Goal: Task Accomplishment & Management: Complete application form

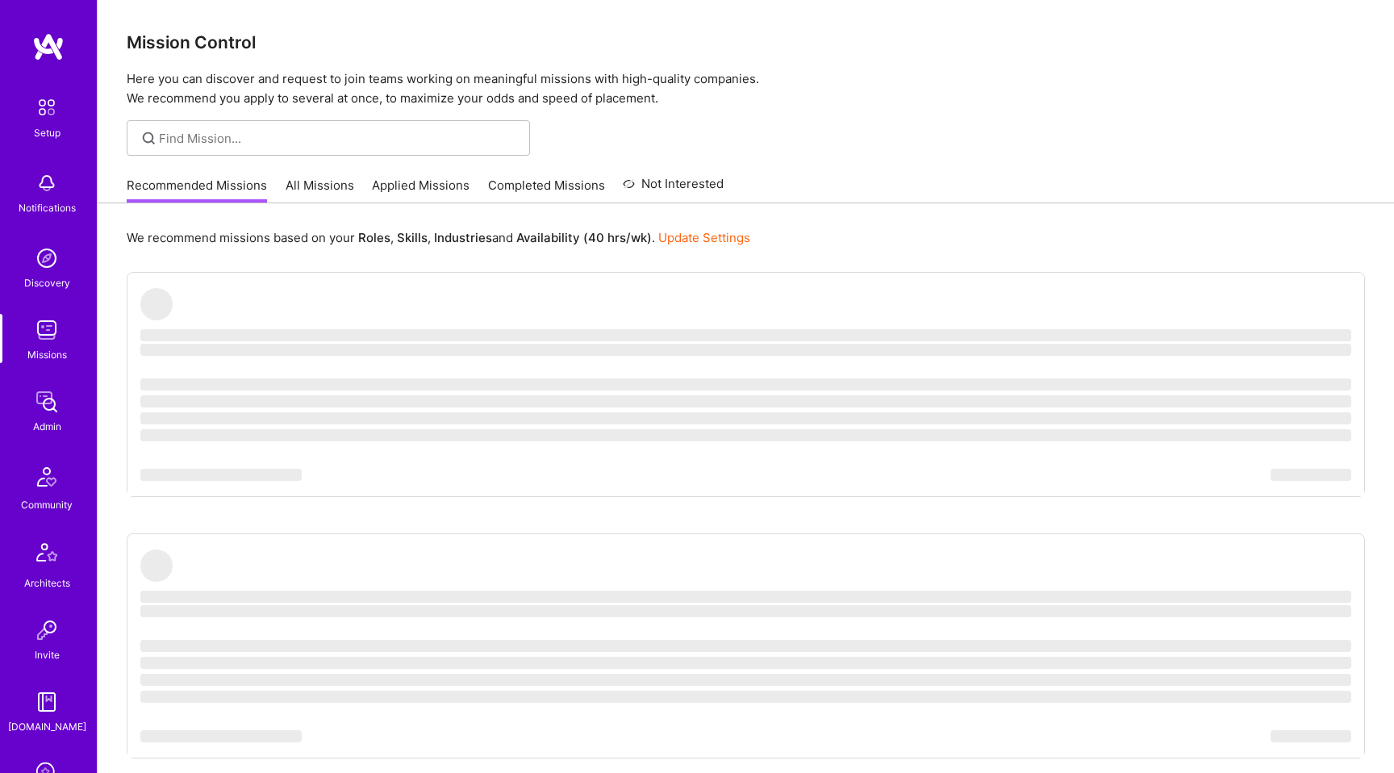
click at [51, 327] on img at bounding box center [47, 330] width 32 height 32
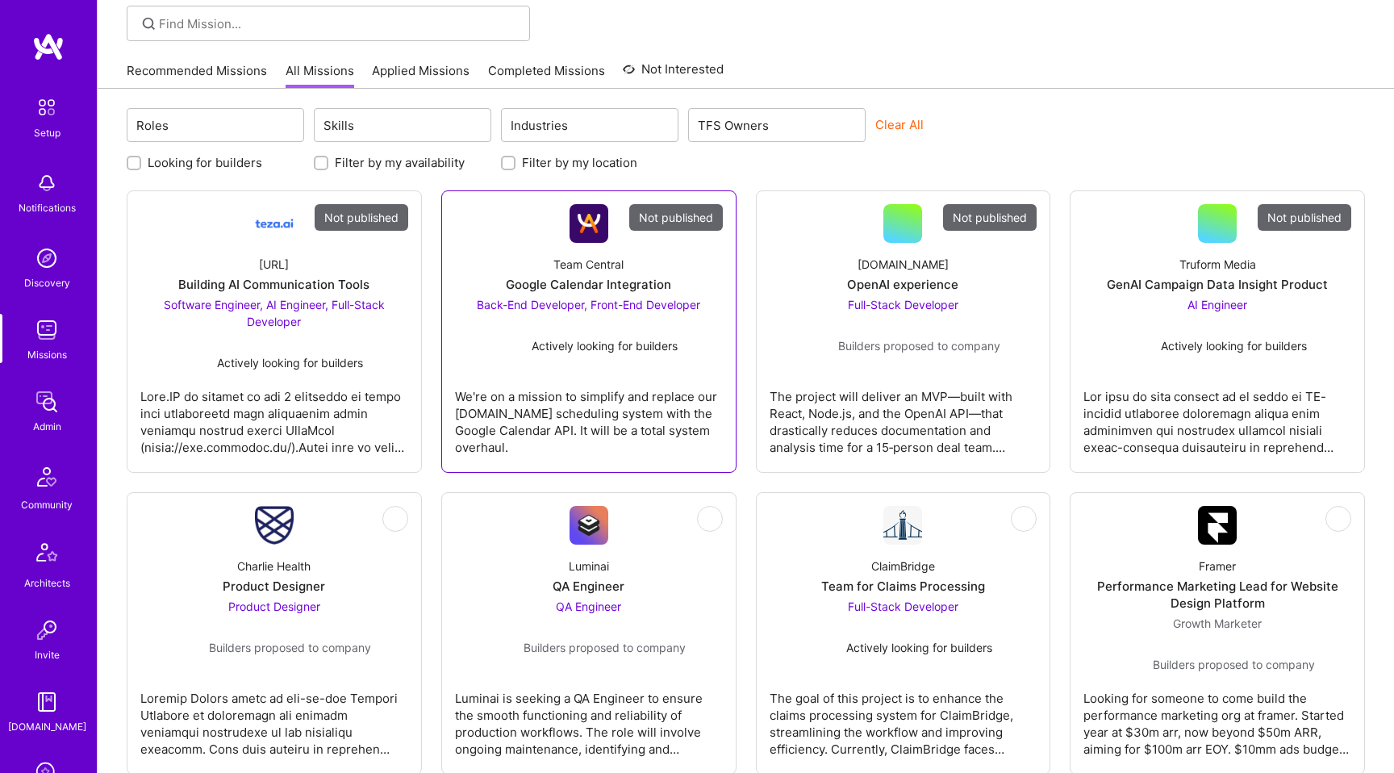
scroll to position [386, 0]
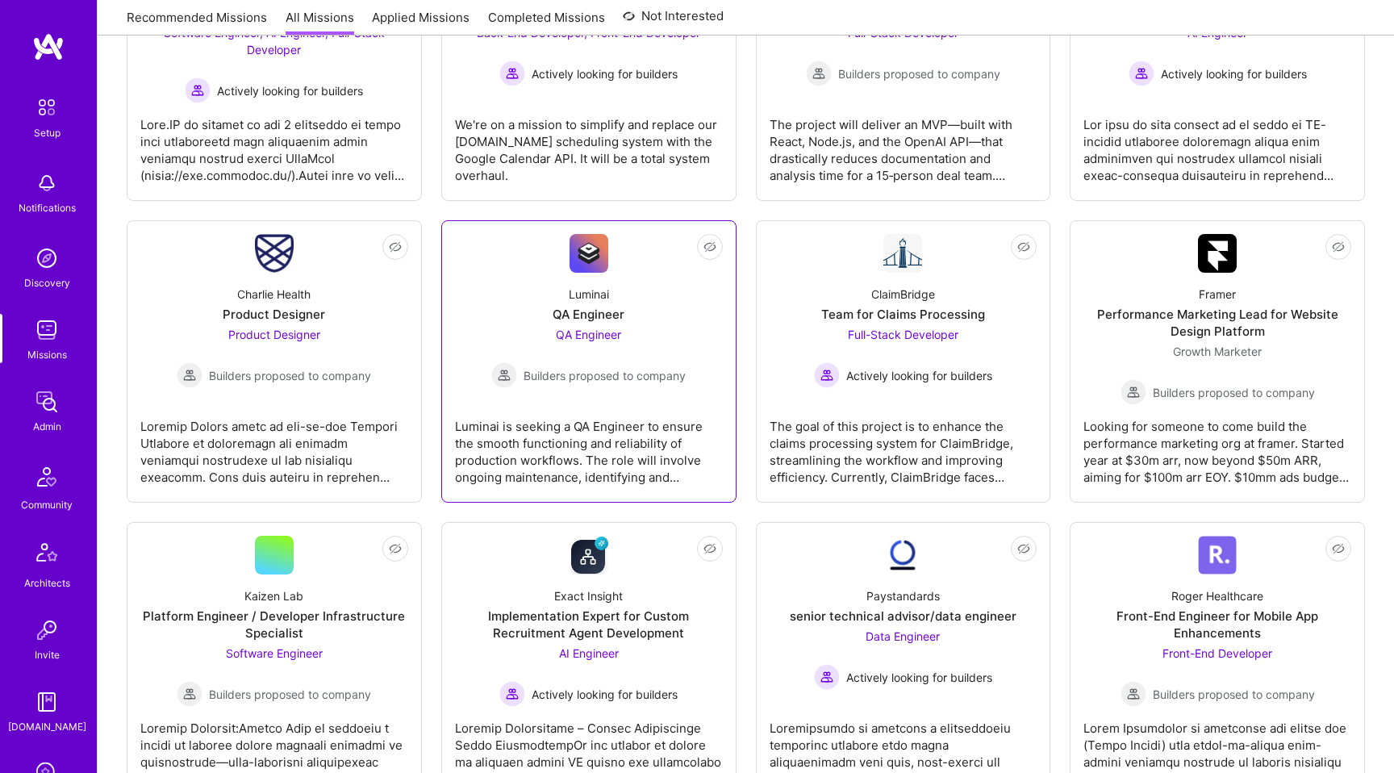
click at [513, 395] on link "Not Interested Luminai QA Engineer QA Engineer Builders proposed to company Lum…" at bounding box center [589, 361] width 268 height 255
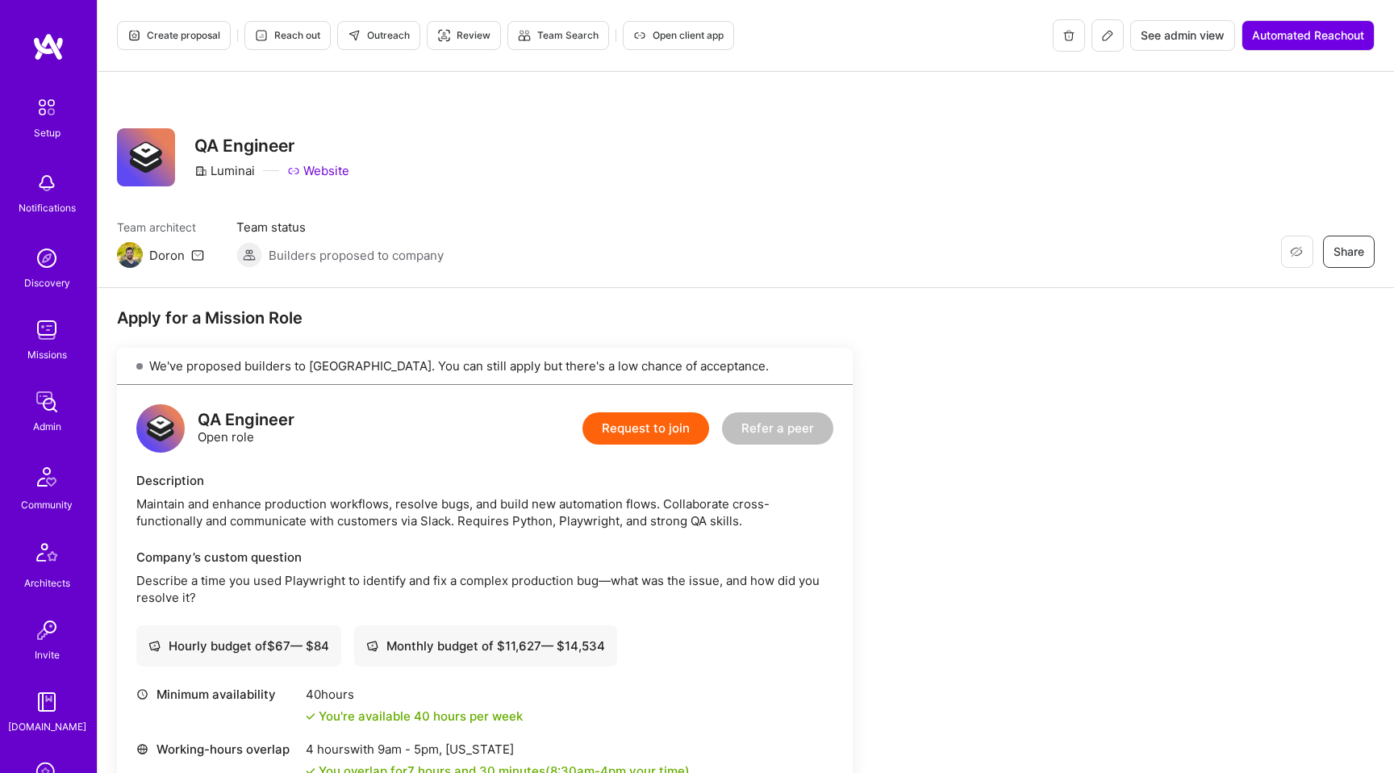
click at [641, 434] on button "Request to join" at bounding box center [645, 428] width 127 height 32
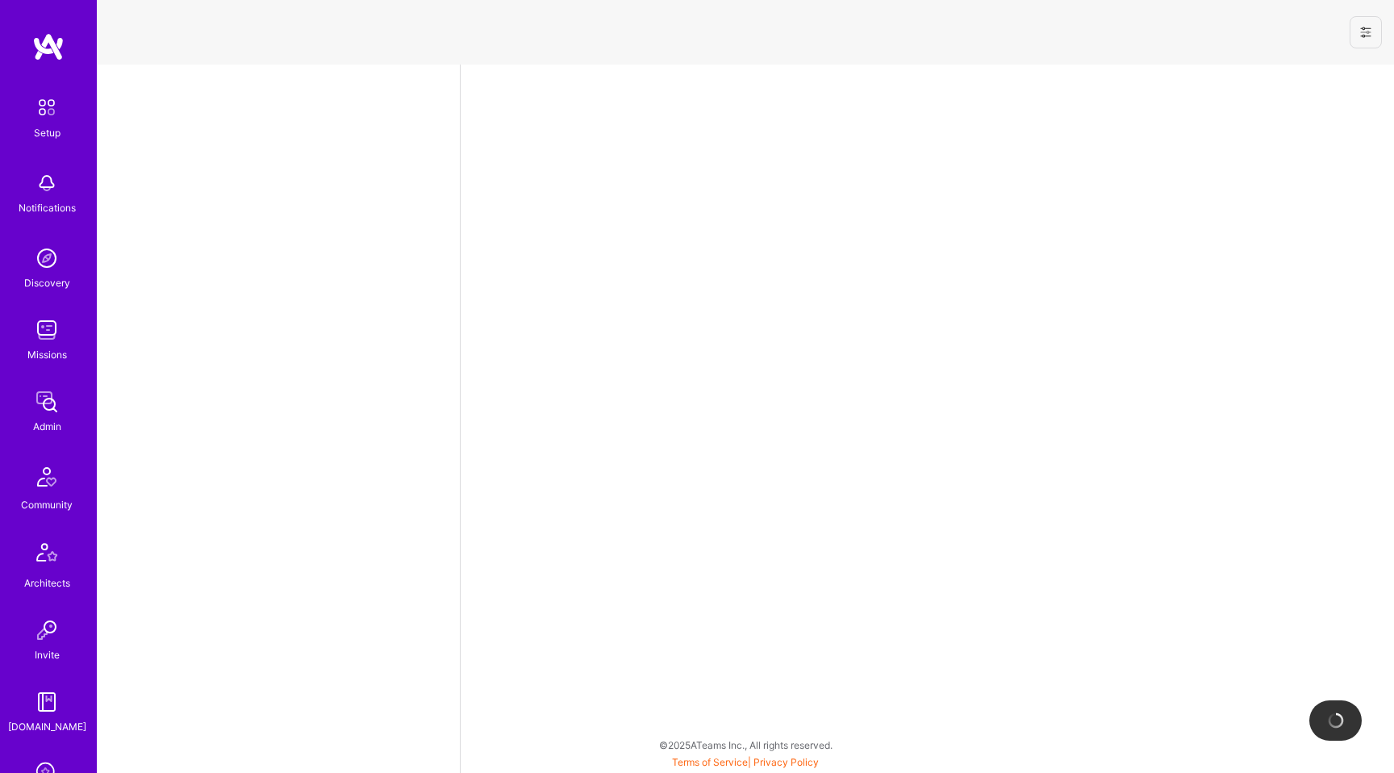
select select "US"
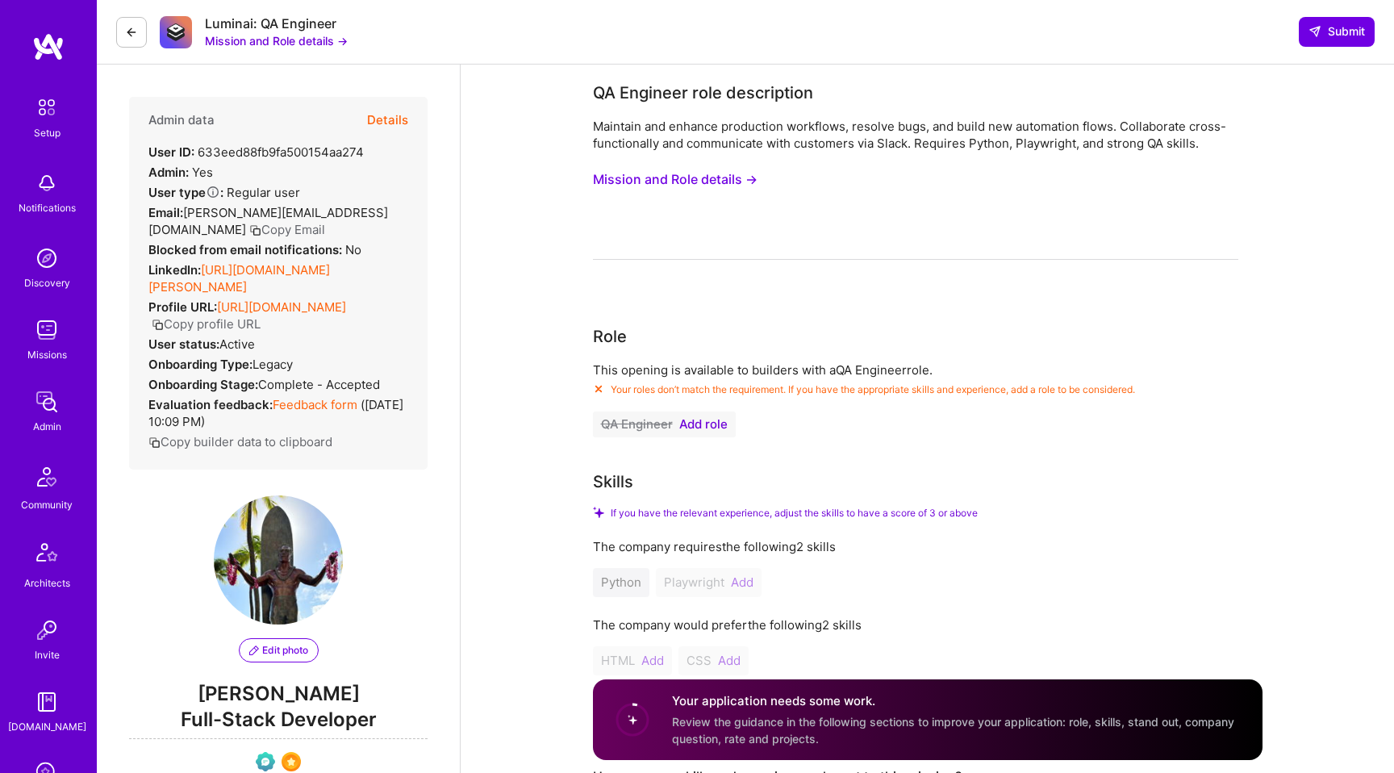
click at [54, 331] on img at bounding box center [47, 330] width 32 height 32
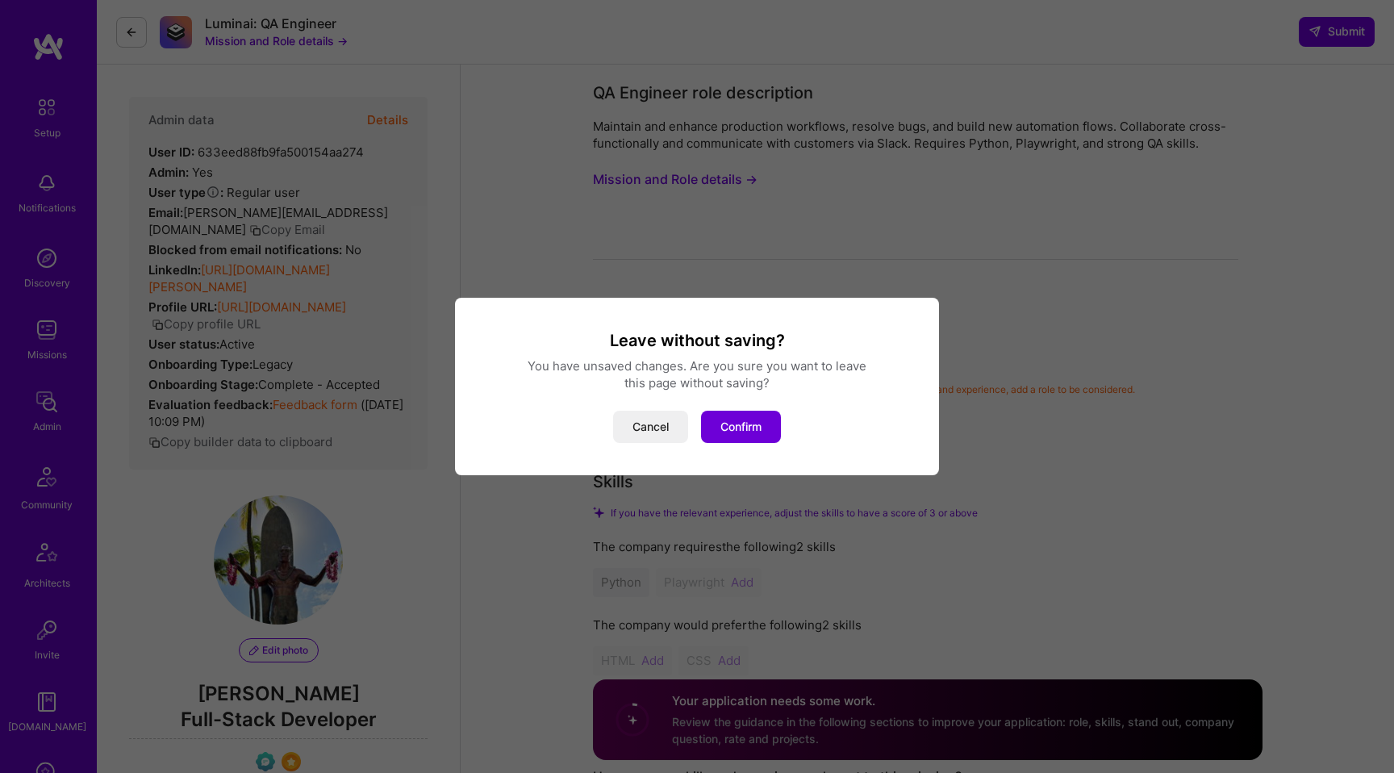
click at [134, 60] on div "Leave without saving? You have unsaved changes. Are you sure you want to leave …" at bounding box center [697, 386] width 1394 height 773
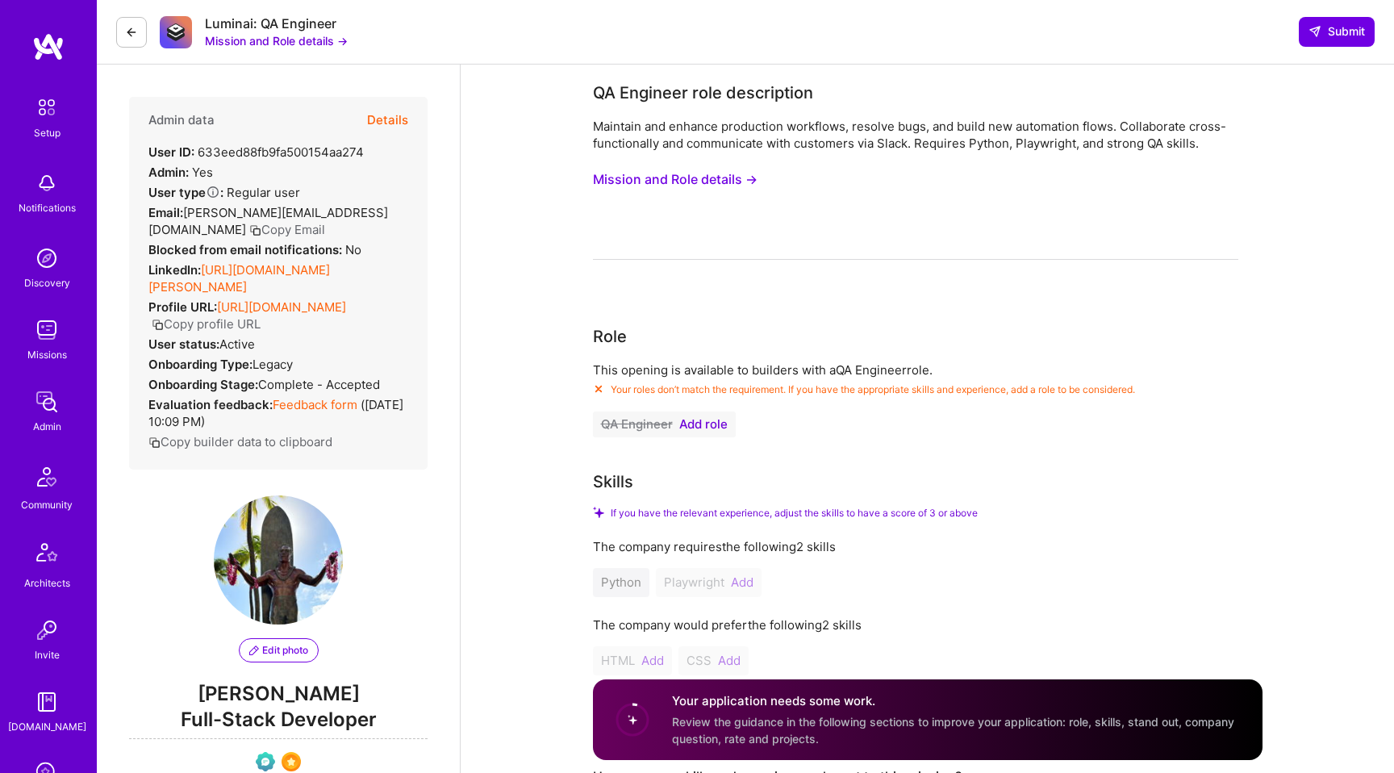
click at [134, 32] on icon at bounding box center [131, 32] width 13 height 13
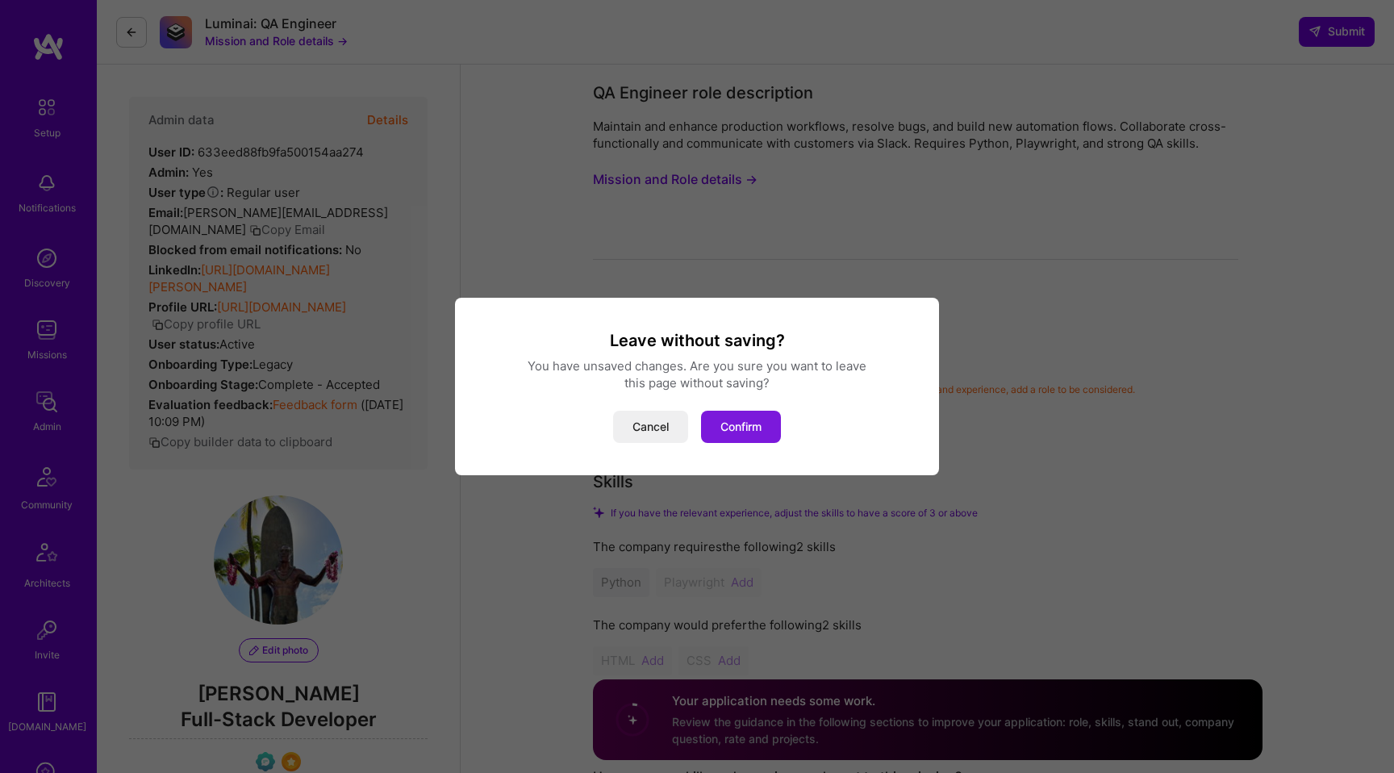
click at [763, 419] on button "Confirm" at bounding box center [741, 427] width 80 height 32
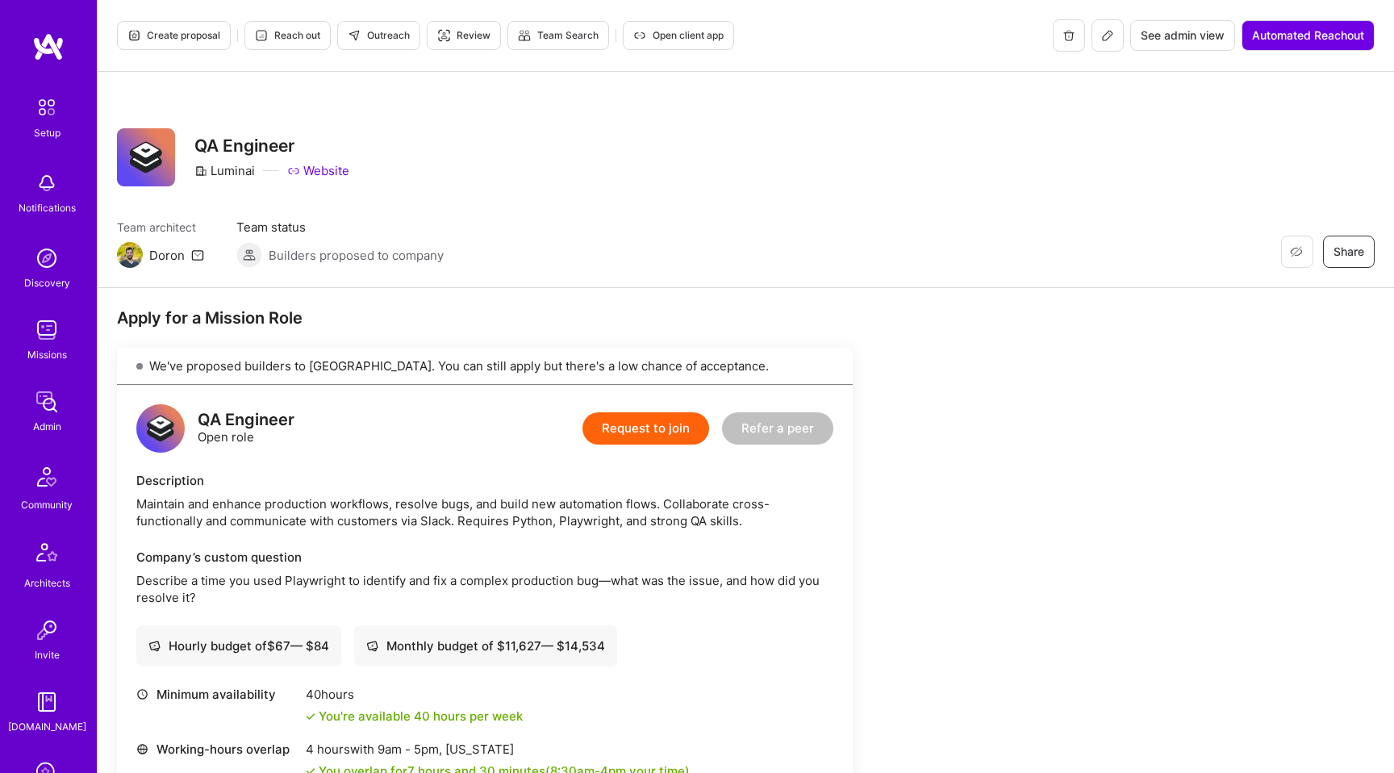
click at [634, 431] on button "Request to join" at bounding box center [645, 428] width 127 height 32
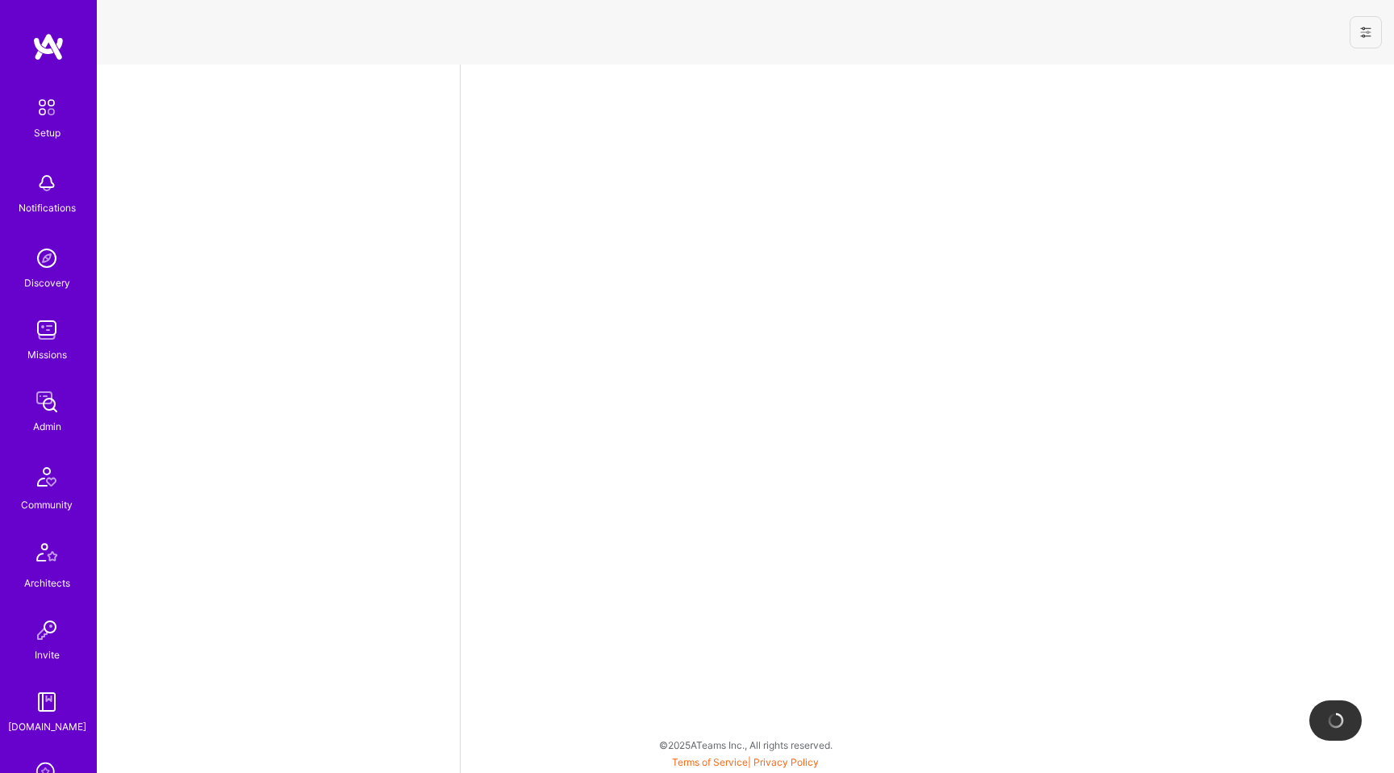
select select "US"
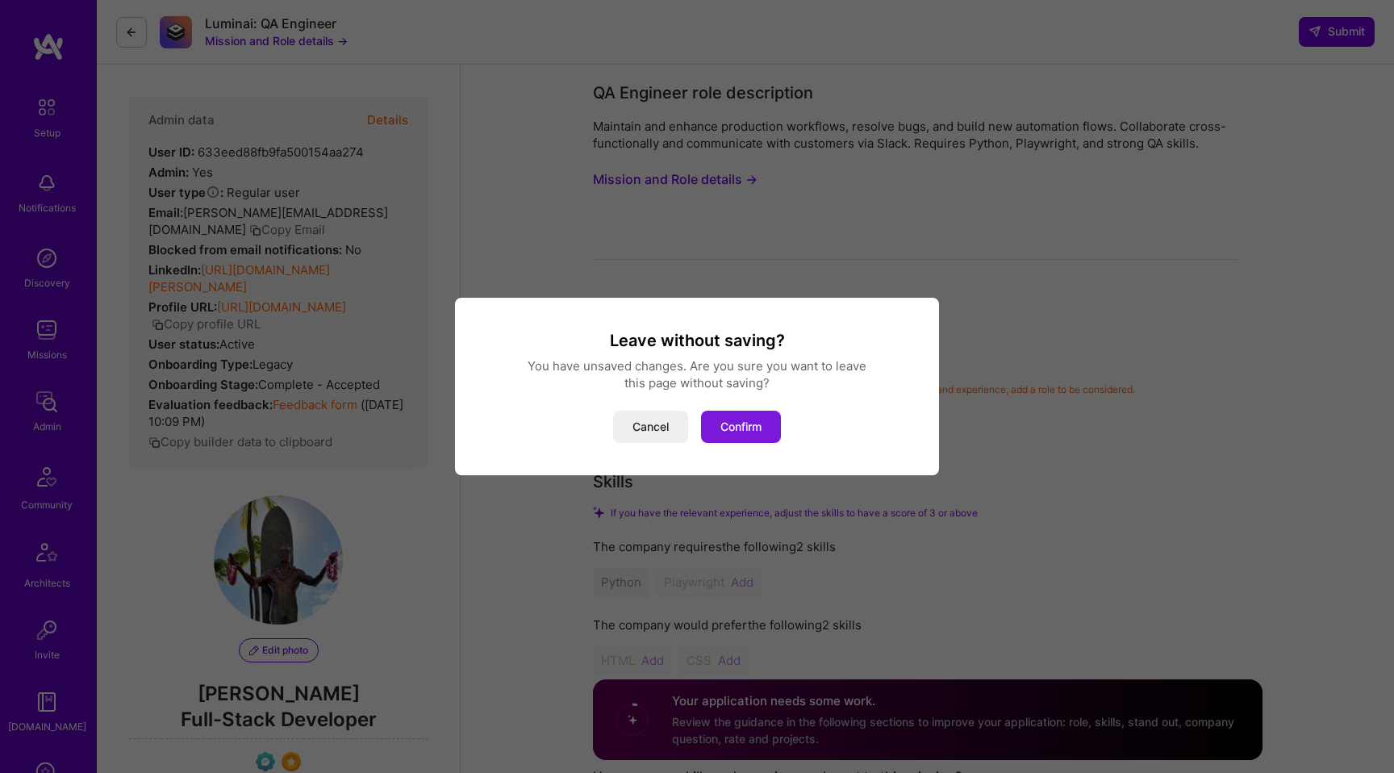
click at [760, 425] on button "Confirm" at bounding box center [741, 427] width 80 height 32
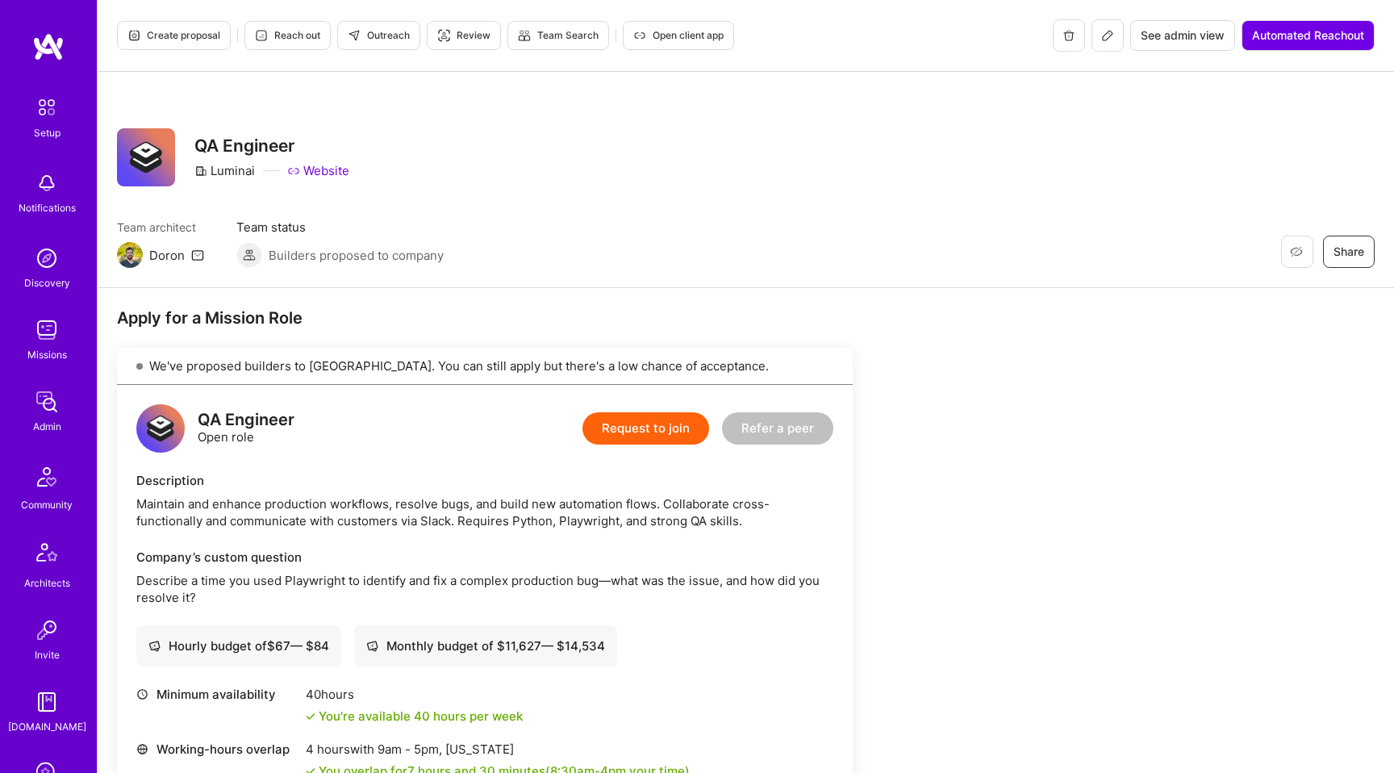
click at [618, 423] on button "Request to join" at bounding box center [645, 428] width 127 height 32
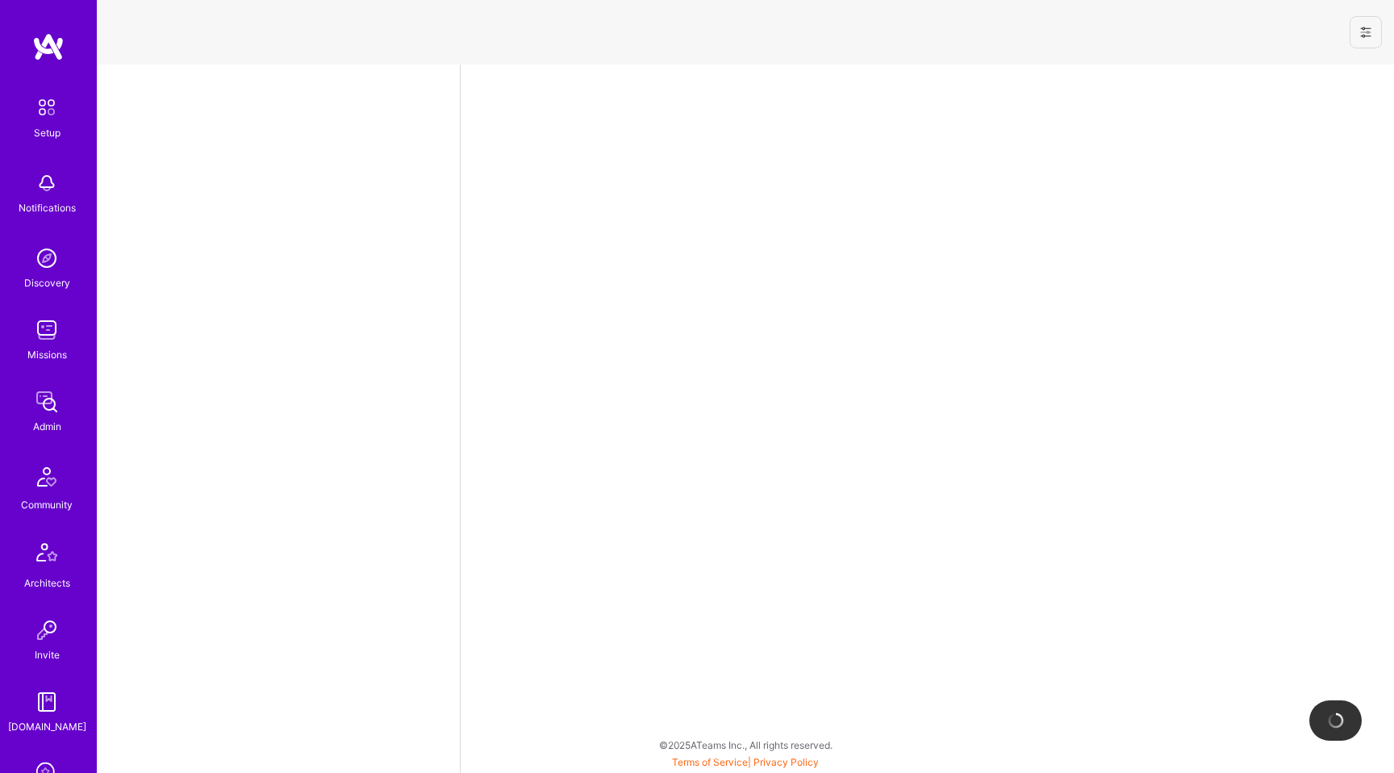
select select "US"
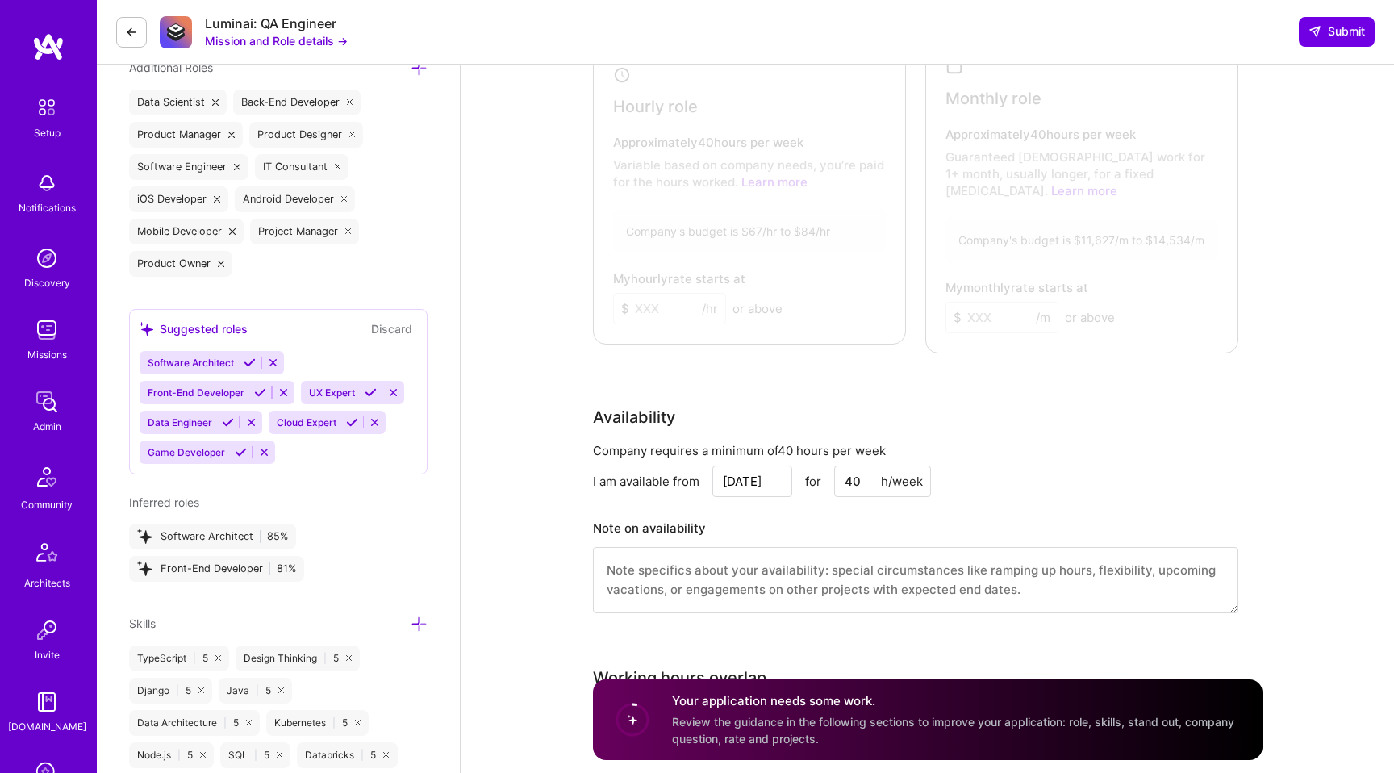
scroll to position [1278, 0]
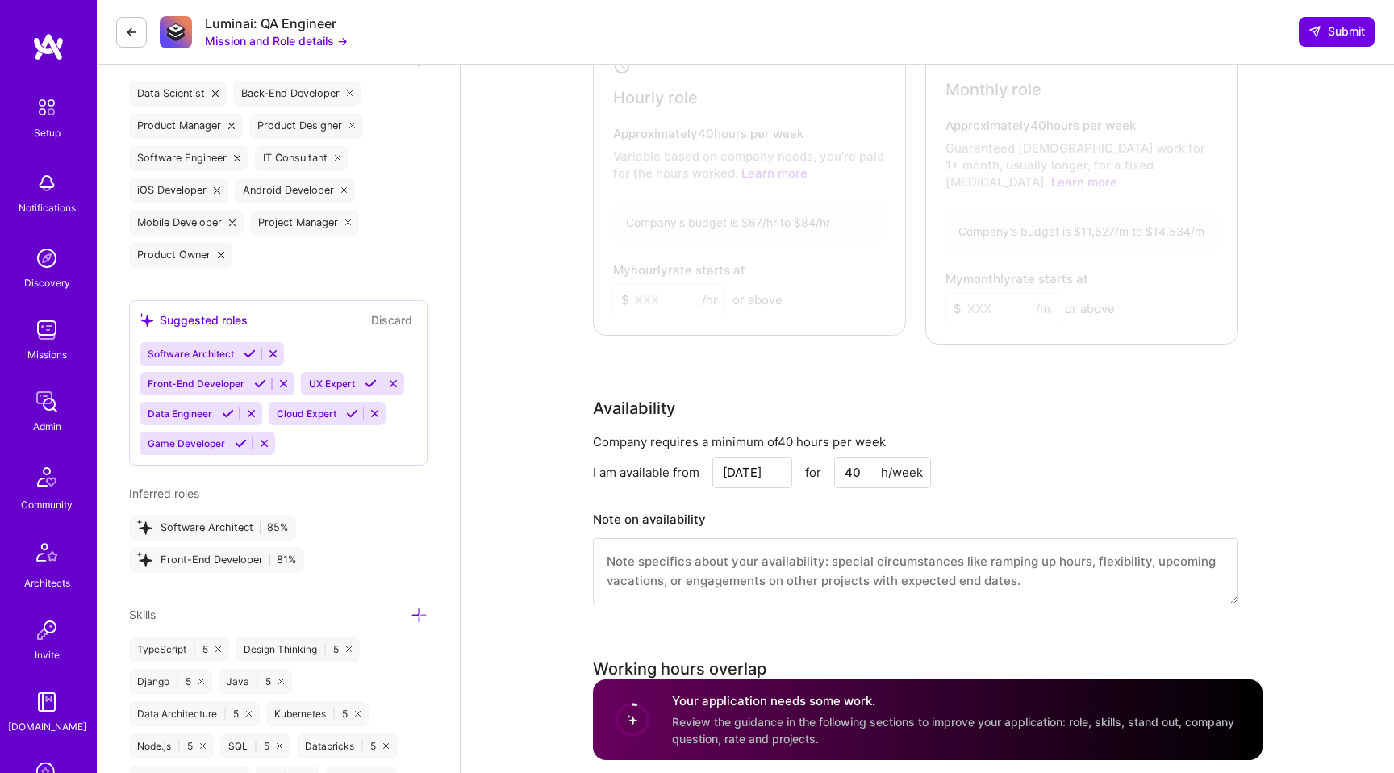
click at [863, 460] on input "40" at bounding box center [882, 472] width 97 height 31
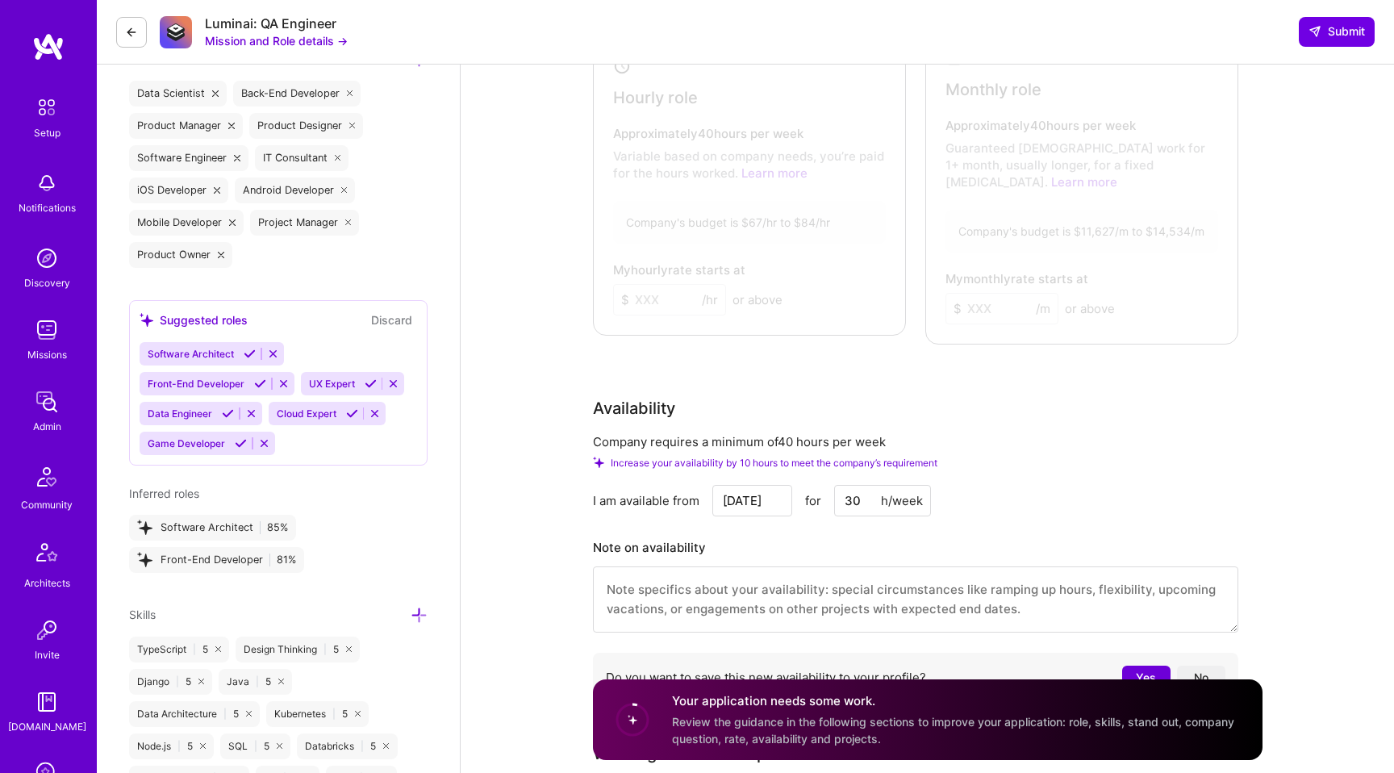
click at [1062, 433] on div "Company requires a minimum of 40 hours per week" at bounding box center [915, 441] width 645 height 17
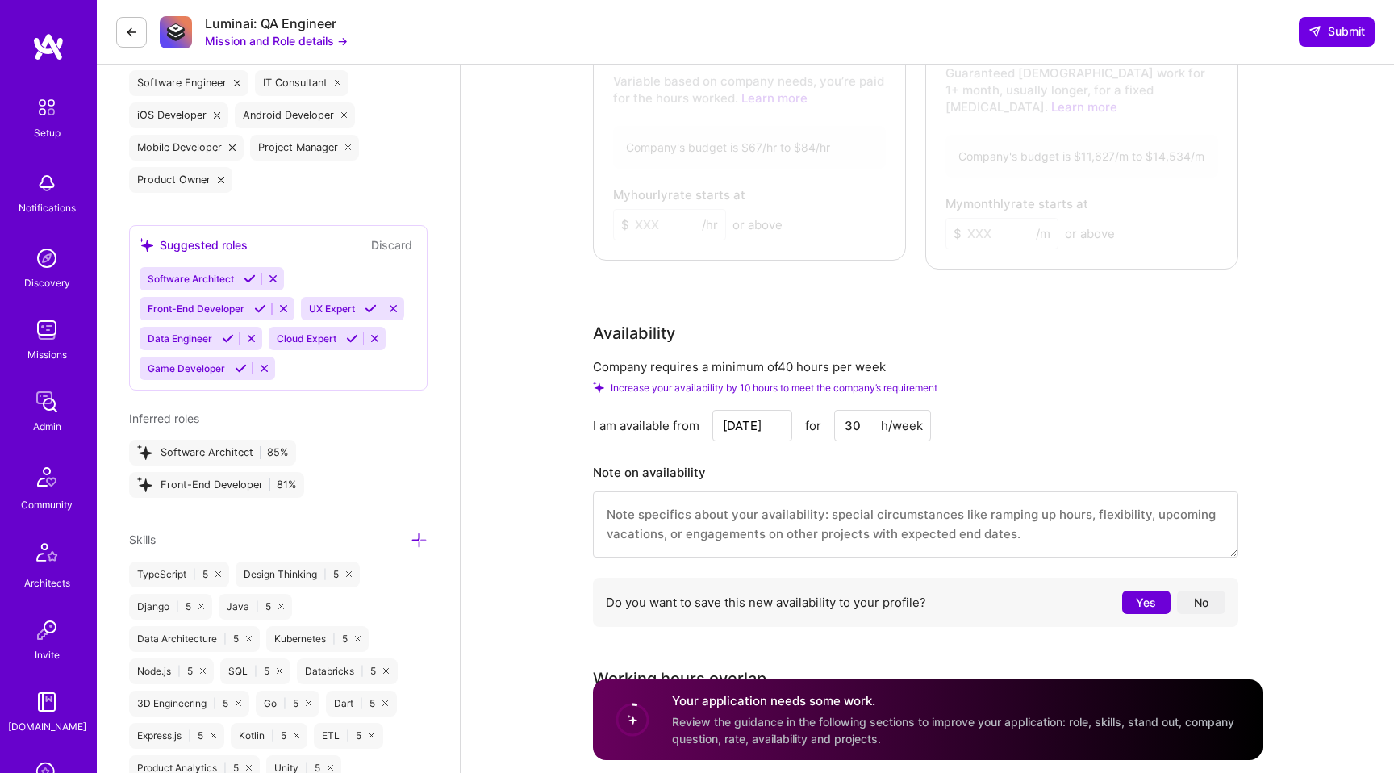
scroll to position [1354, 0]
click at [1161, 590] on button "Yes" at bounding box center [1146, 601] width 48 height 23
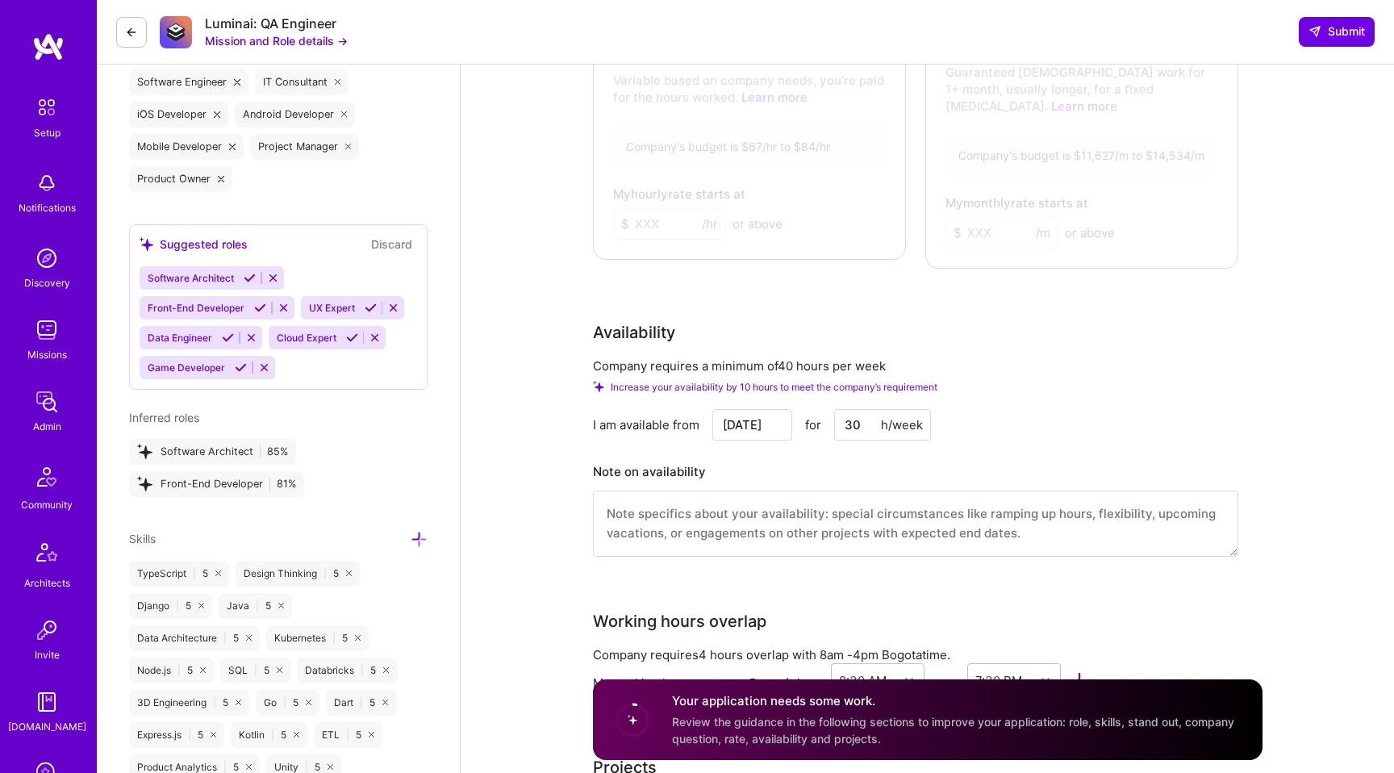
click at [874, 409] on input "30" at bounding box center [882, 424] width 97 height 31
click at [1055, 409] on div "I am available from [DATE] for 20 h/week" at bounding box center [915, 424] width 645 height 31
click at [850, 414] on input "20" at bounding box center [882, 424] width 97 height 31
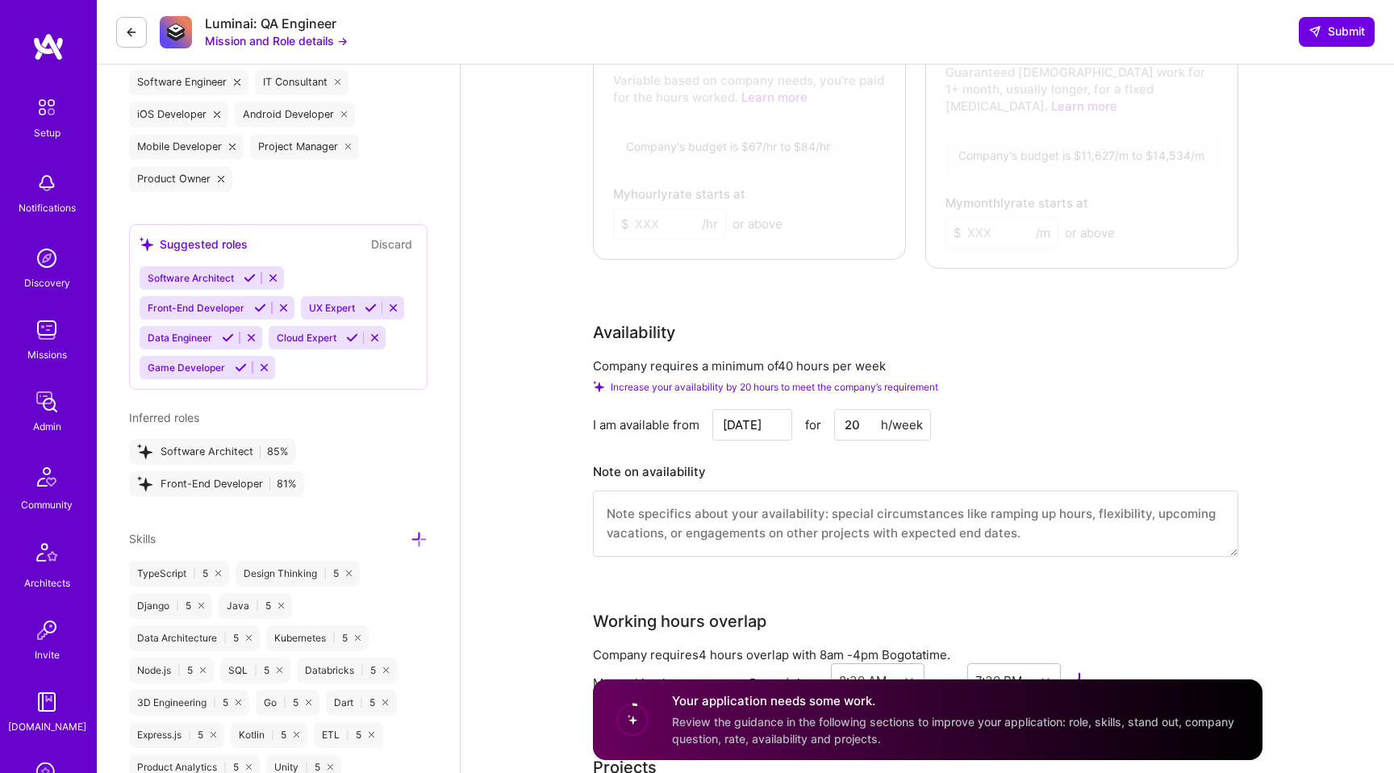
click at [850, 414] on input "20" at bounding box center [882, 424] width 97 height 31
type input "10"
click at [1100, 381] on div "Increase your availability by 30 hours to meet the company’s requirement" at bounding box center [915, 387] width 645 height 12
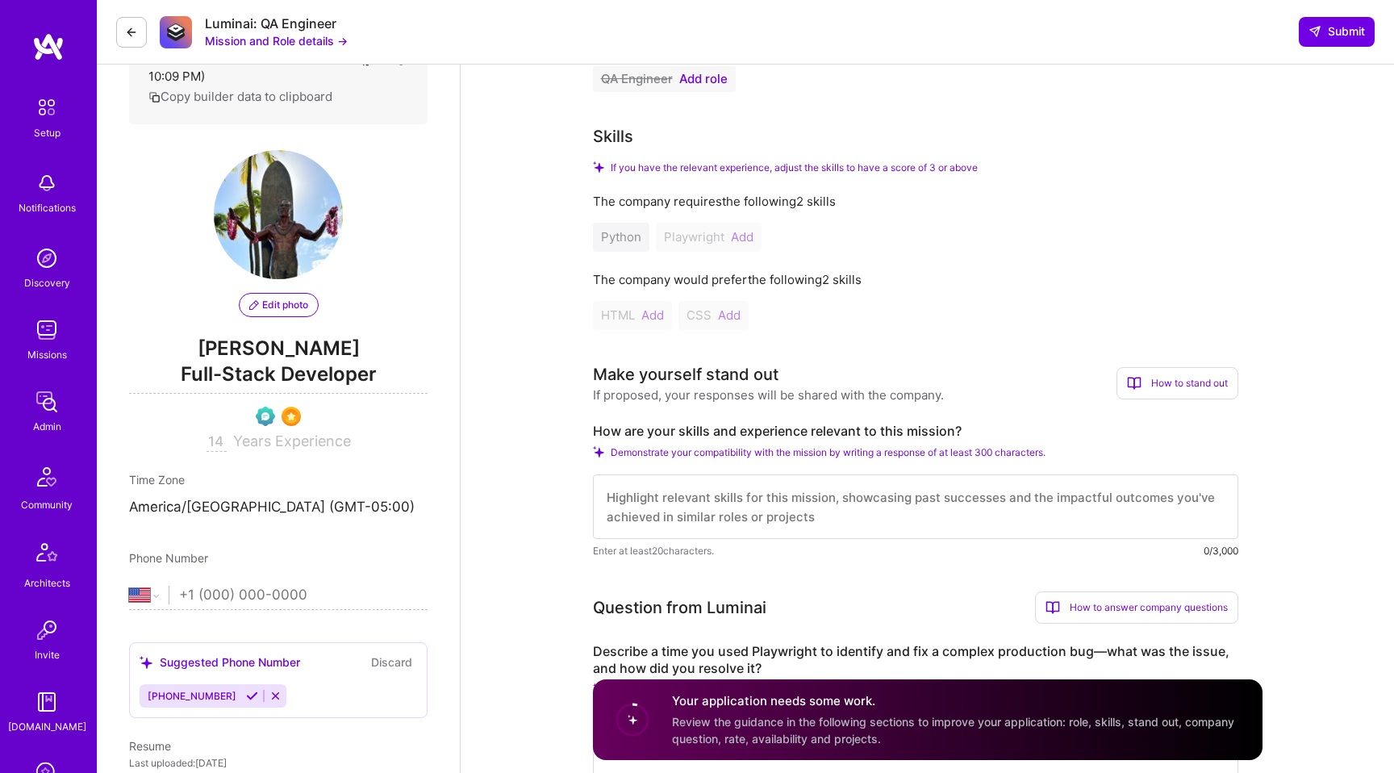
scroll to position [0, 0]
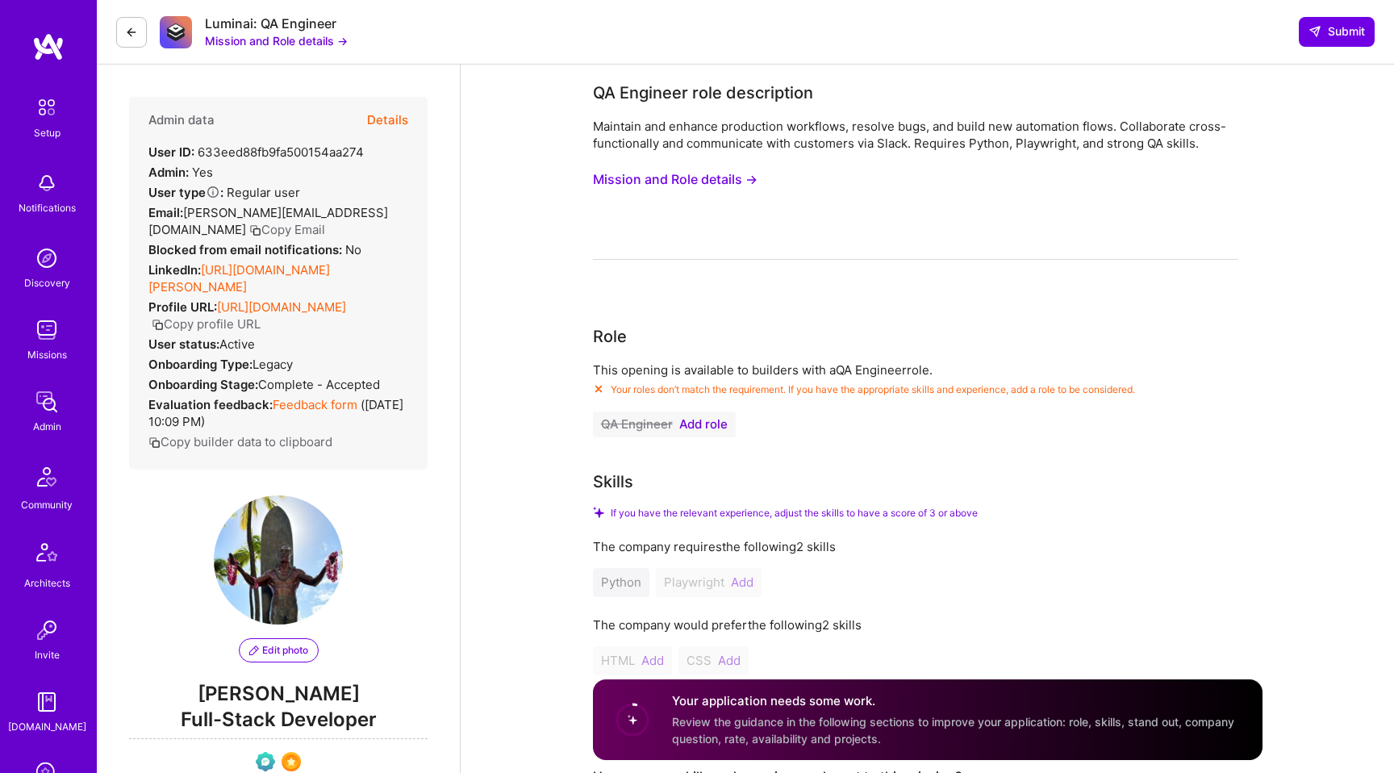
click at [250, 34] on button "Mission and Role details →" at bounding box center [276, 40] width 143 height 17
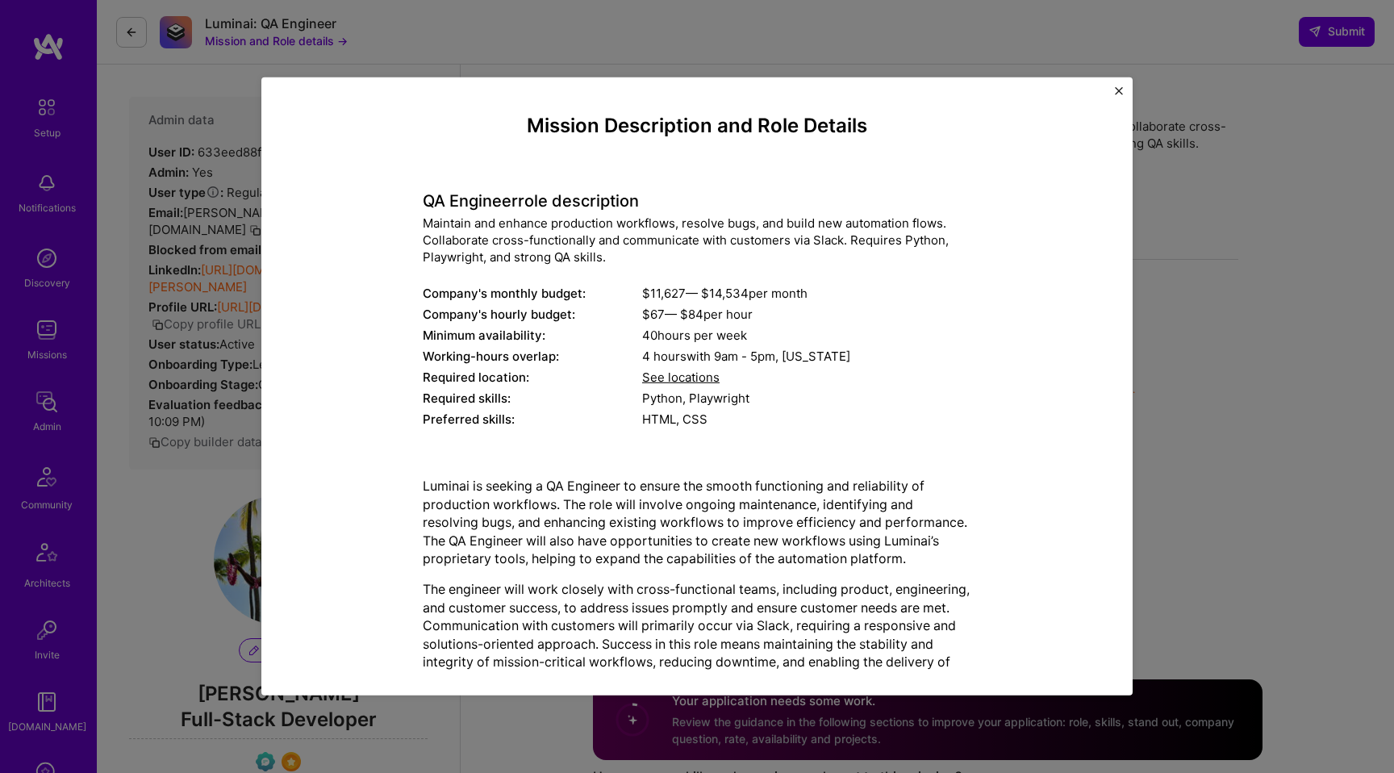
scroll to position [43, 0]
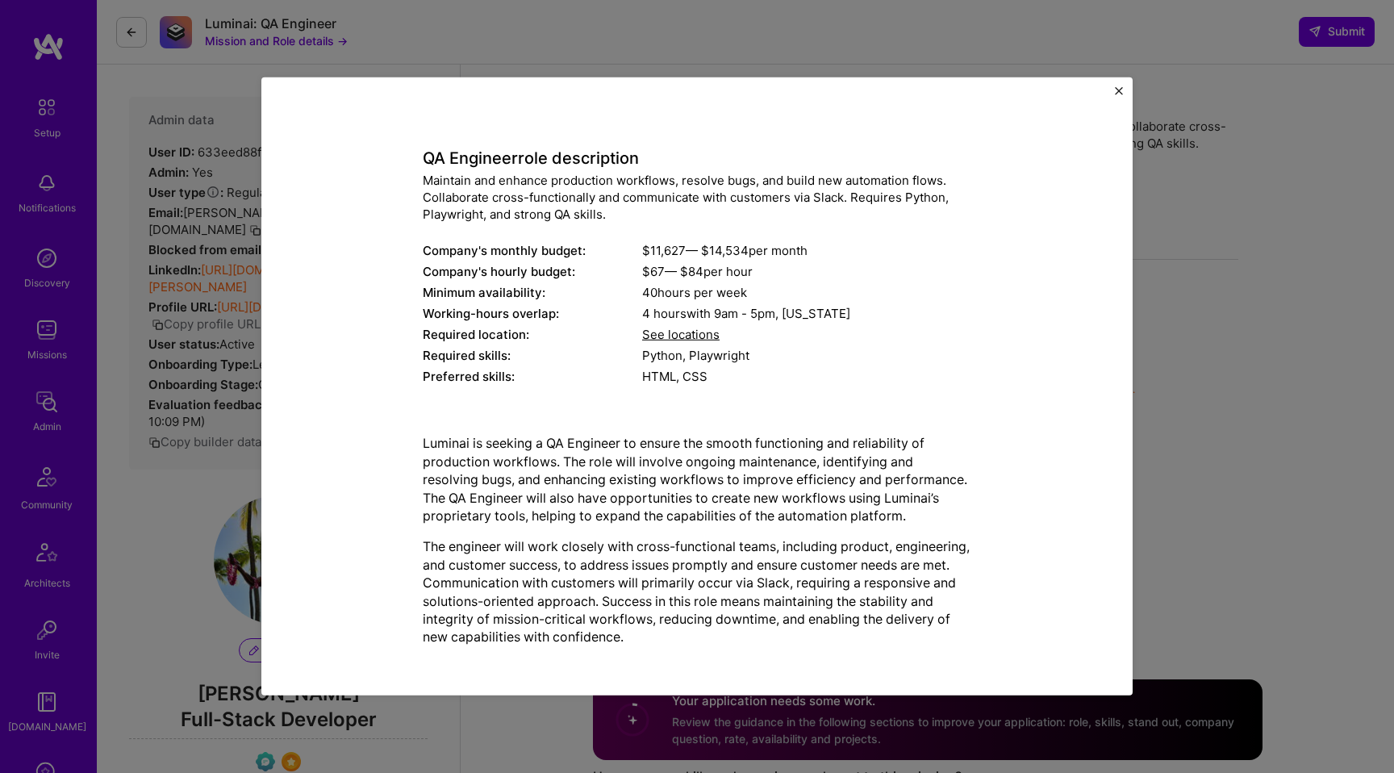
click at [191, 60] on div "Mission Description and Role Details QA Engineer role description Maintain and …" at bounding box center [697, 386] width 1394 height 773
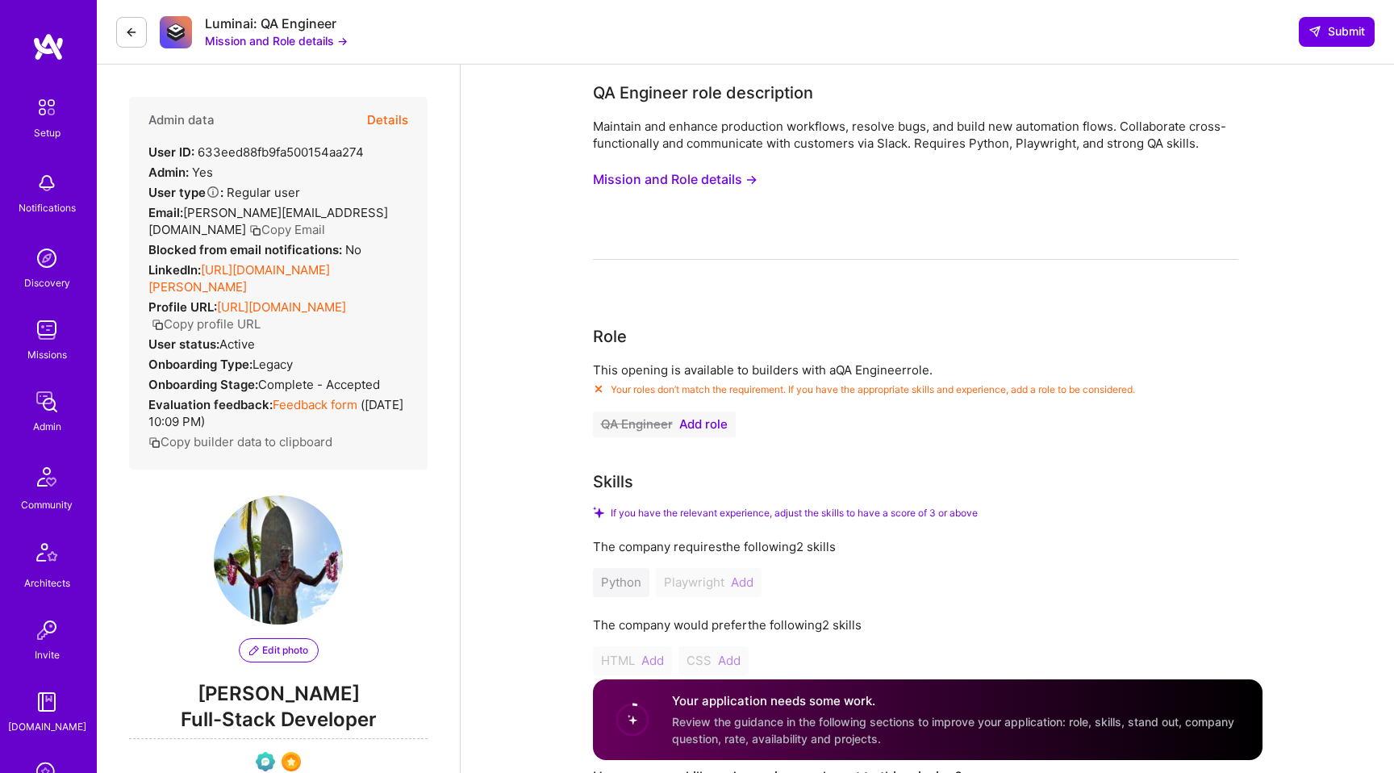
click at [45, 348] on div "Missions" at bounding box center [47, 354] width 40 height 17
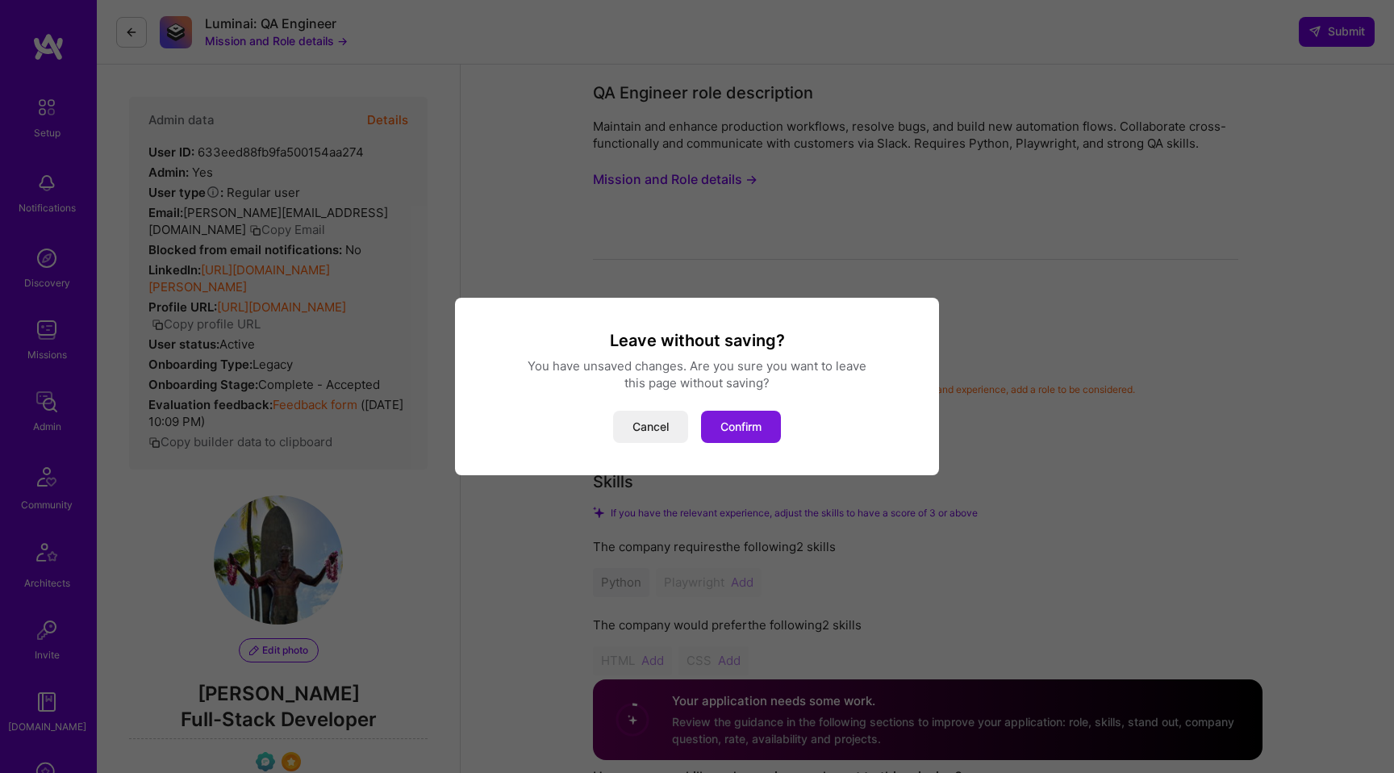
click at [720, 426] on button "Confirm" at bounding box center [741, 427] width 80 height 32
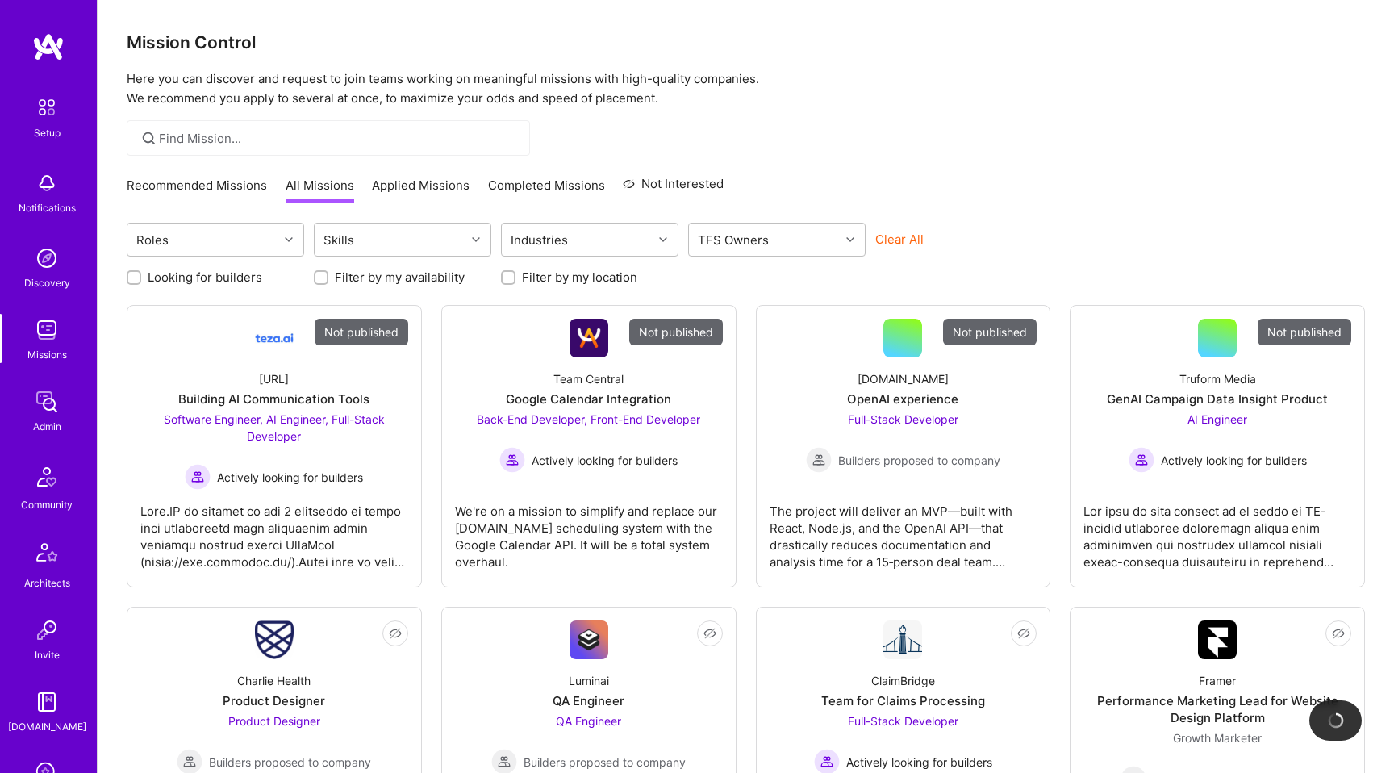
click at [440, 181] on link "Applied Missions" at bounding box center [421, 190] width 98 height 27
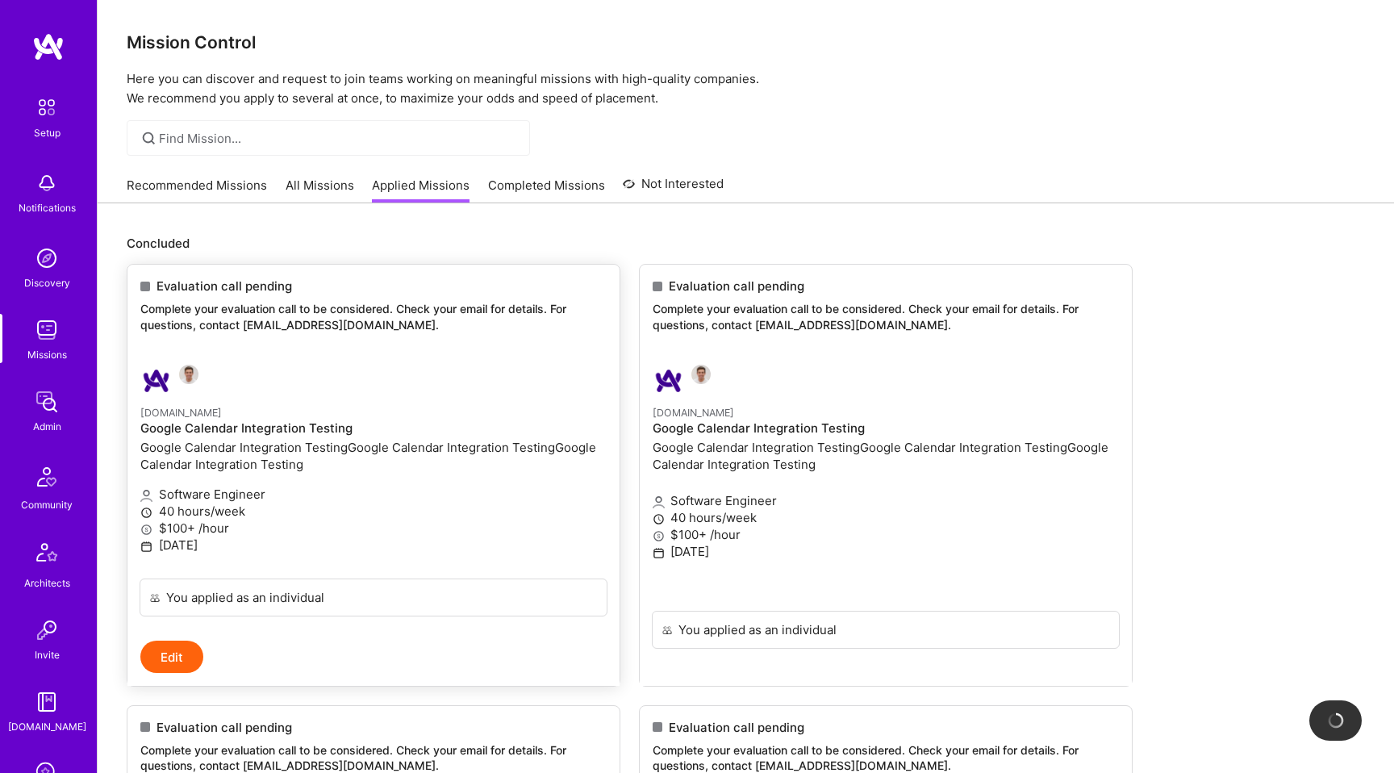
click at [484, 382] on link "[DOMAIN_NAME] Google Calendar Integration Testing Google Calendar Integration T…" at bounding box center [373, 465] width 492 height 227
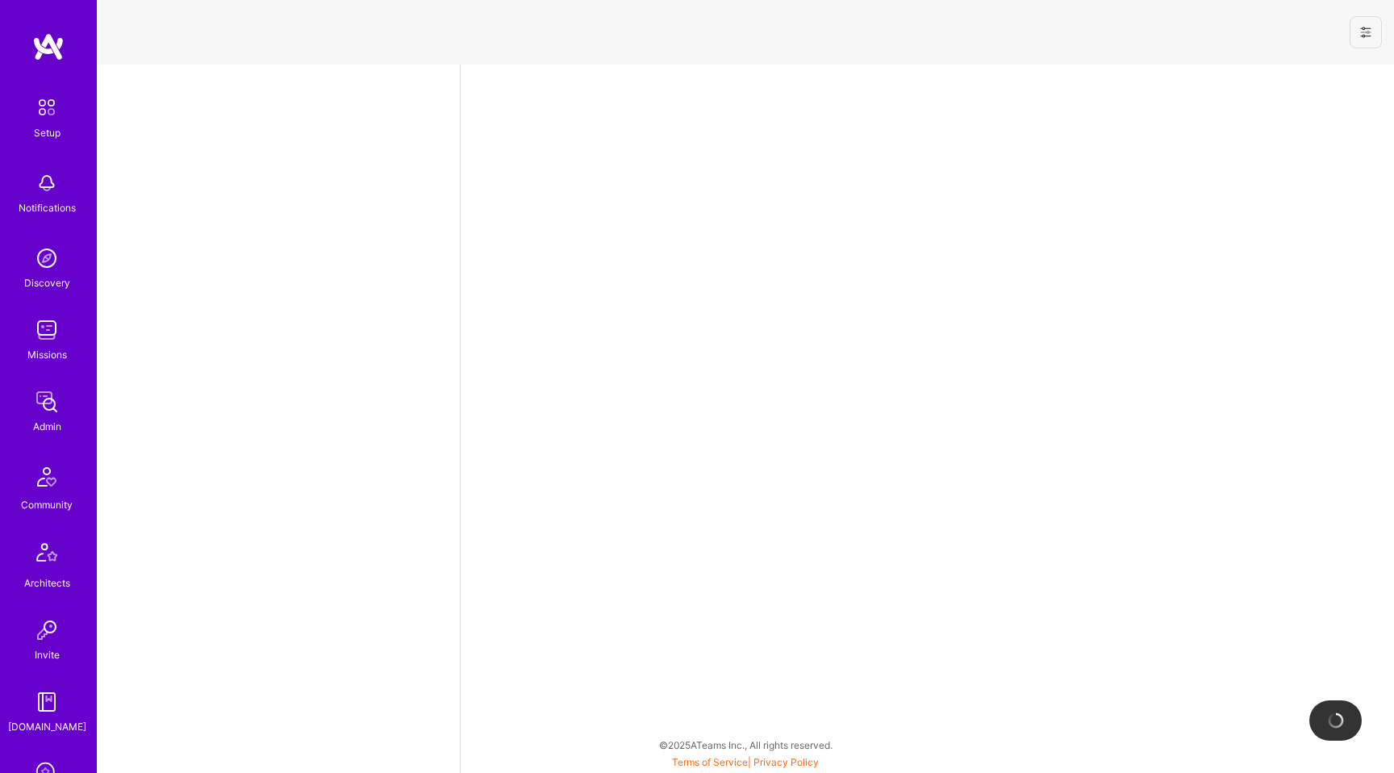
select select "US"
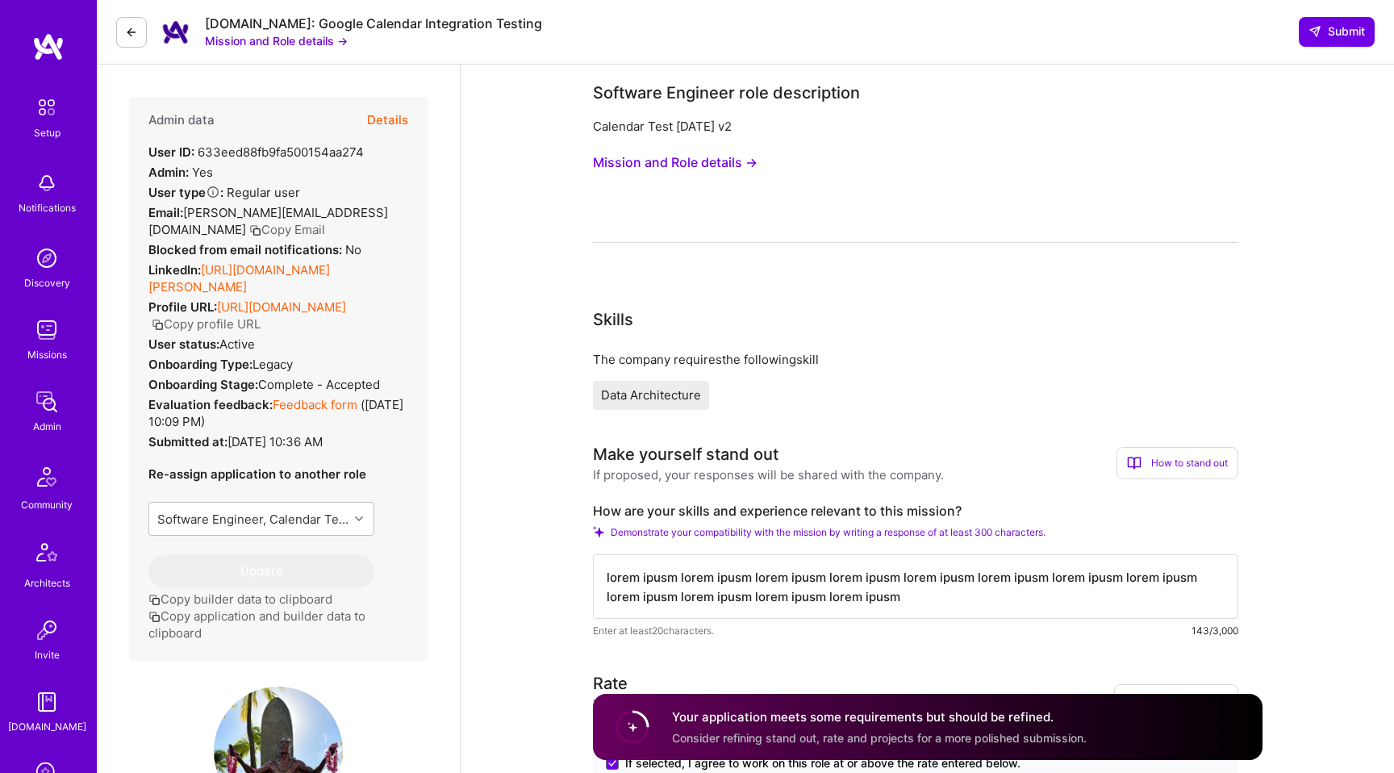
click at [127, 15] on div "[DOMAIN_NAME]: Google Calendar Integration Testing Mission and Role details →" at bounding box center [329, 32] width 426 height 34
click at [127, 21] on button at bounding box center [131, 32] width 31 height 31
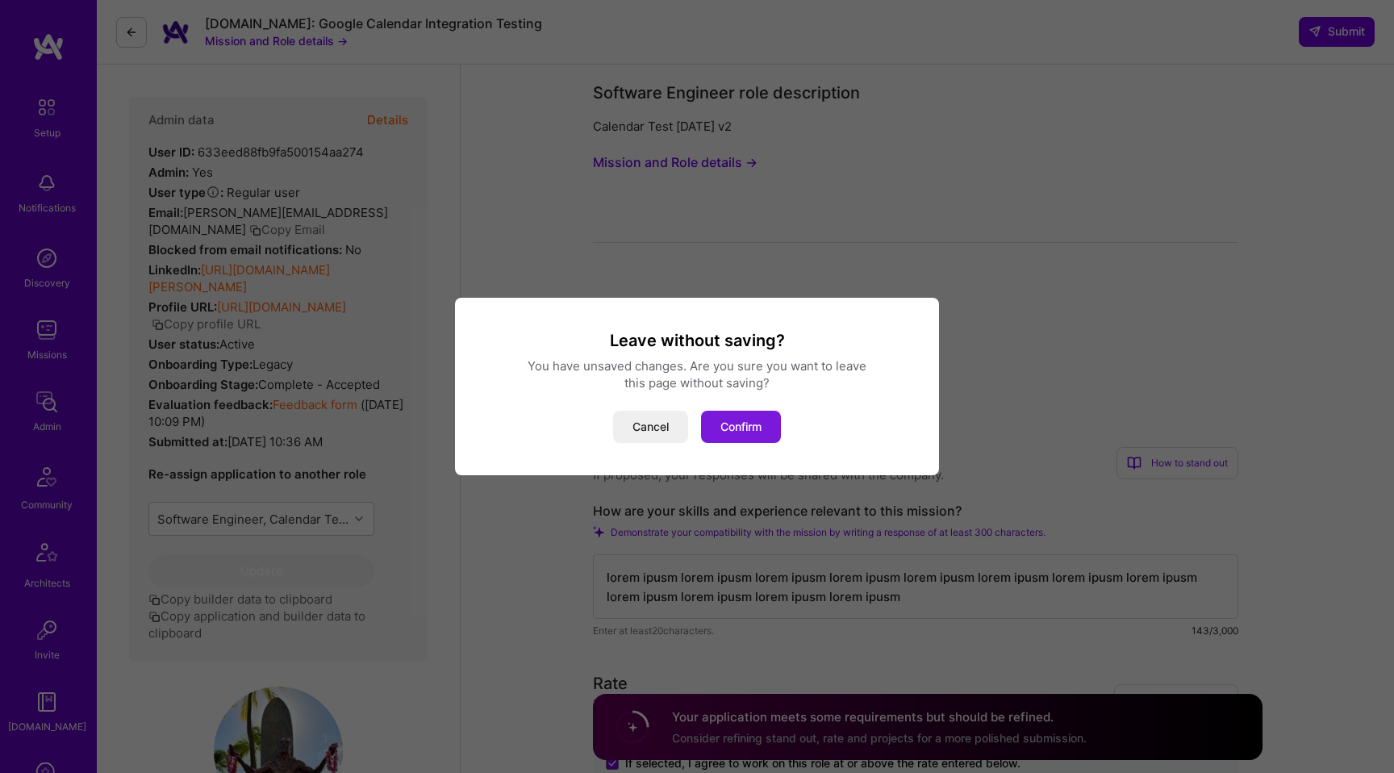
click at [732, 425] on button "Confirm" at bounding box center [741, 427] width 80 height 32
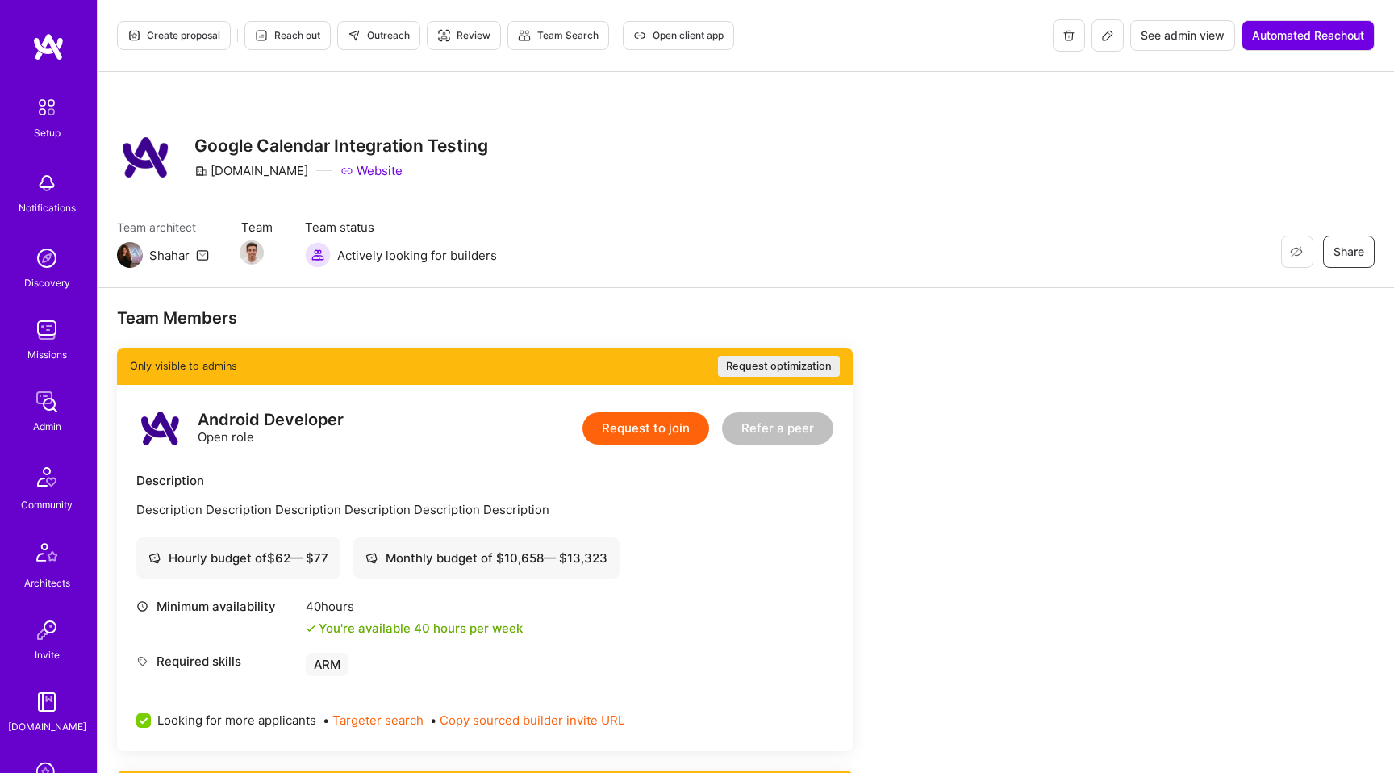
click at [50, 340] on img at bounding box center [47, 330] width 32 height 32
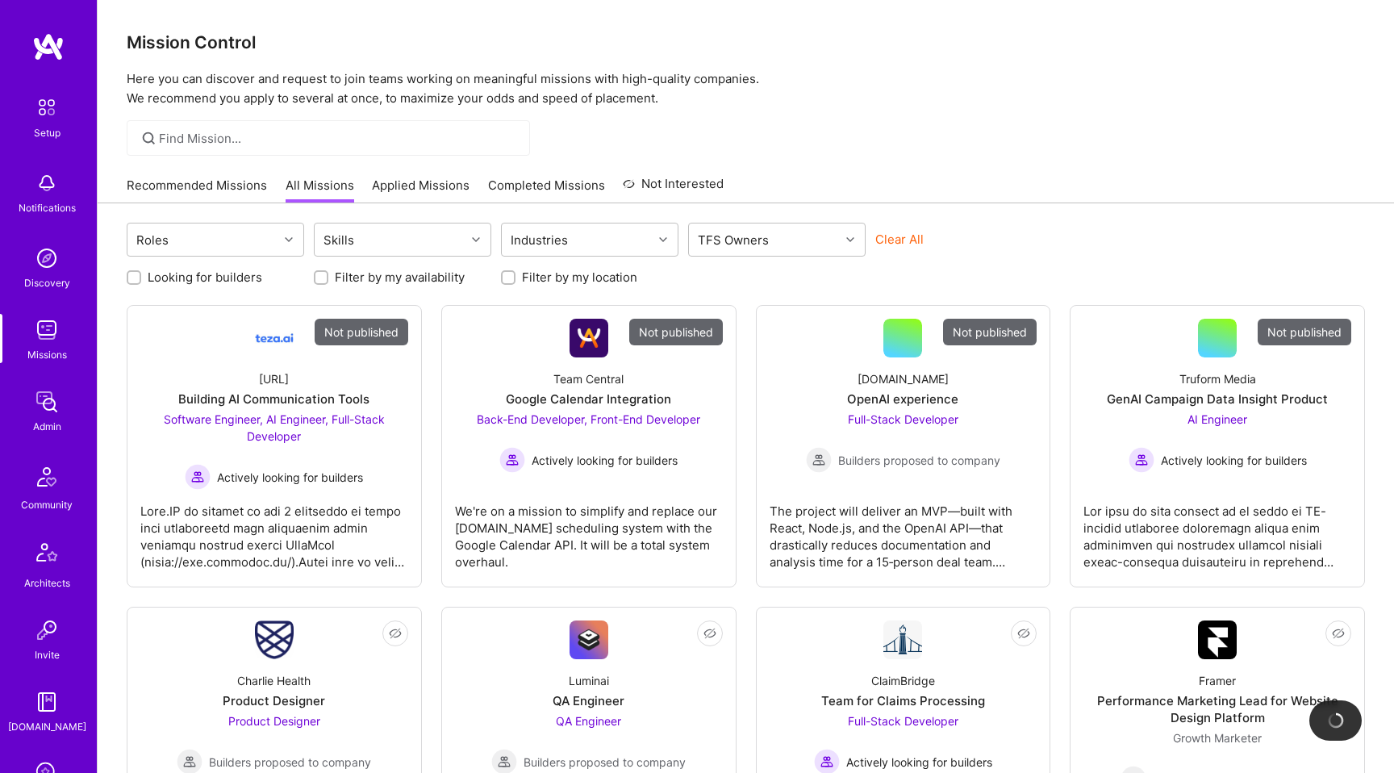
click at [562, 178] on link "Completed Missions" at bounding box center [546, 190] width 117 height 27
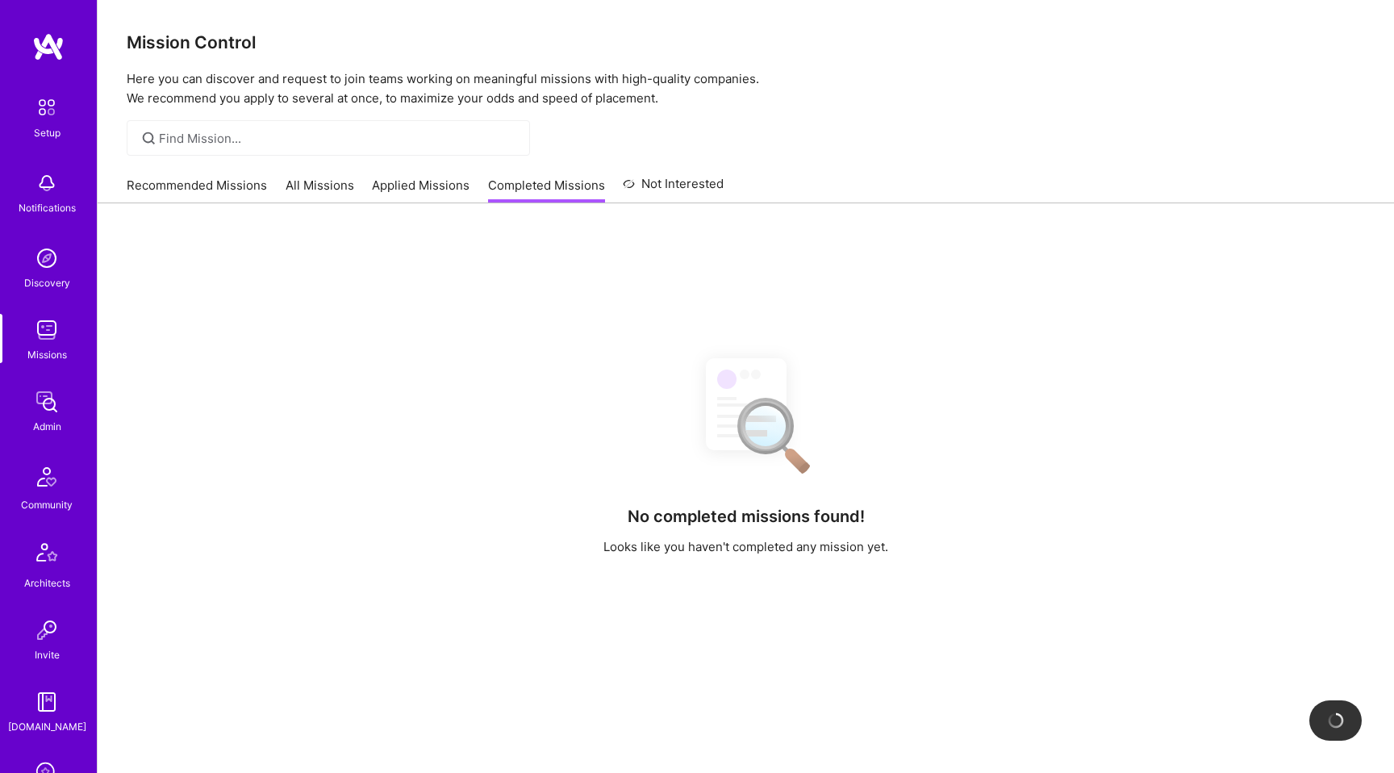
click at [428, 188] on link "Applied Missions" at bounding box center [421, 190] width 98 height 27
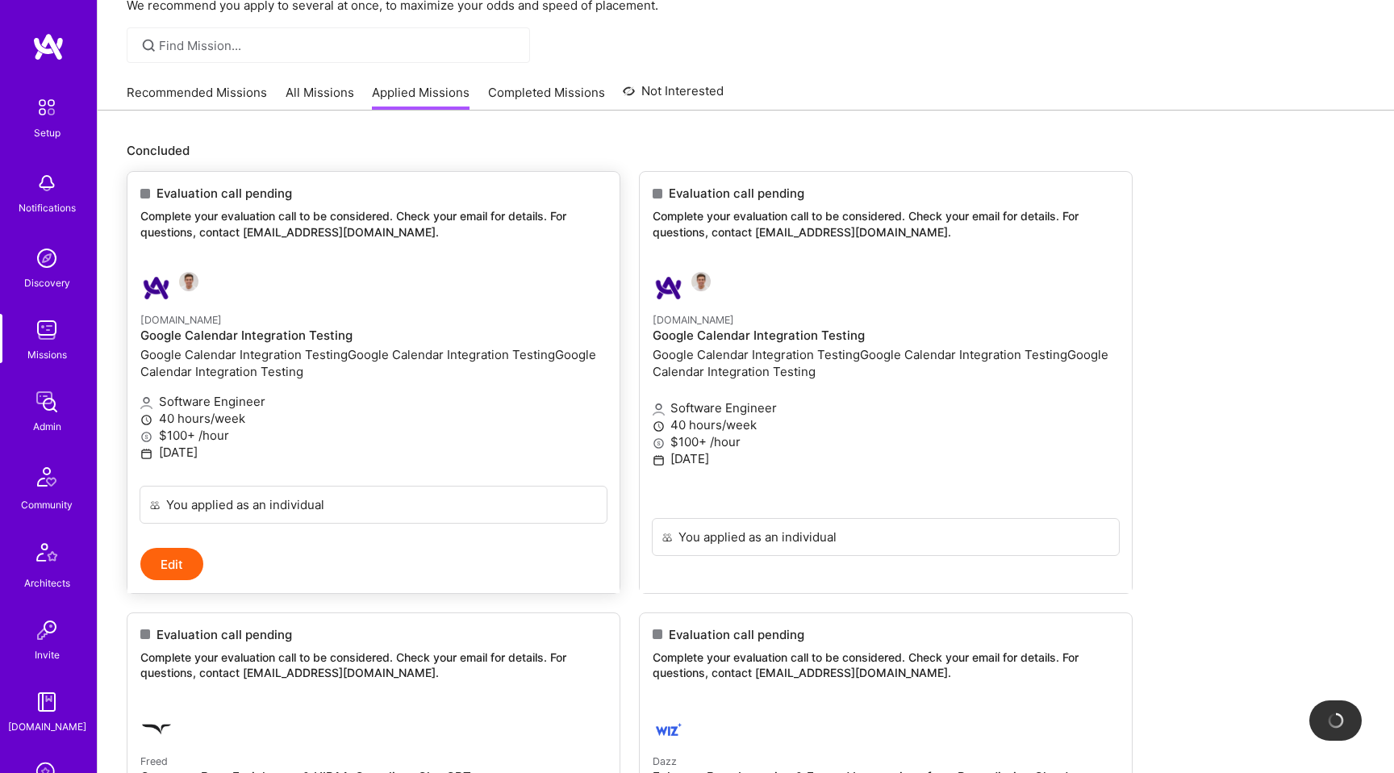
scroll to position [91, 0]
click at [330, 106] on link "All Missions" at bounding box center [320, 99] width 69 height 27
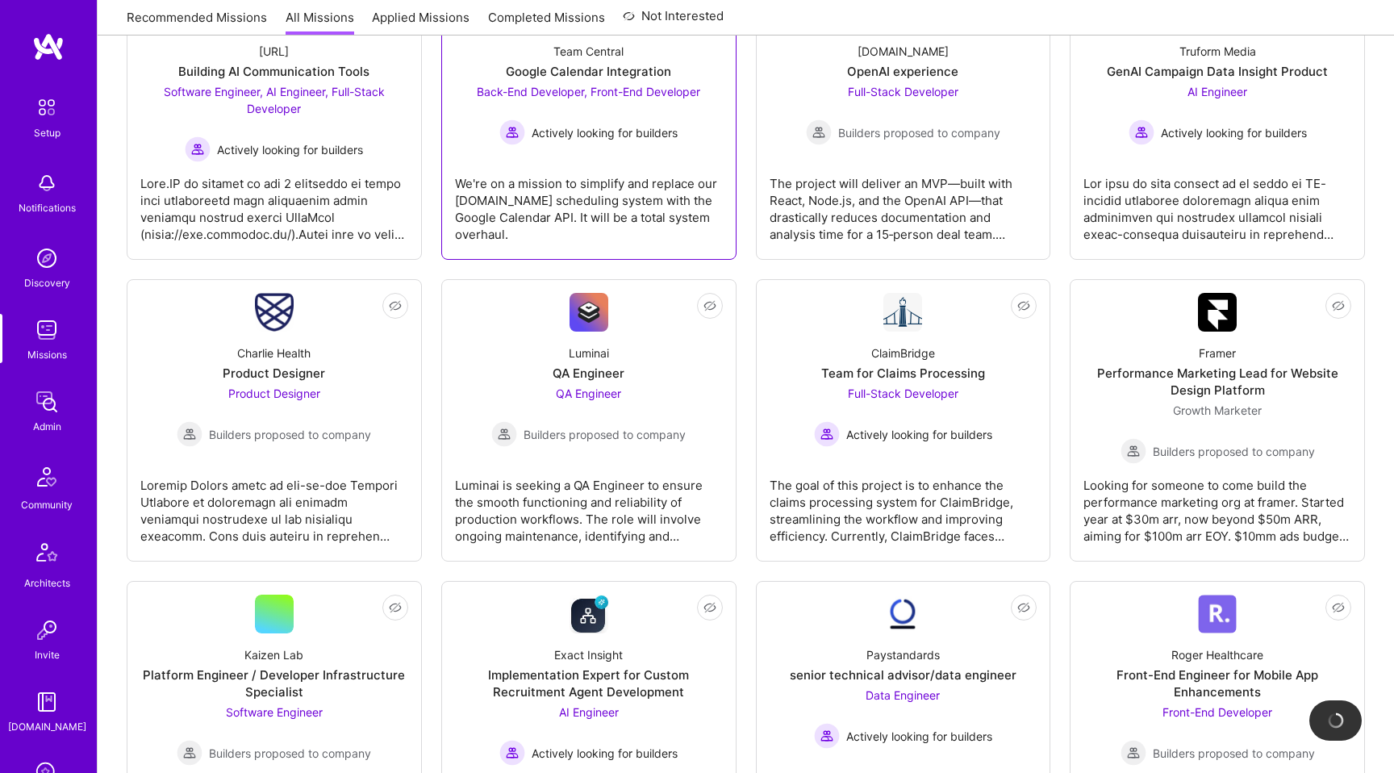
scroll to position [413, 0]
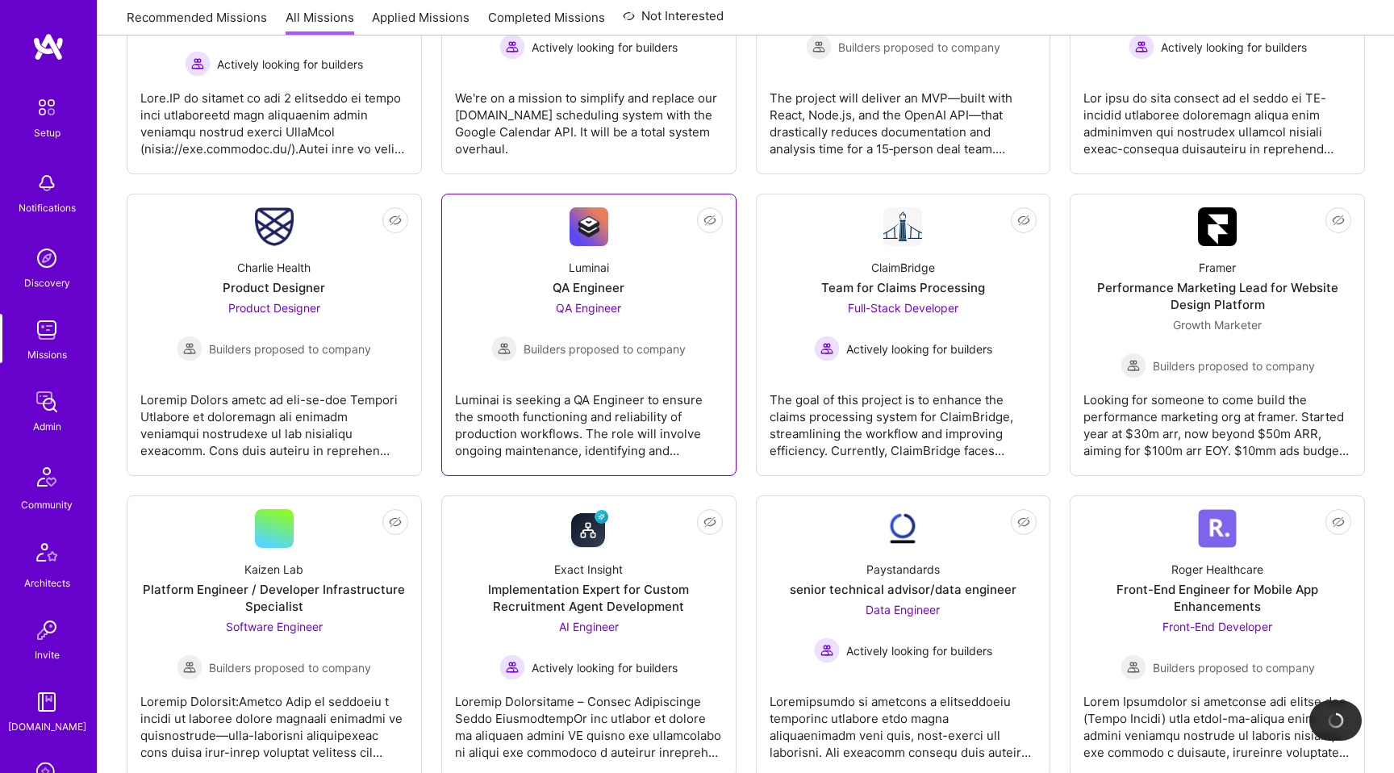
click at [579, 320] on div "QA Engineer Builders proposed to company" at bounding box center [588, 330] width 194 height 62
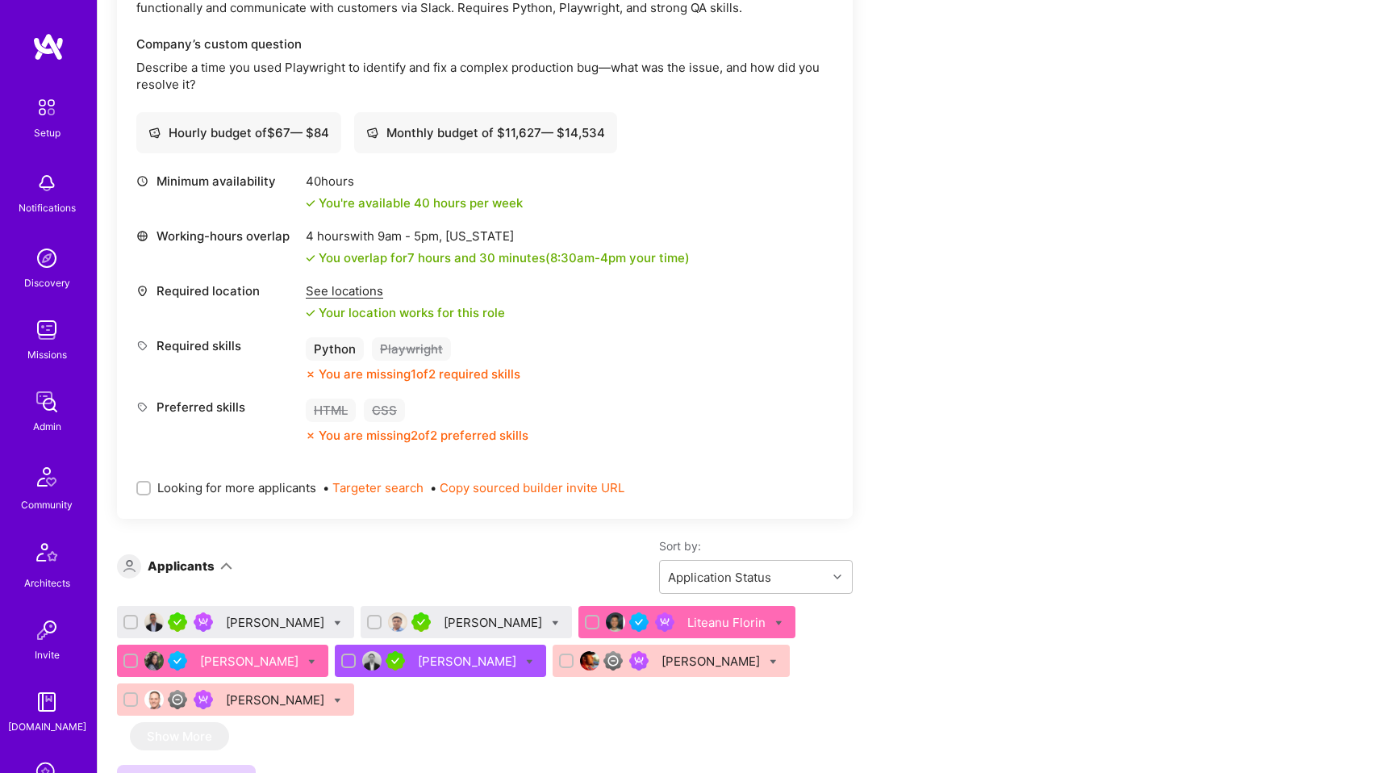
scroll to position [568, 0]
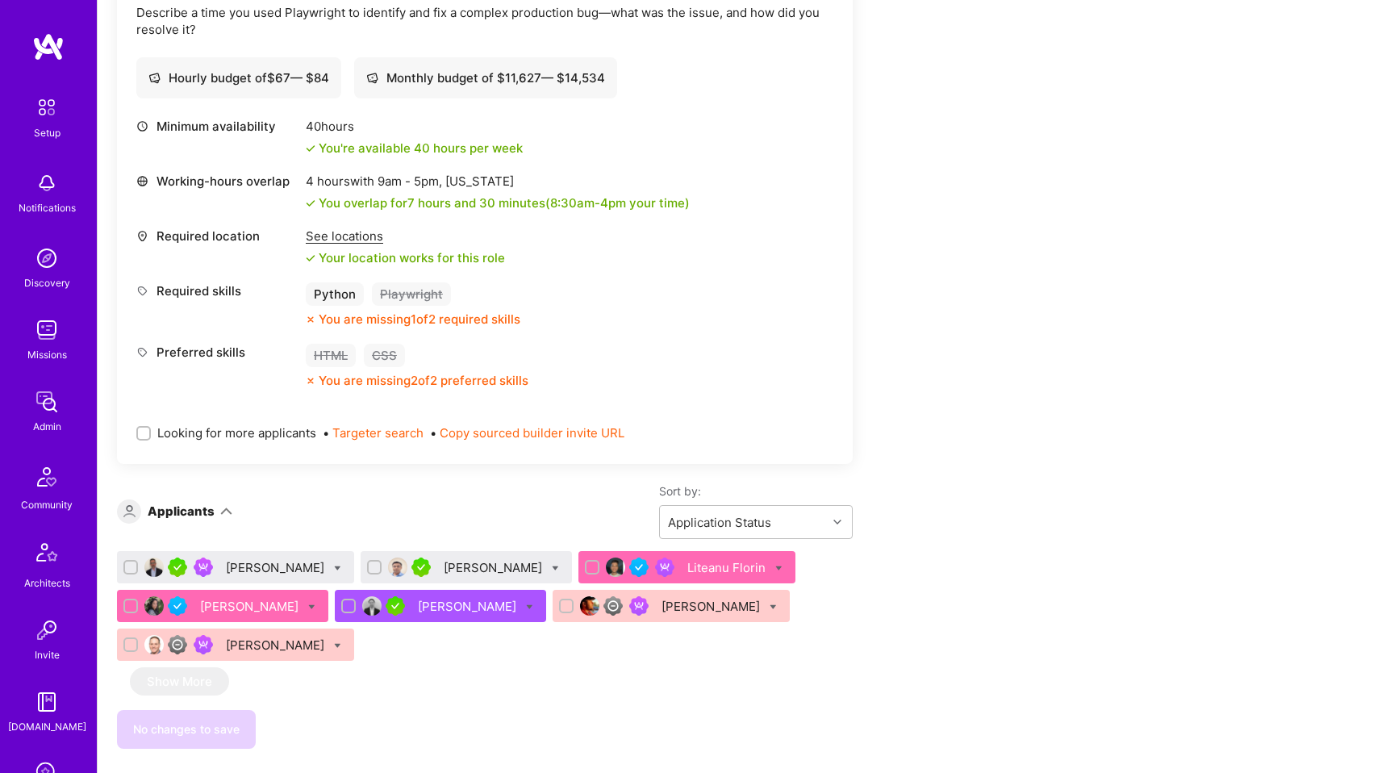
click at [261, 568] on div "[PERSON_NAME]" at bounding box center [277, 567] width 102 height 17
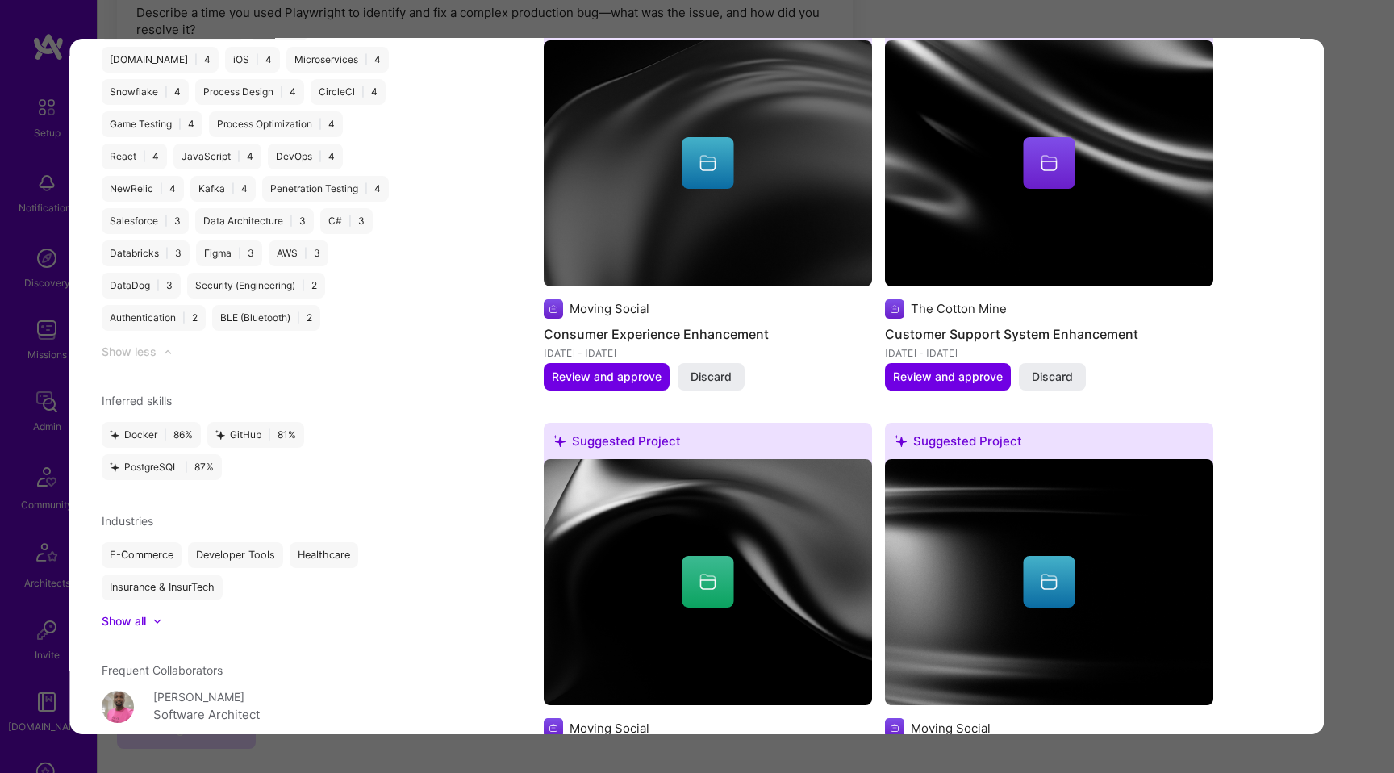
scroll to position [2392, 0]
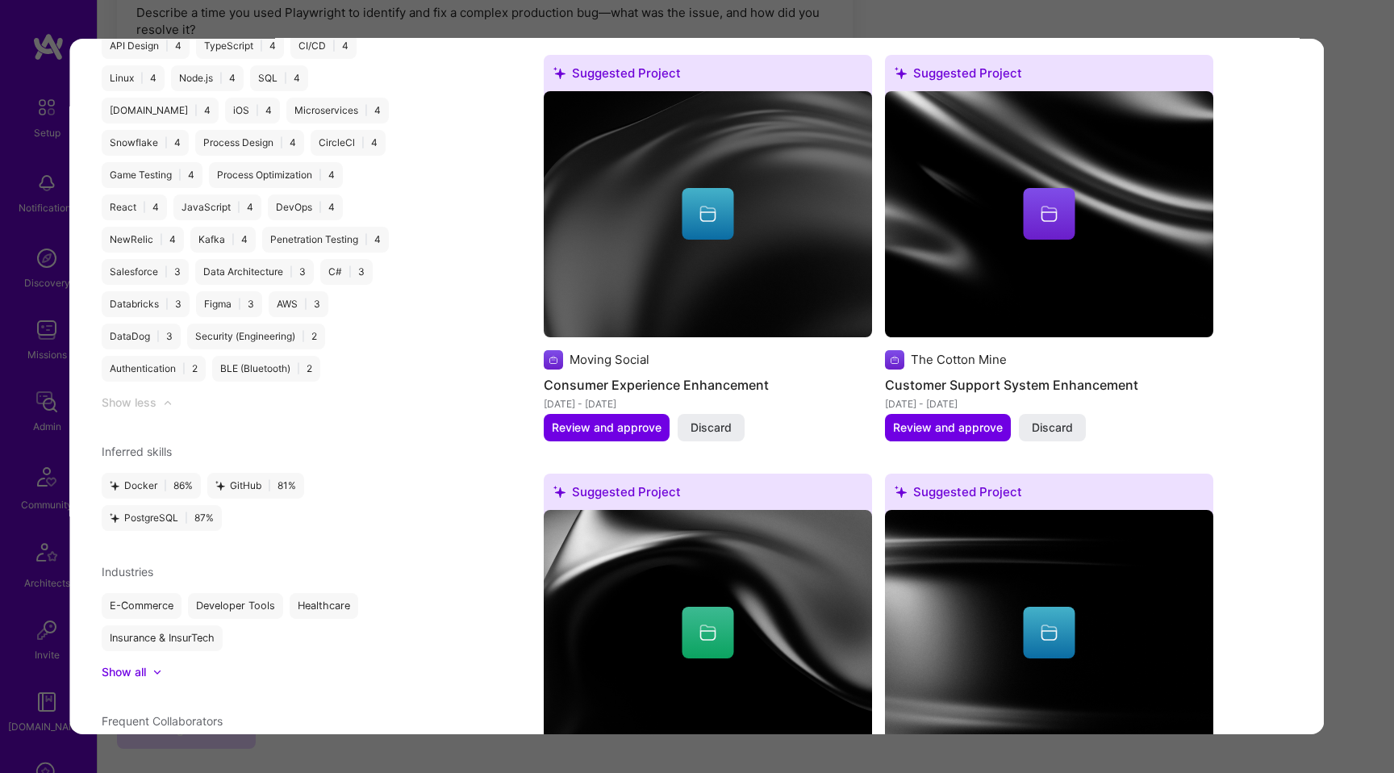
click at [13, 148] on div "Application 1 of 7 Builder Missing Requirements Required Location See locations…" at bounding box center [697, 386] width 1394 height 773
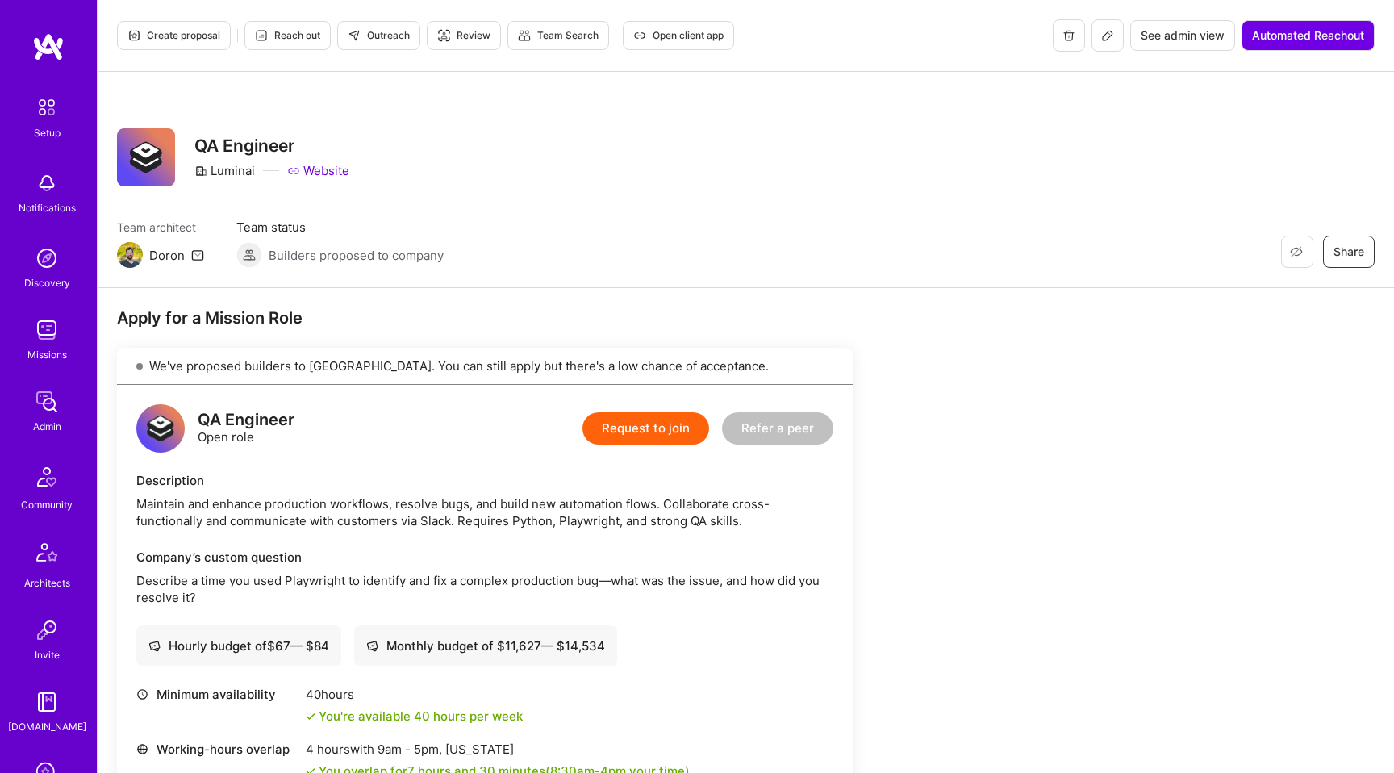
click at [48, 349] on div "Missions" at bounding box center [47, 354] width 40 height 17
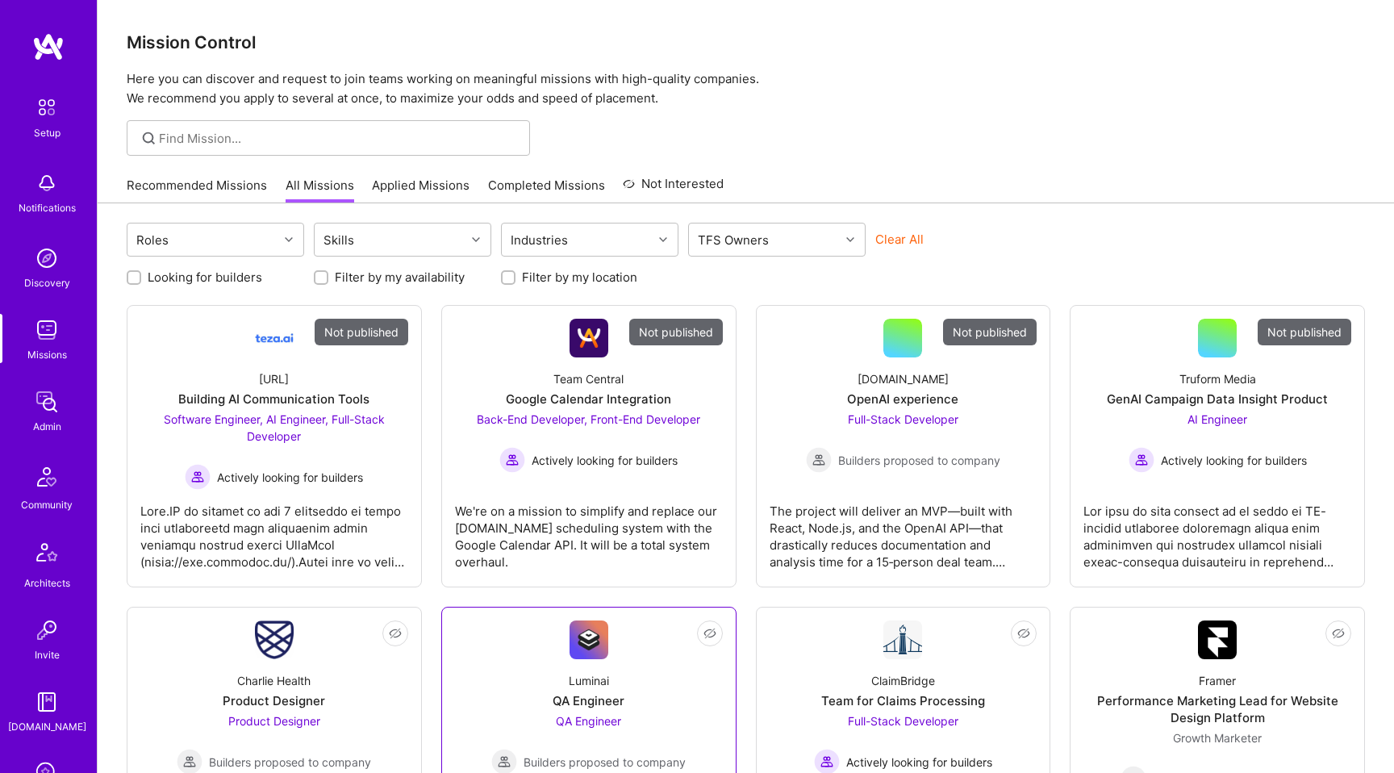
click at [543, 677] on div "Luminai QA Engineer QA Engineer Builders proposed to company" at bounding box center [589, 716] width 268 height 115
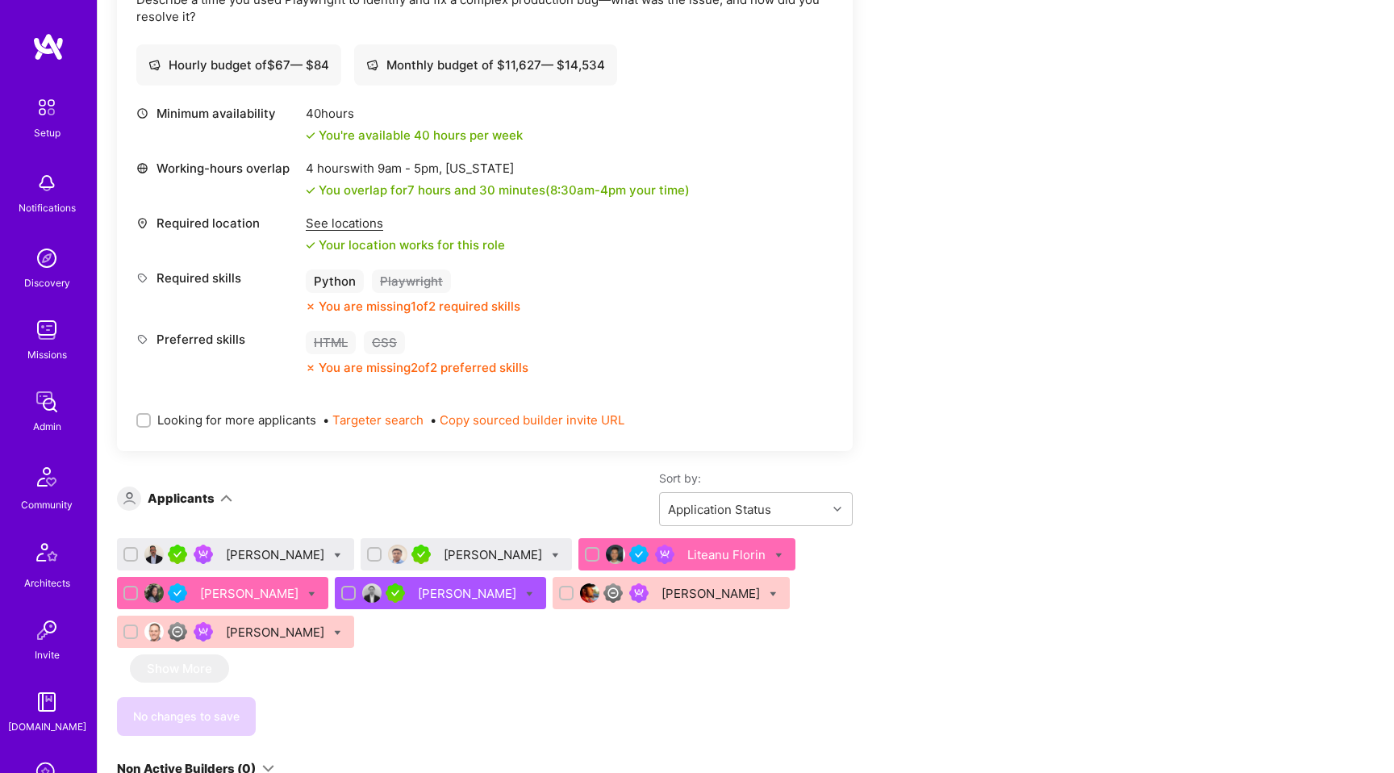
scroll to position [622, 0]
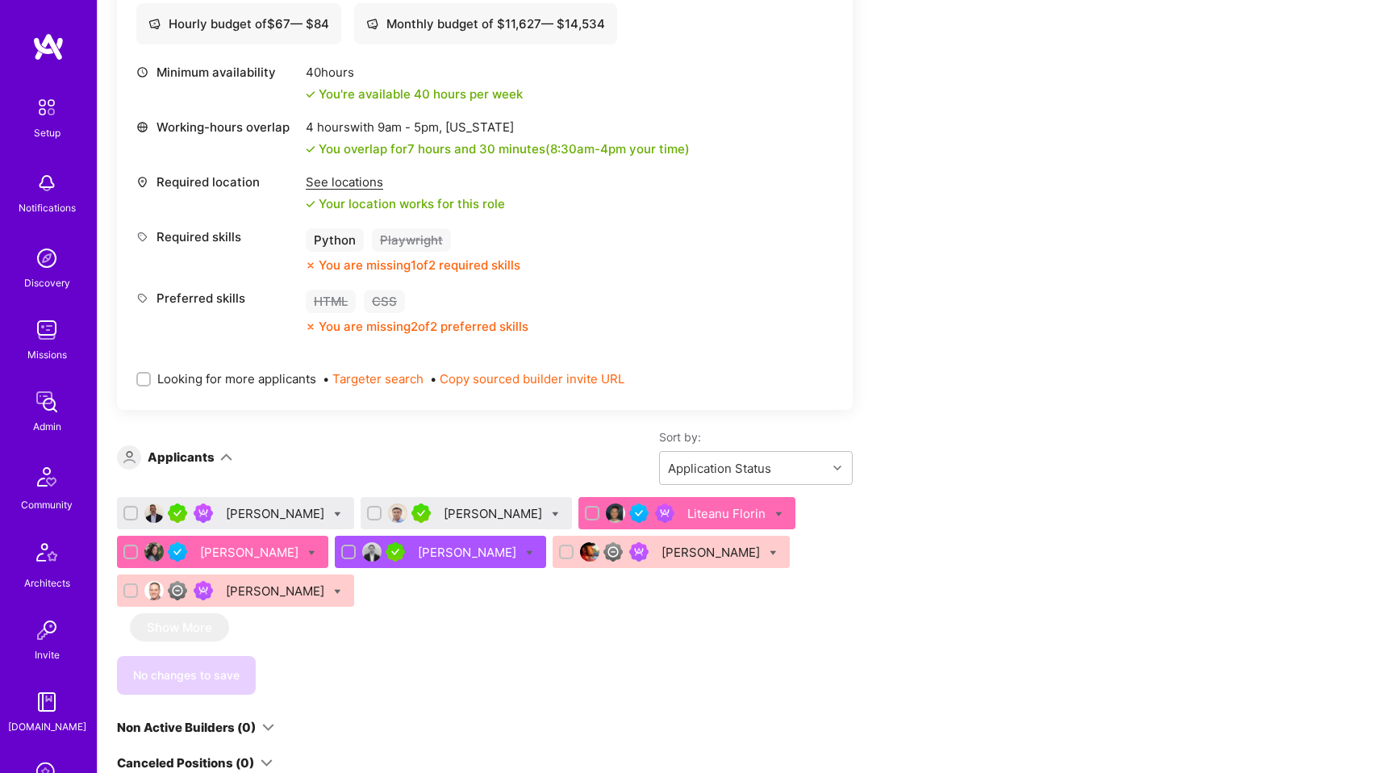
click at [264, 514] on div "[PERSON_NAME]" at bounding box center [277, 513] width 102 height 17
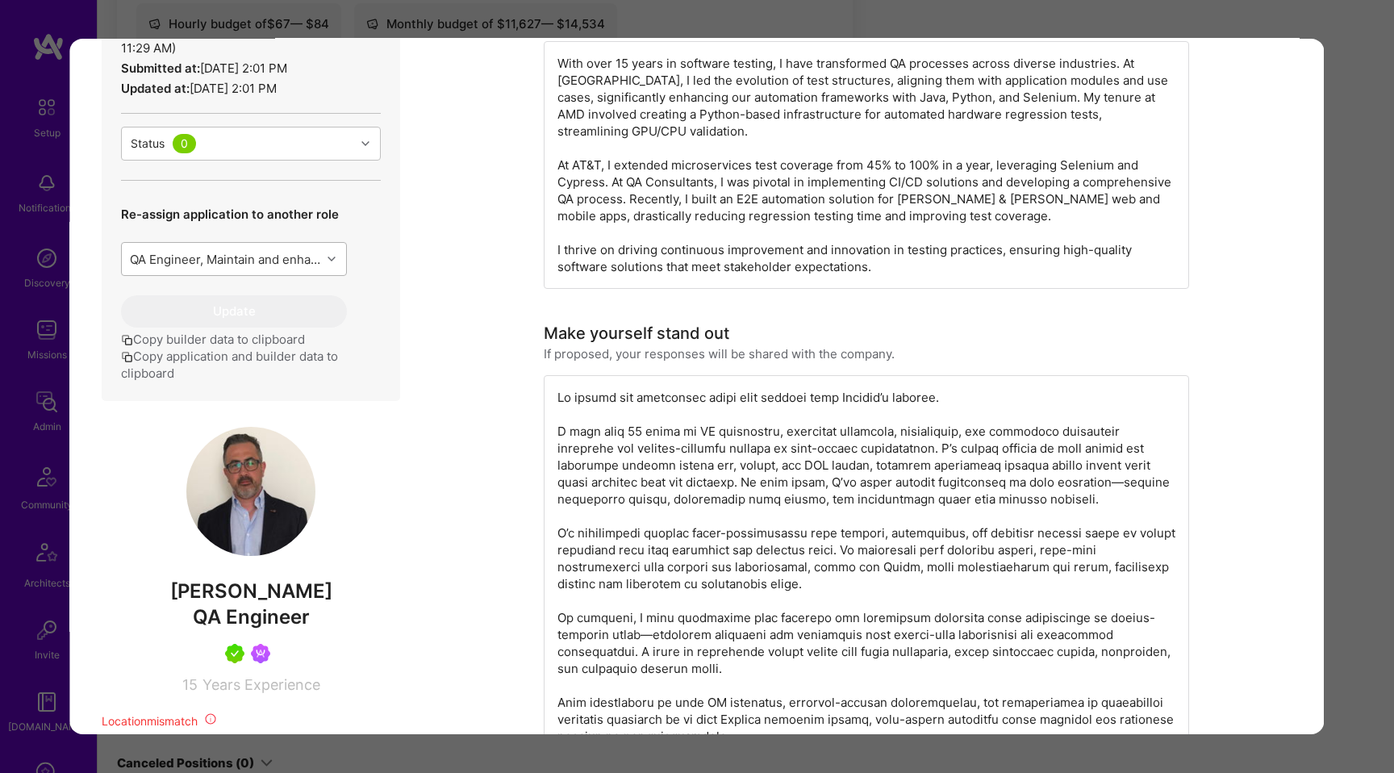
scroll to position [670, 0]
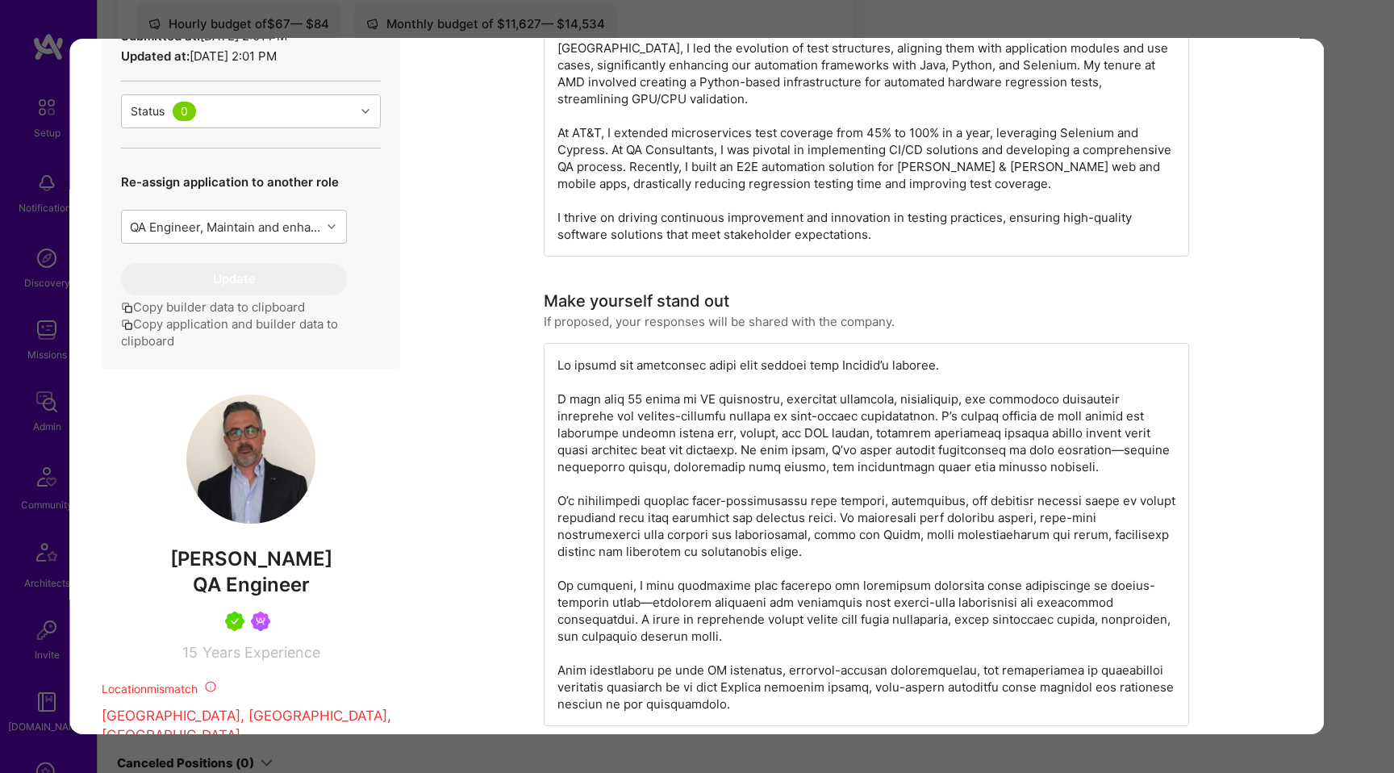
click at [232, 466] on img "modal" at bounding box center [250, 458] width 129 height 129
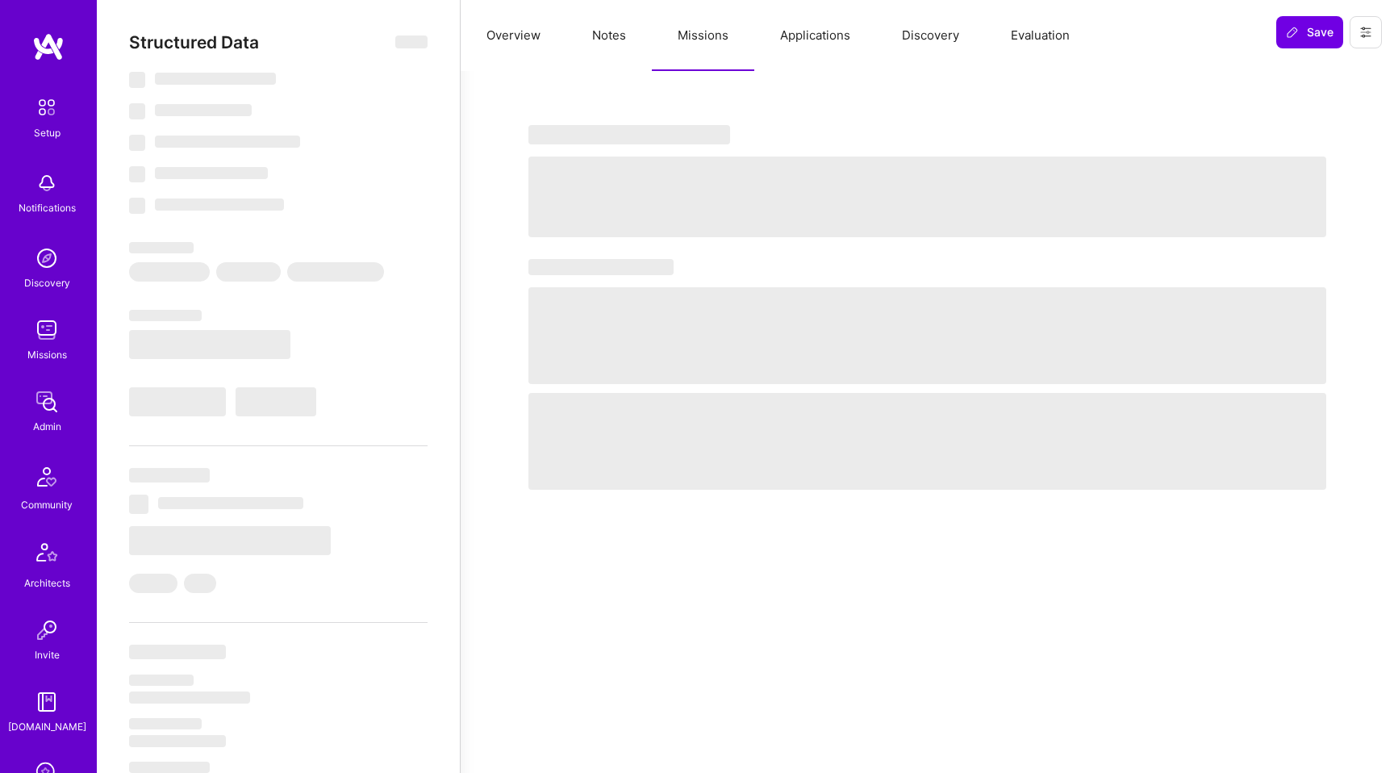
select select "Right Now"
select select "7"
select select "4"
select select "7"
select select "6"
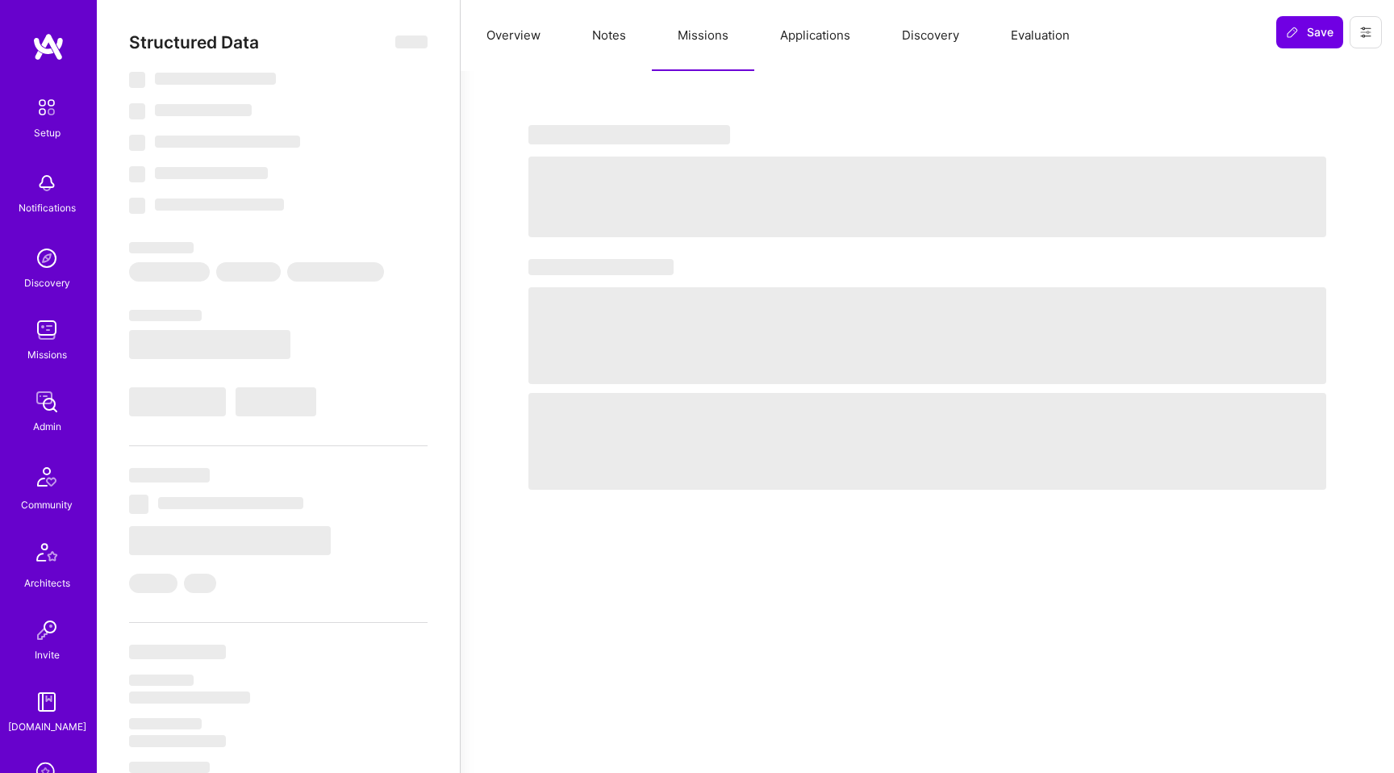
select select "CA"
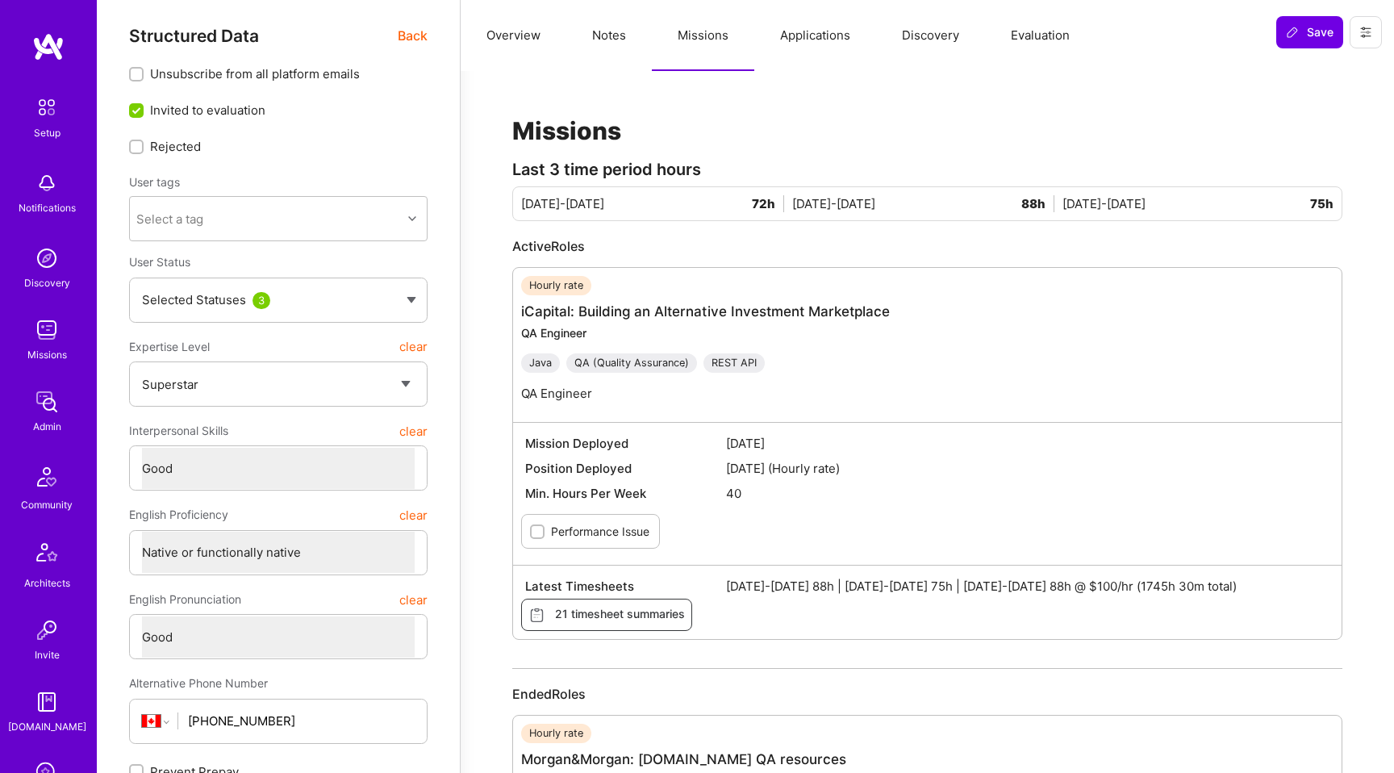
scroll to position [1, 0]
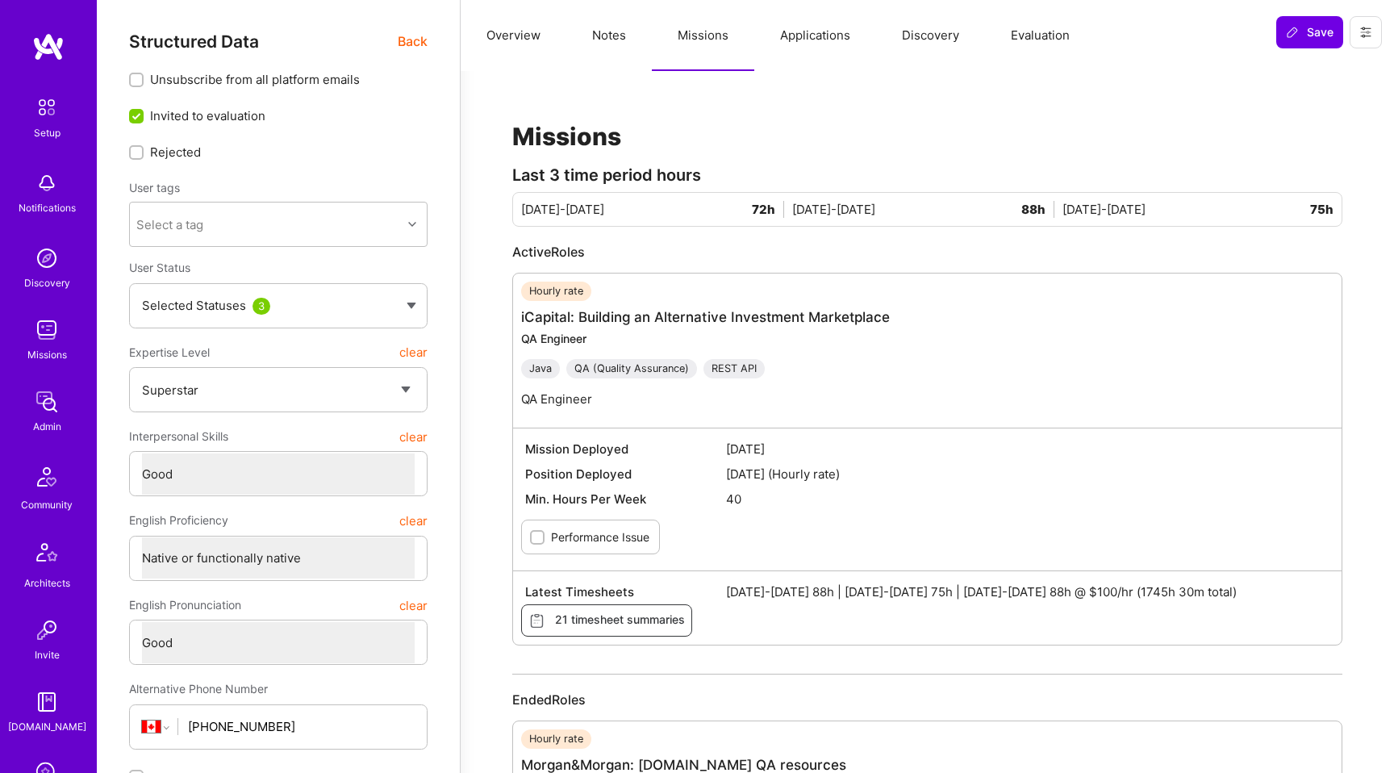
click at [780, 52] on button "Applications" at bounding box center [815, 35] width 122 height 71
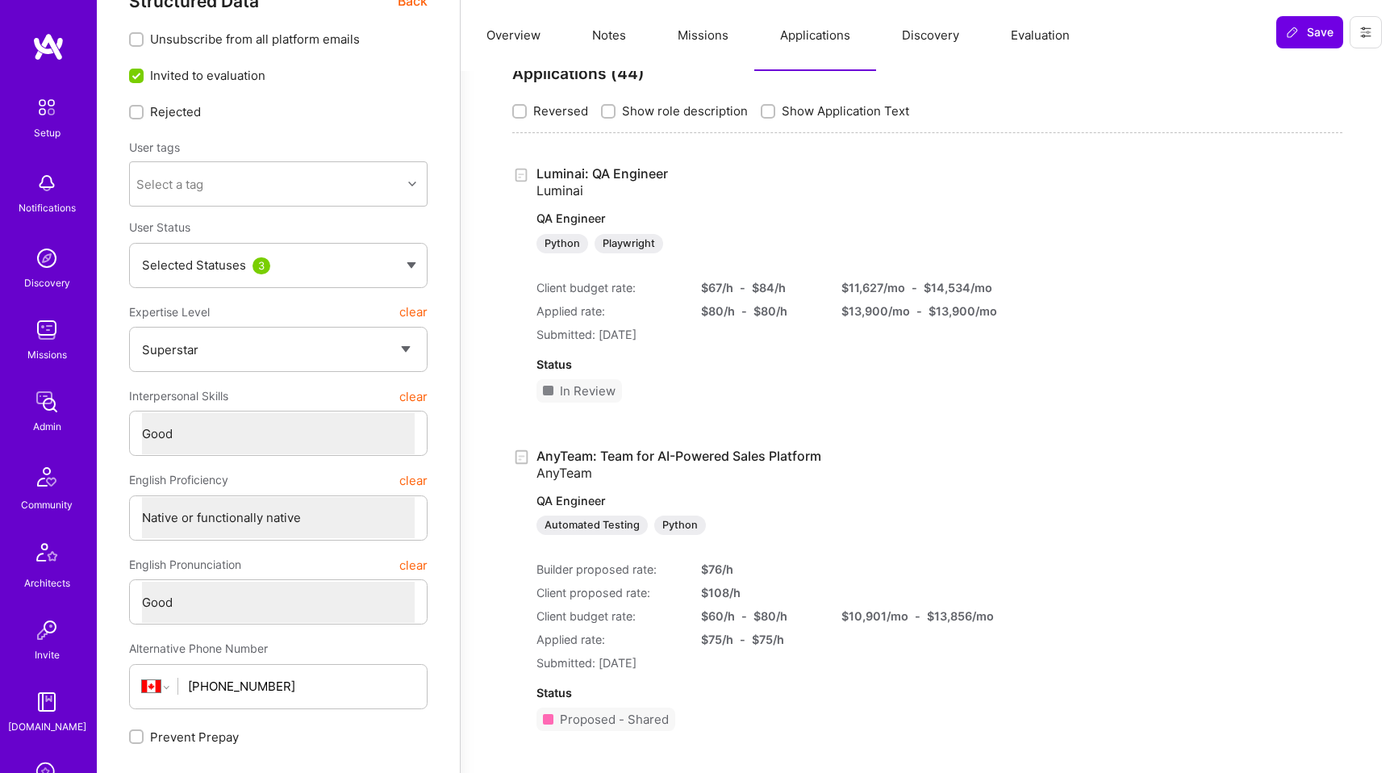
scroll to position [0, 0]
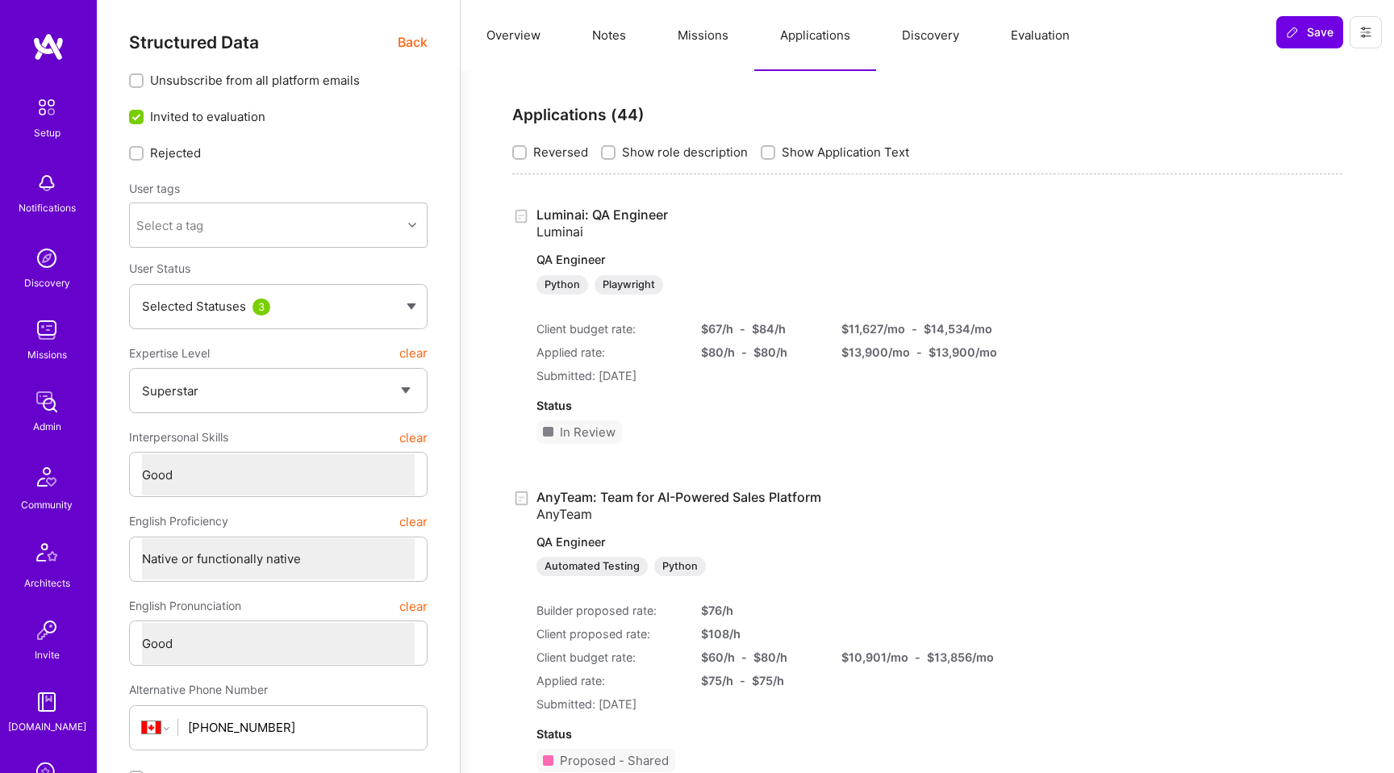
click at [557, 154] on span "Reversed" at bounding box center [560, 152] width 55 height 17
click at [527, 154] on input "Reversed" at bounding box center [520, 153] width 11 height 11
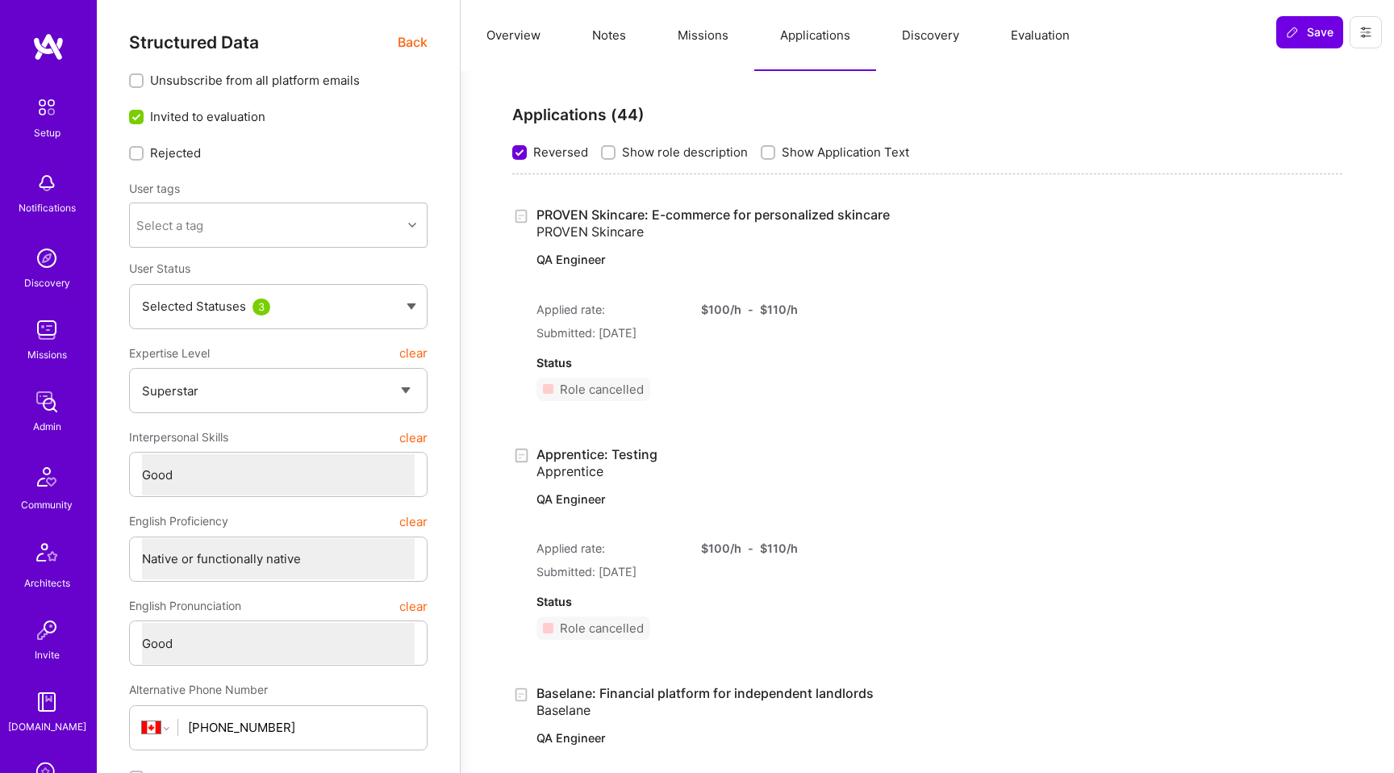
click at [550, 152] on span "Reversed" at bounding box center [560, 152] width 55 height 17
click at [528, 152] on input "Reversed" at bounding box center [521, 153] width 15 height 15
checkbox input "false"
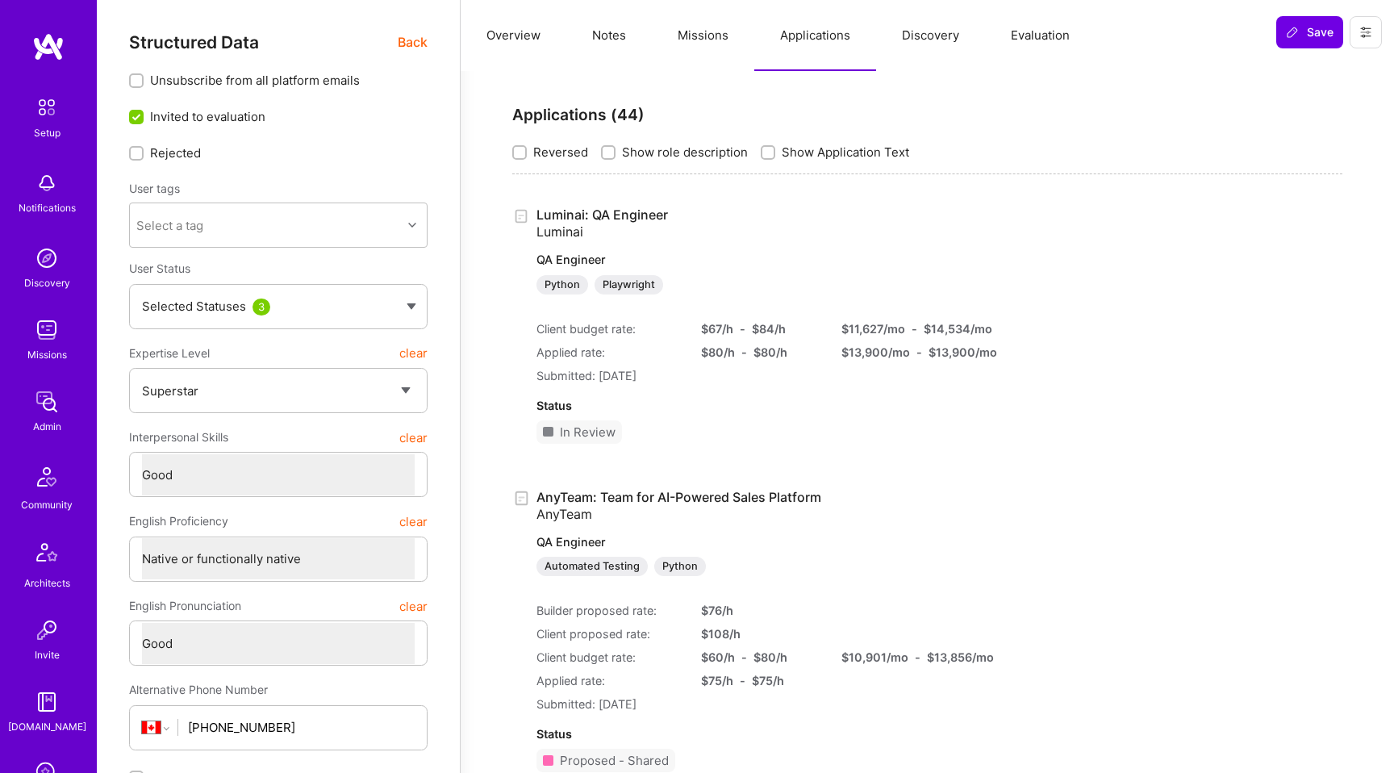
click at [652, 152] on span "Show role description" at bounding box center [685, 152] width 126 height 17
click at [615, 152] on input "Show role description" at bounding box center [609, 153] width 11 height 11
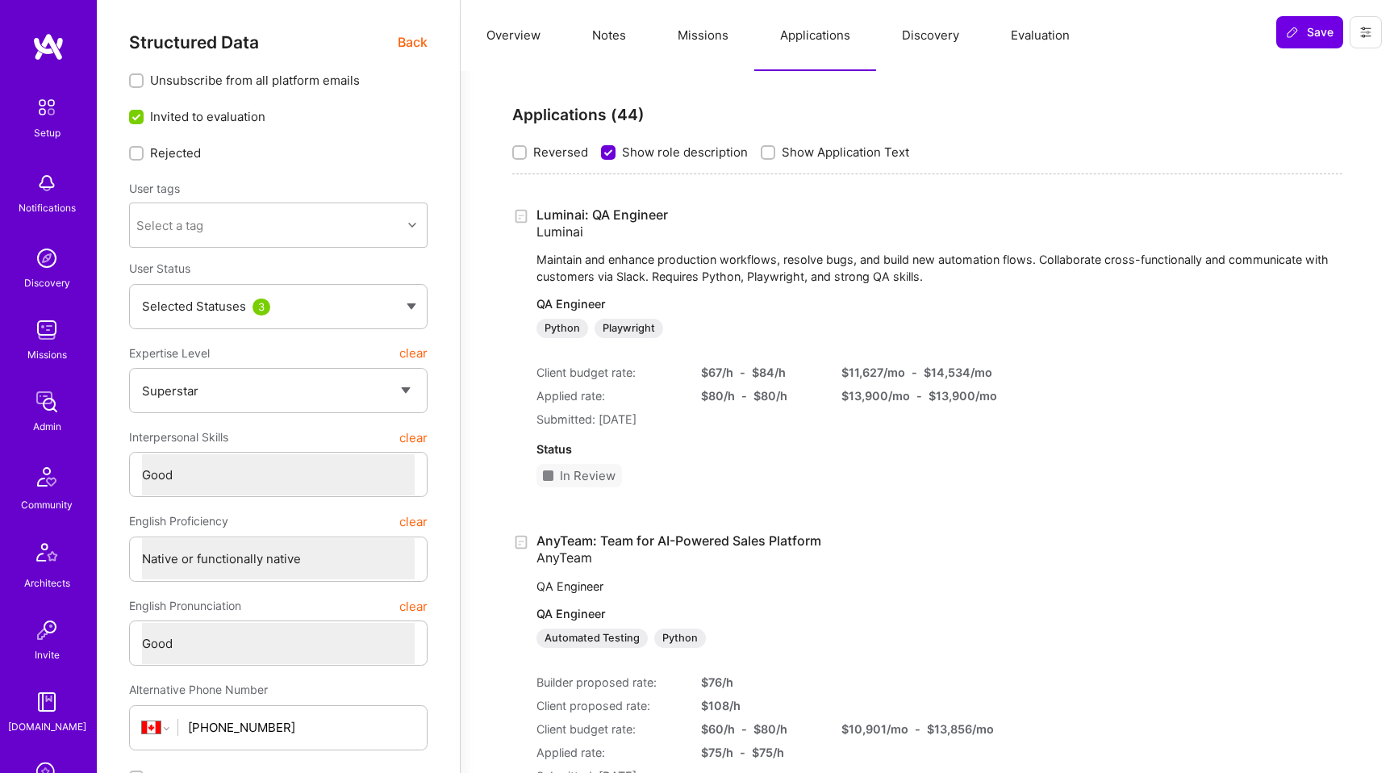
scroll to position [0, 0]
click at [652, 152] on span "Show role description" at bounding box center [685, 152] width 126 height 17
click at [617, 152] on input "Show role description" at bounding box center [610, 153] width 15 height 15
checkbox input "false"
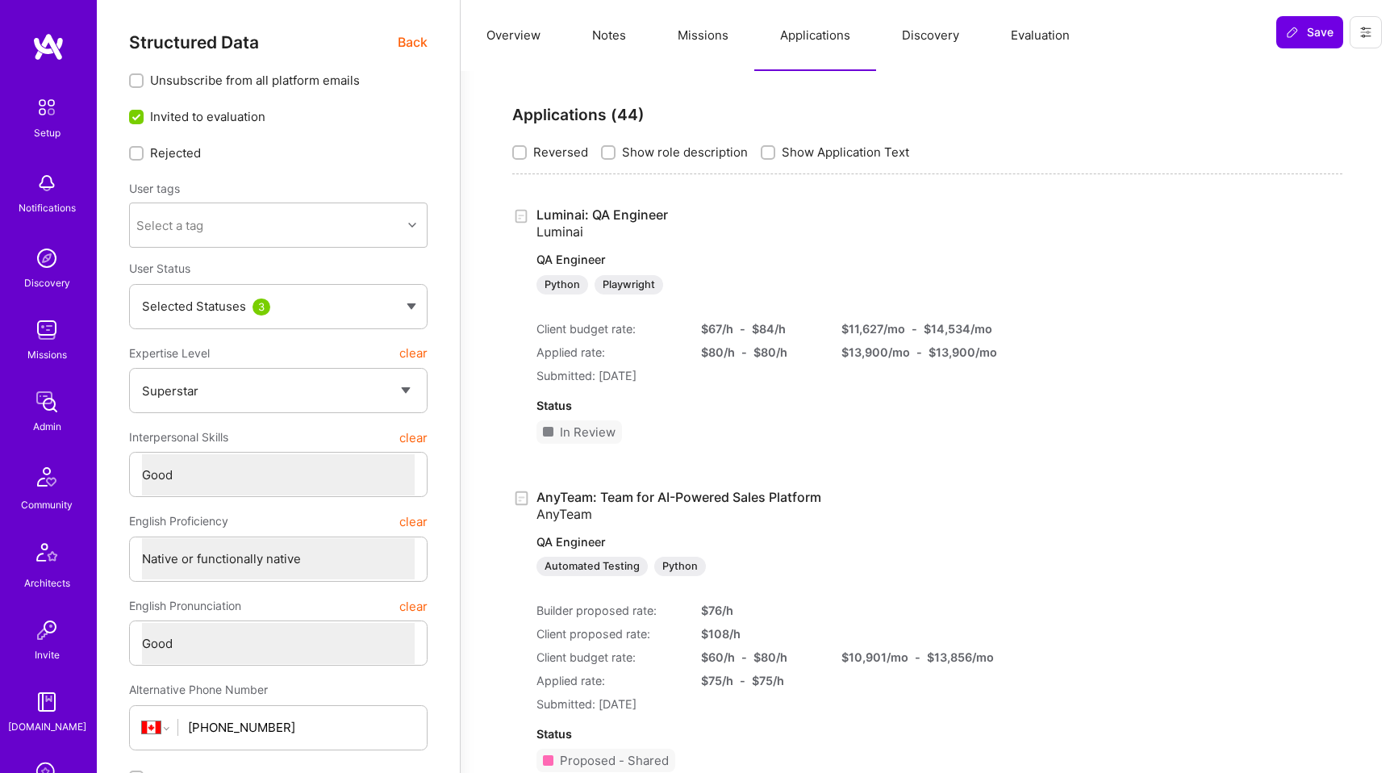
click at [807, 154] on span "Show Application Text" at bounding box center [845, 152] width 127 height 17
click at [775, 154] on input "Show Application Text" at bounding box center [769, 153] width 11 height 11
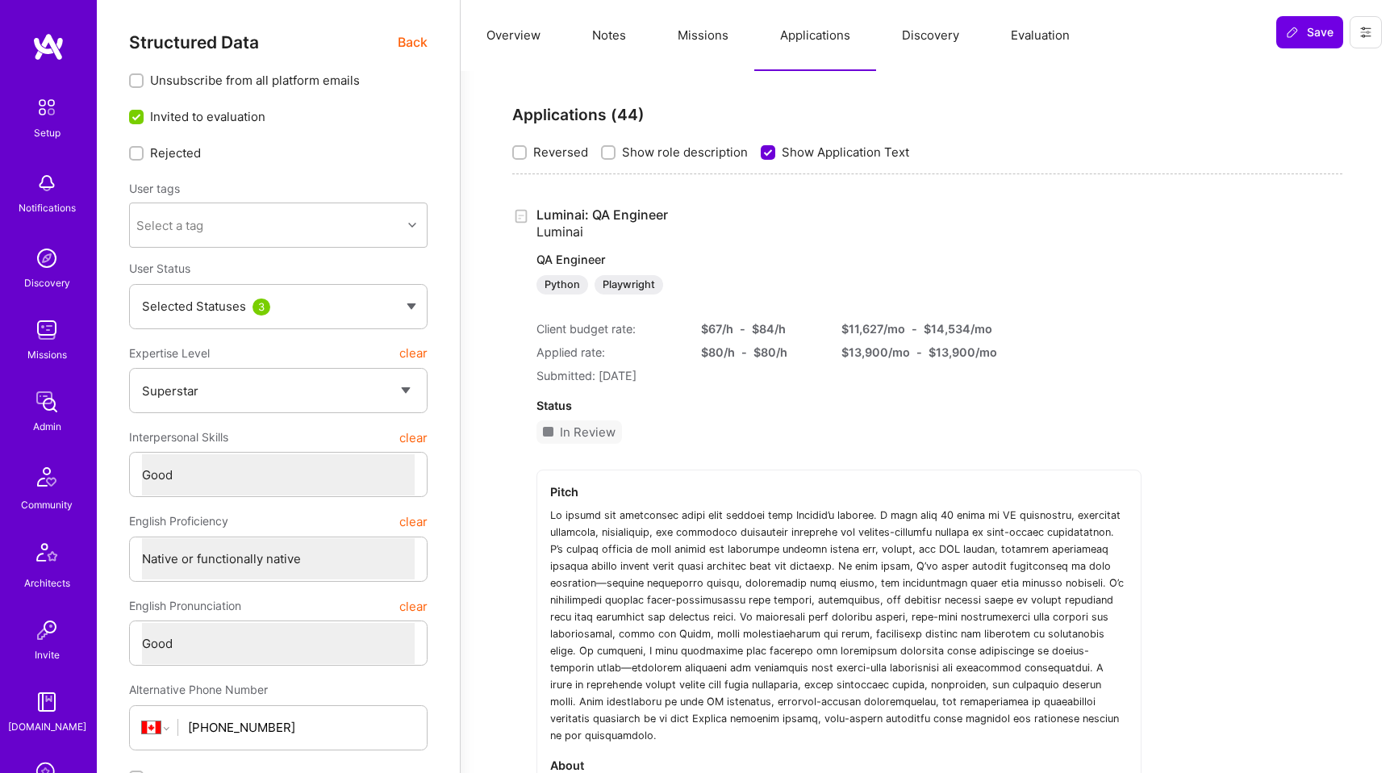
click at [807, 154] on span "Show Application Text" at bounding box center [845, 152] width 127 height 17
click at [777, 154] on input "Show Application Text" at bounding box center [769, 153] width 15 height 15
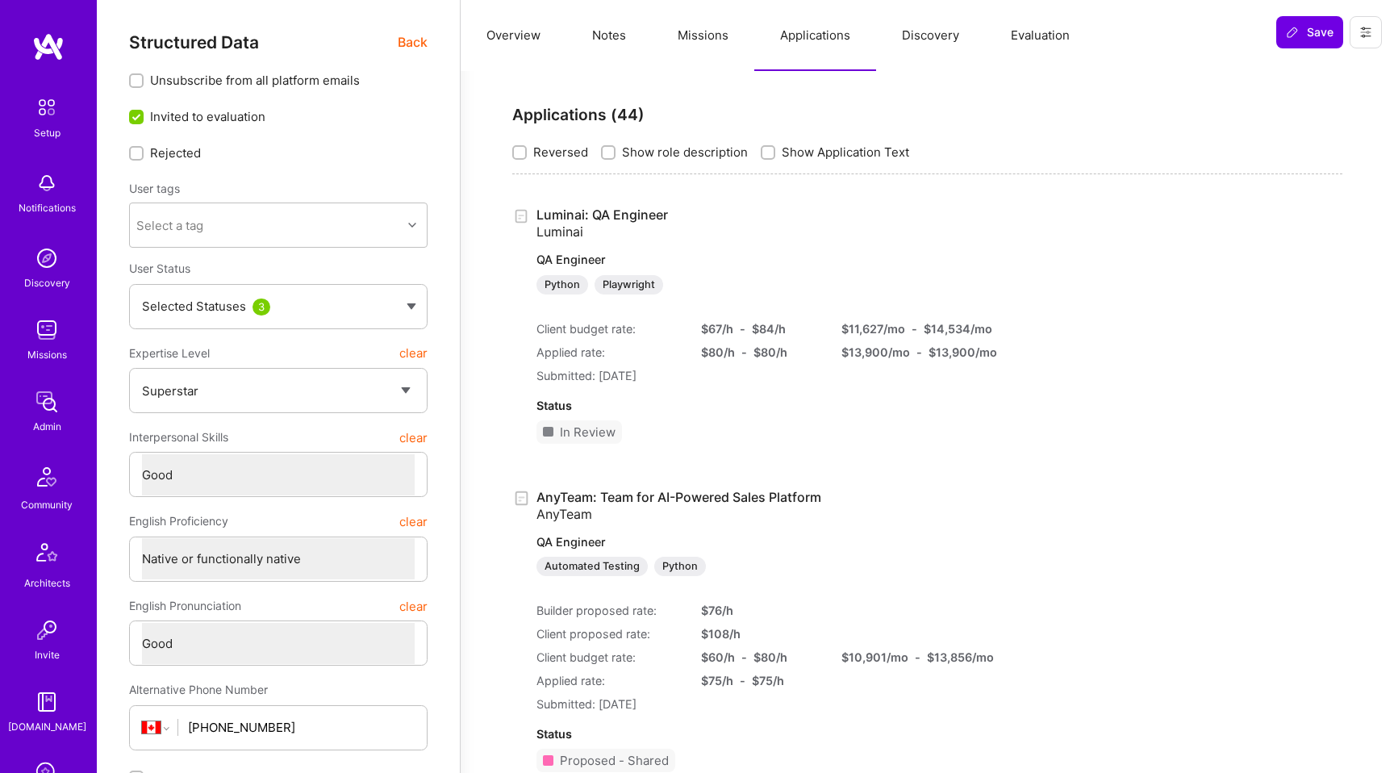
click at [807, 154] on span "Show Application Text" at bounding box center [845, 152] width 127 height 17
click at [775, 154] on input "Show Application Text" at bounding box center [769, 152] width 11 height 11
checkbox input "true"
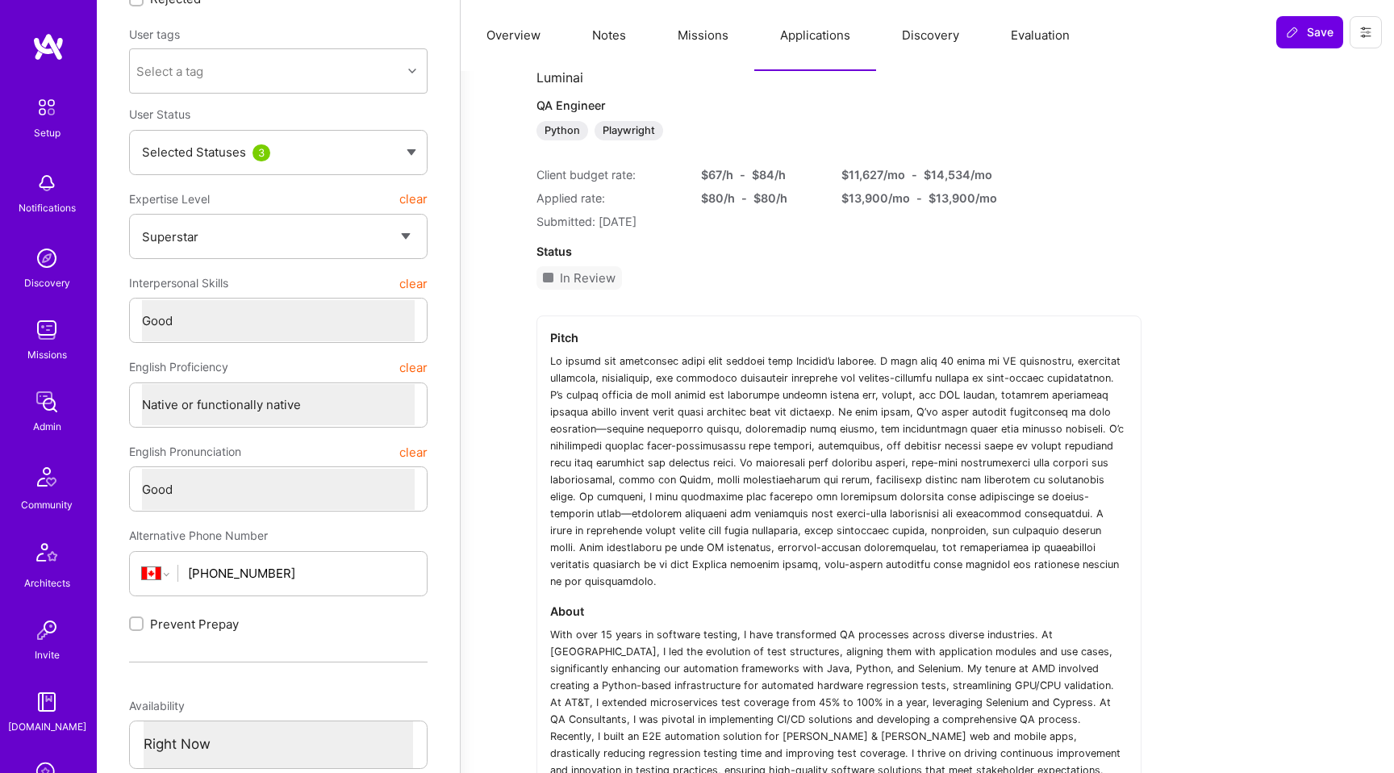
scroll to position [144, 0]
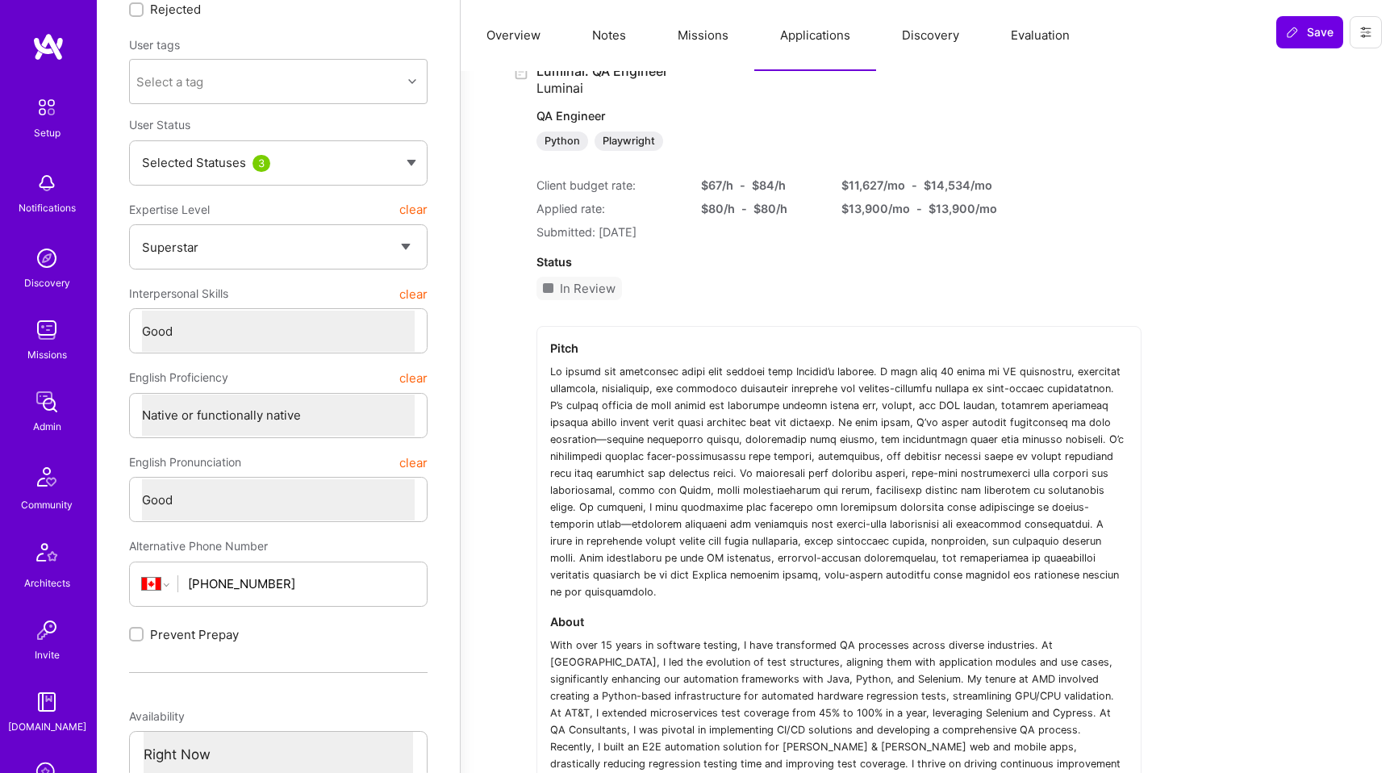
click at [31, 328] on img at bounding box center [47, 330] width 32 height 32
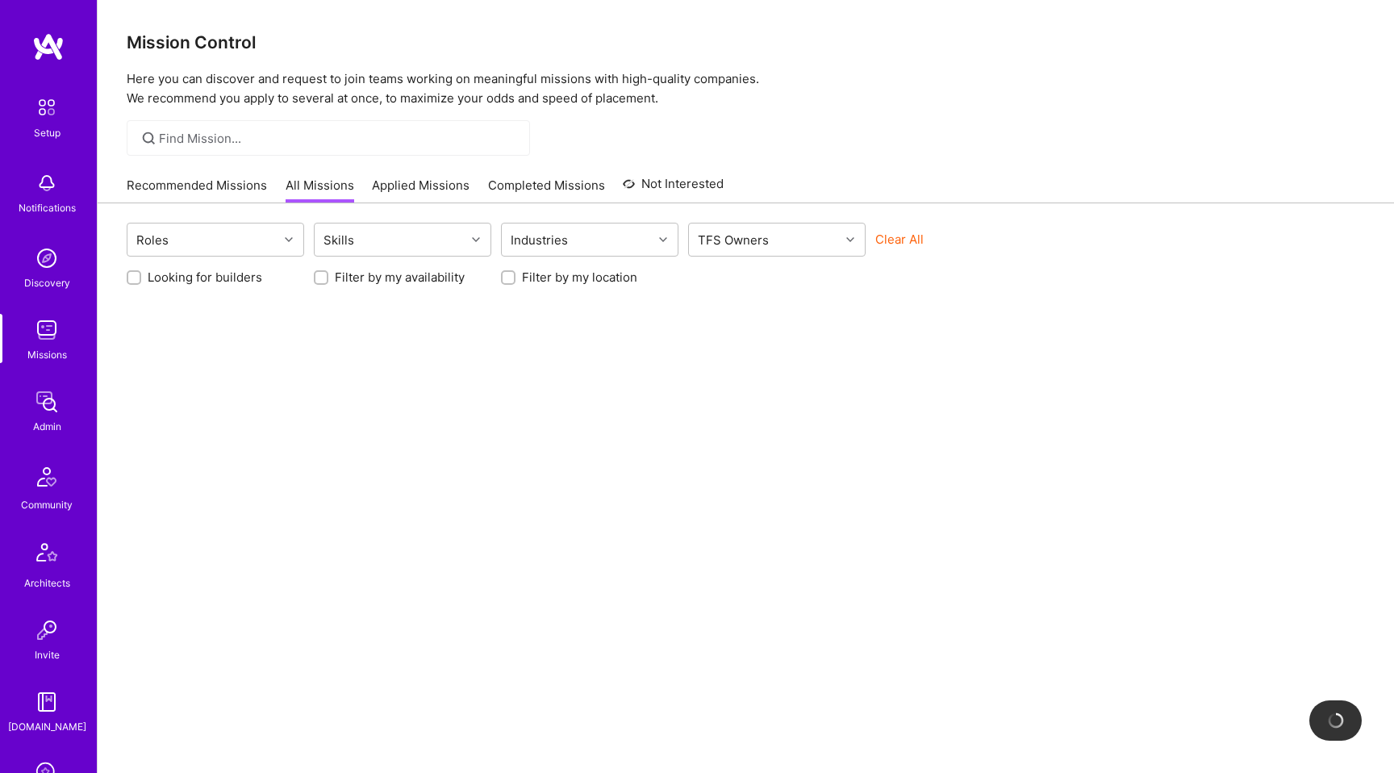
click at [434, 181] on link "Applied Missions" at bounding box center [421, 190] width 98 height 27
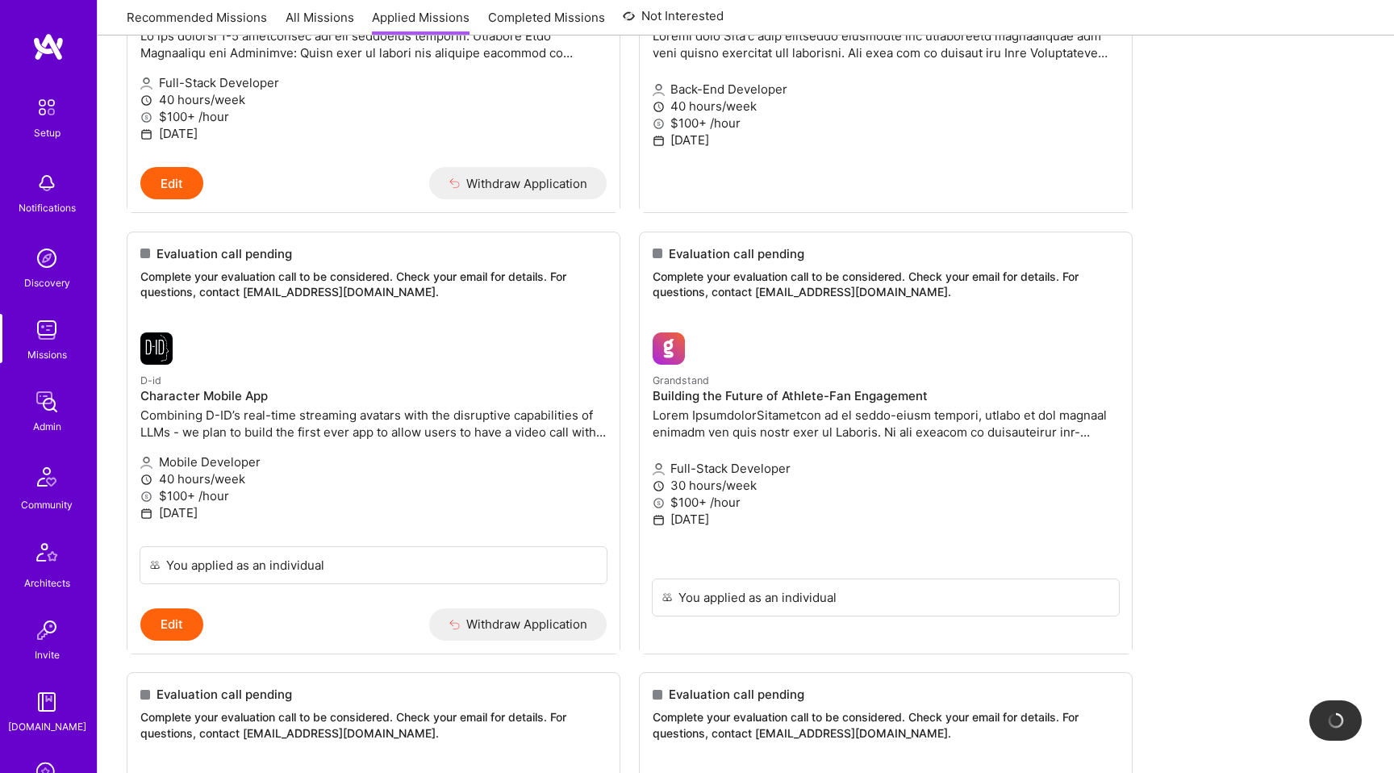
scroll to position [1473, 0]
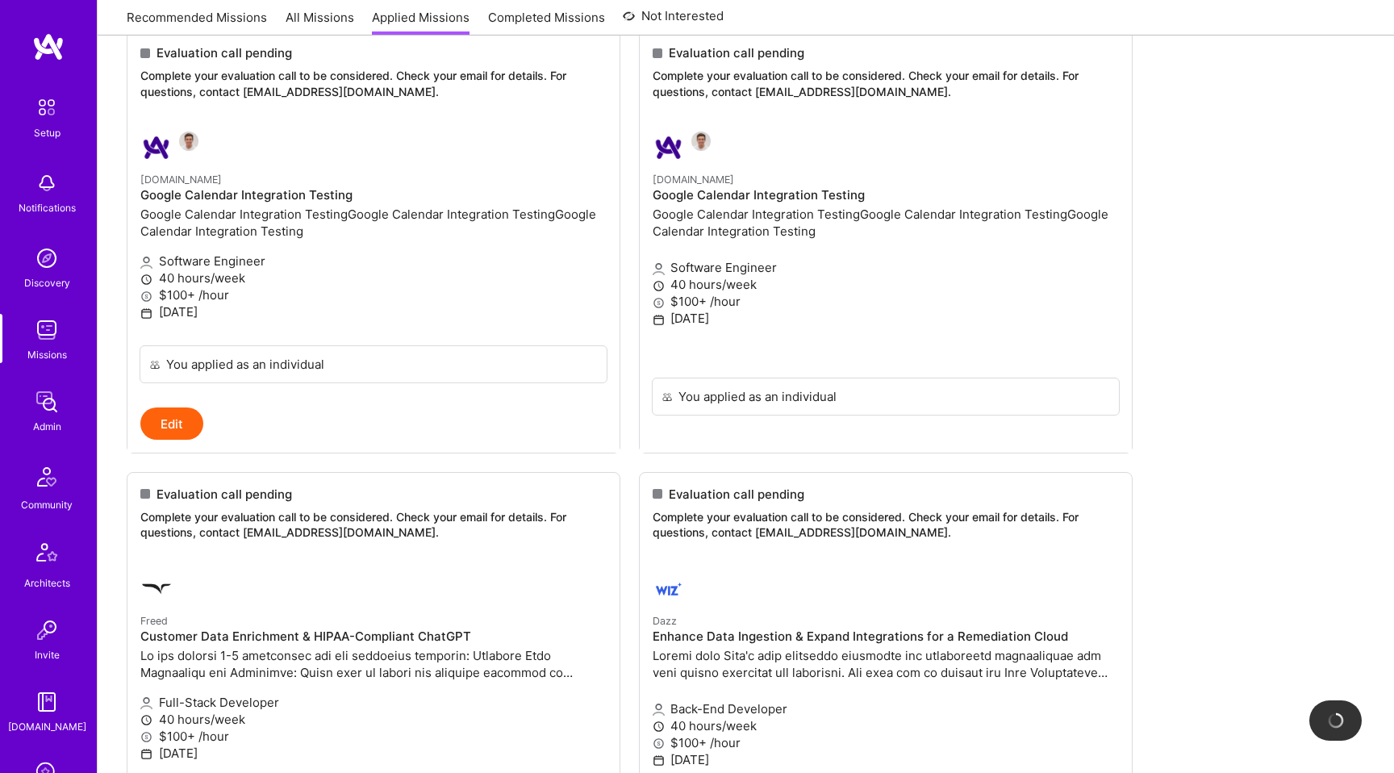
scroll to position [0, 0]
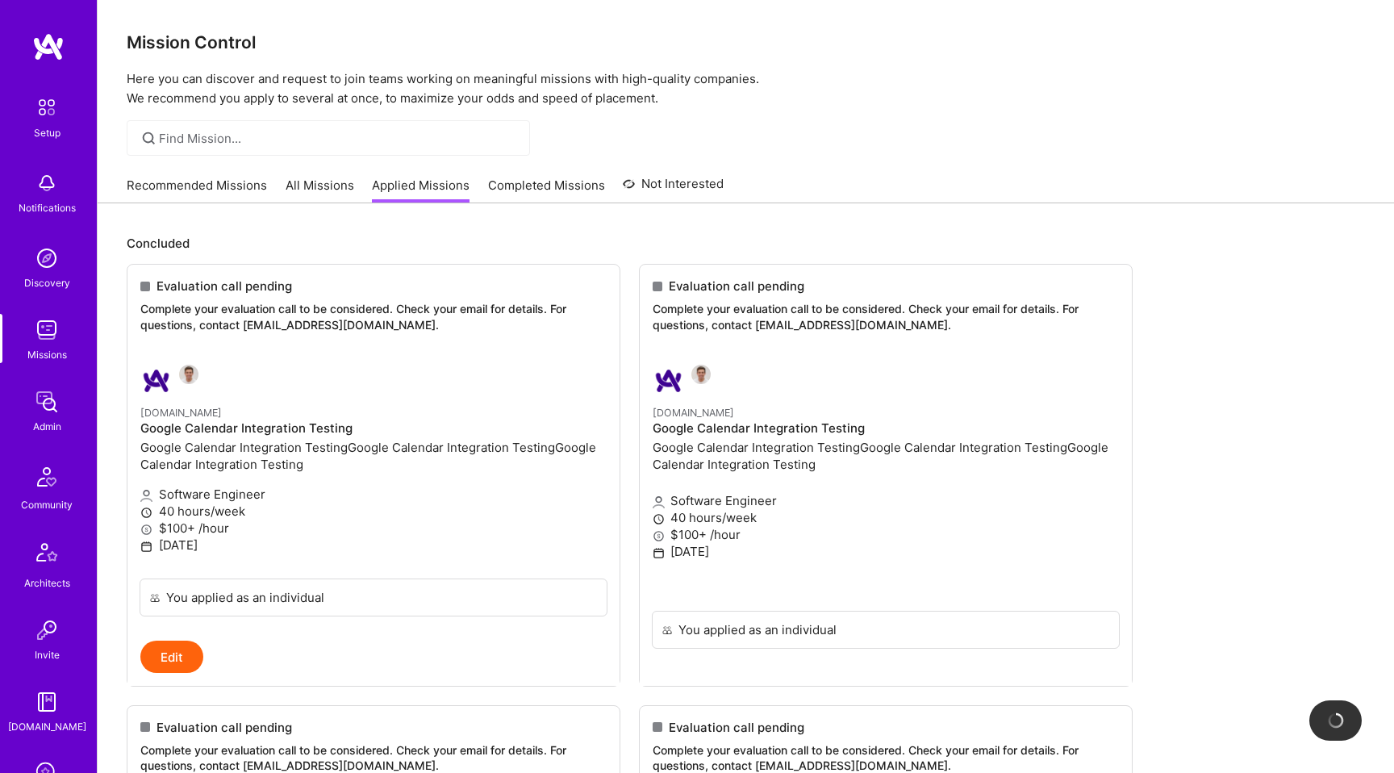
click at [45, 318] on img at bounding box center [47, 330] width 32 height 32
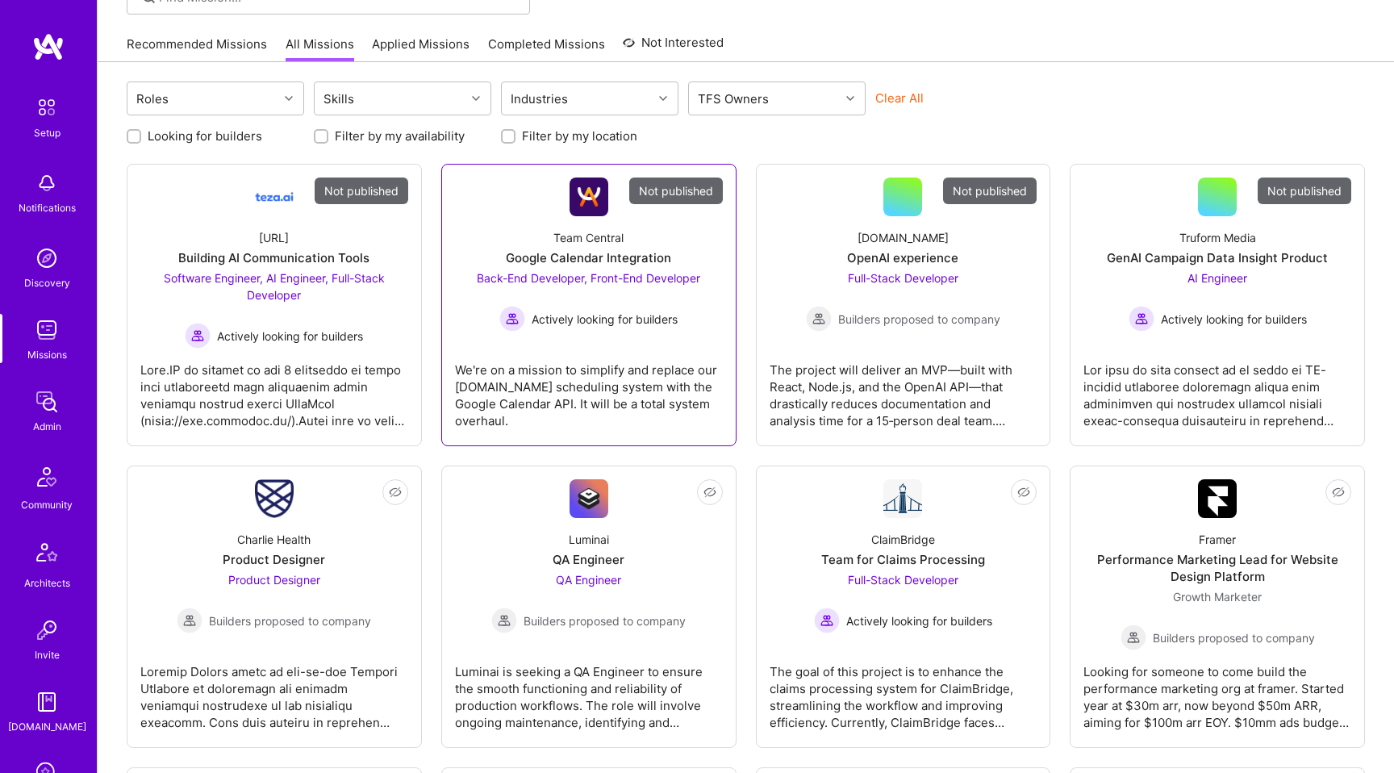
scroll to position [351, 0]
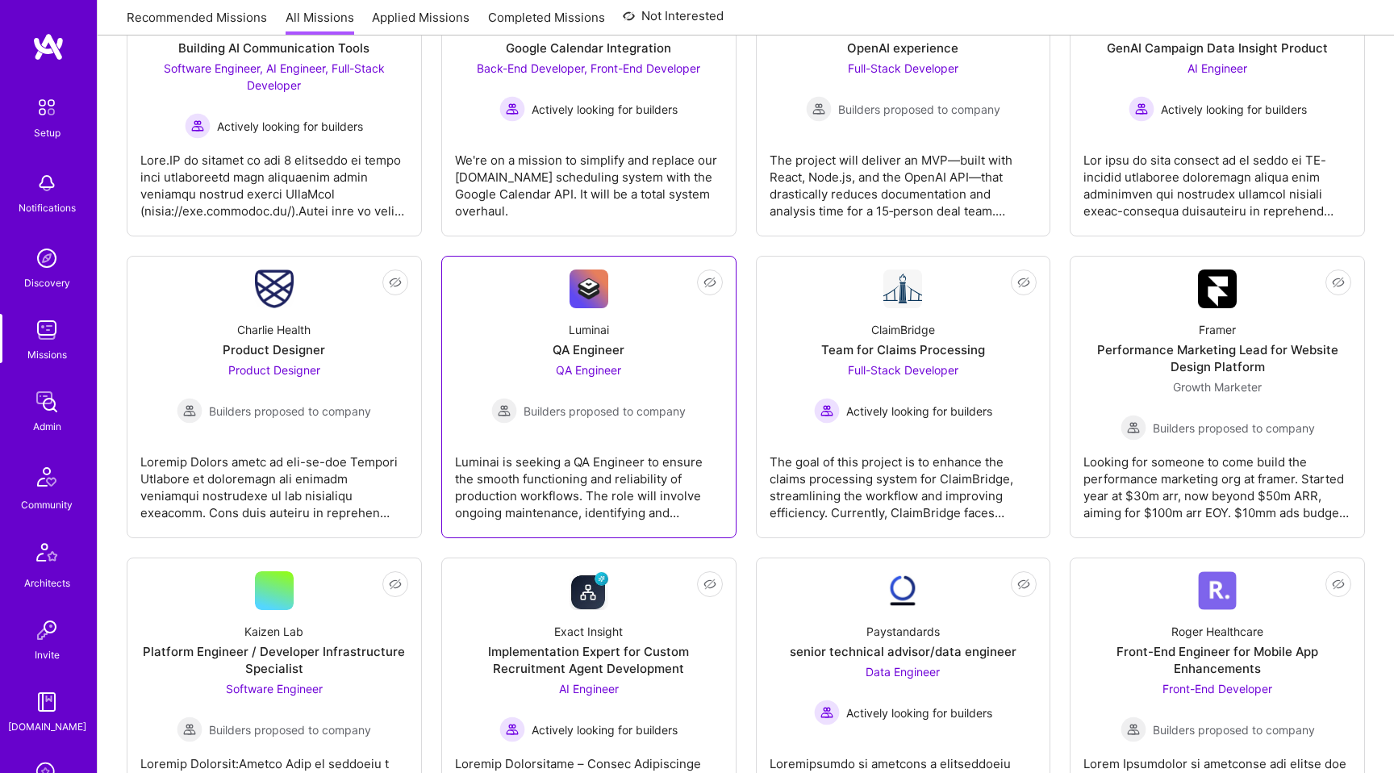
click at [549, 406] on span "Builders proposed to company" at bounding box center [605, 411] width 162 height 17
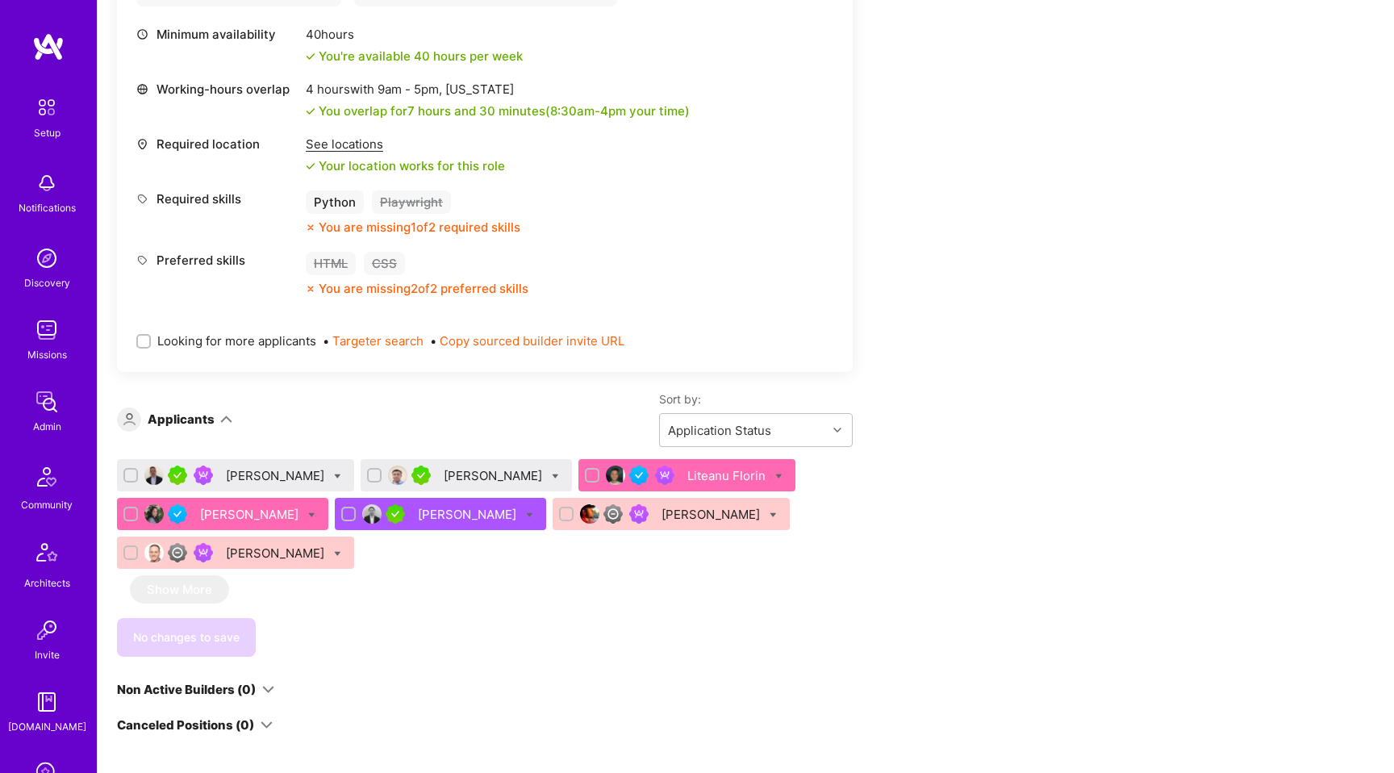
scroll to position [661, 0]
click at [444, 472] on div "[PERSON_NAME]" at bounding box center [495, 473] width 102 height 17
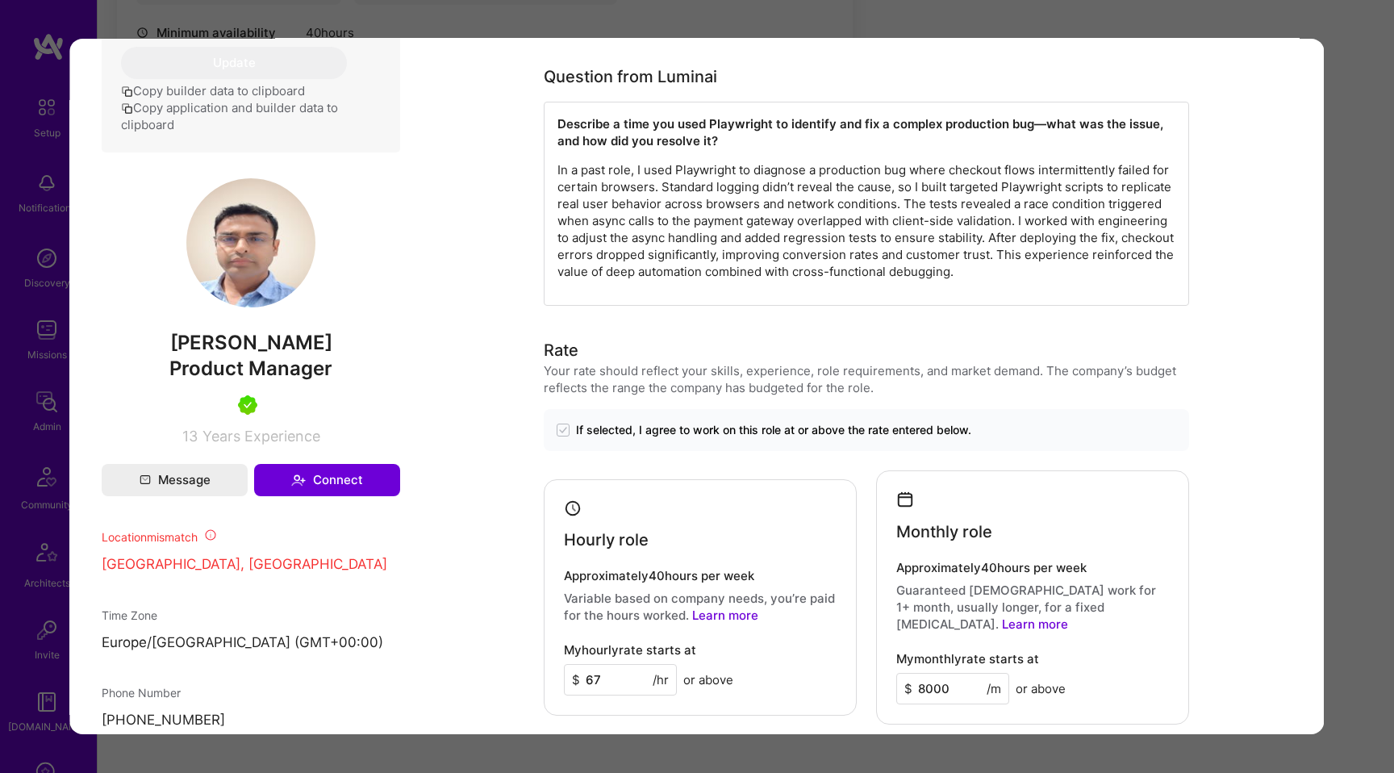
scroll to position [1016, 0]
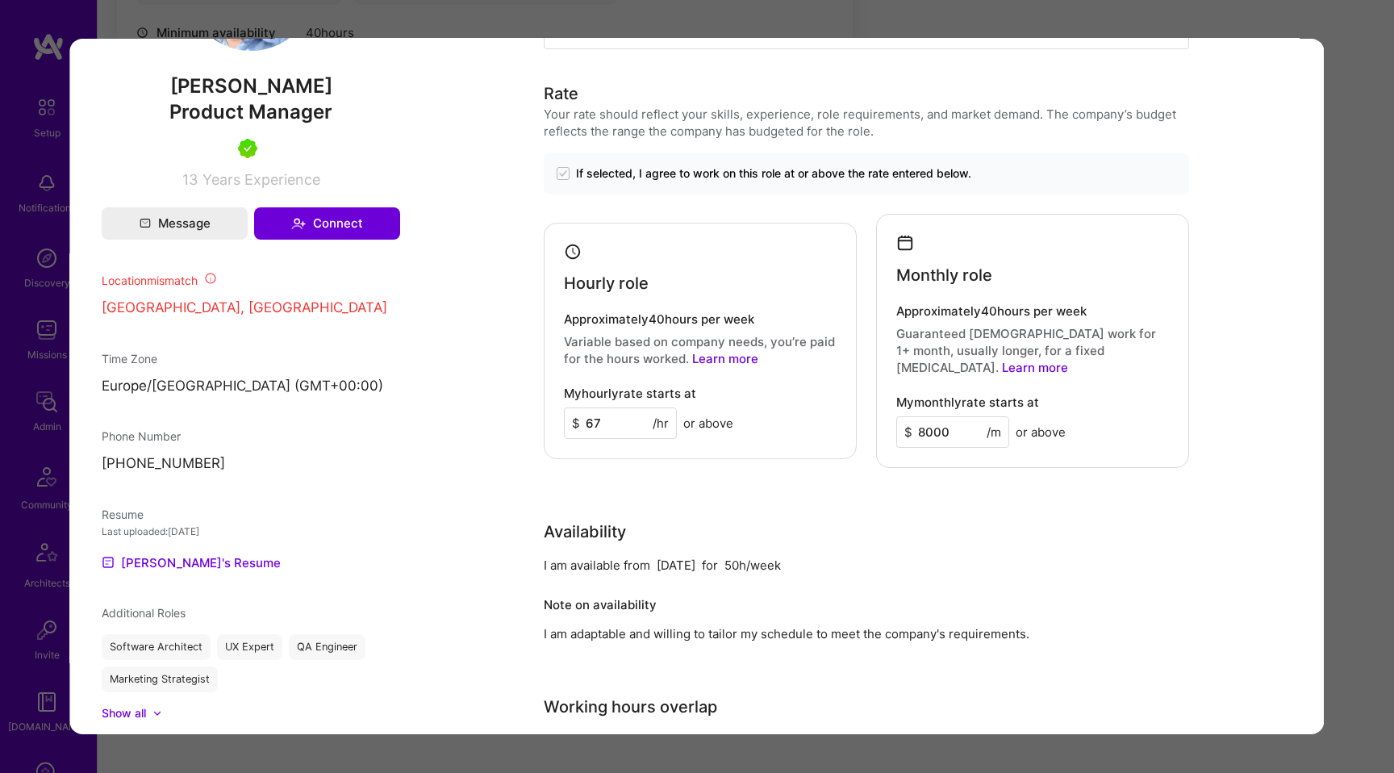
click at [45, 27] on div "Application 2 of 7 Builder Missing Requirements Required Location See locations…" at bounding box center [697, 386] width 1394 height 773
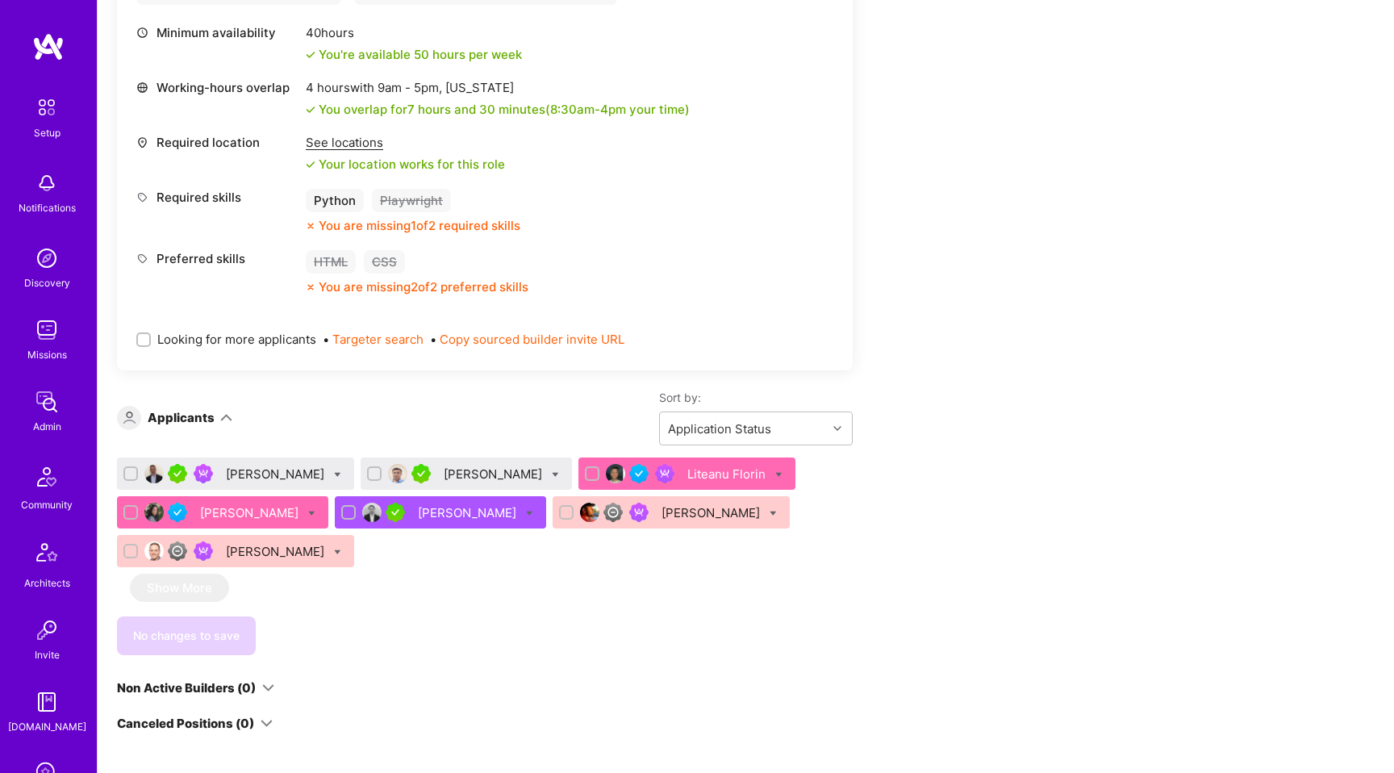
click at [249, 469] on div "[PERSON_NAME]" at bounding box center [277, 473] width 102 height 17
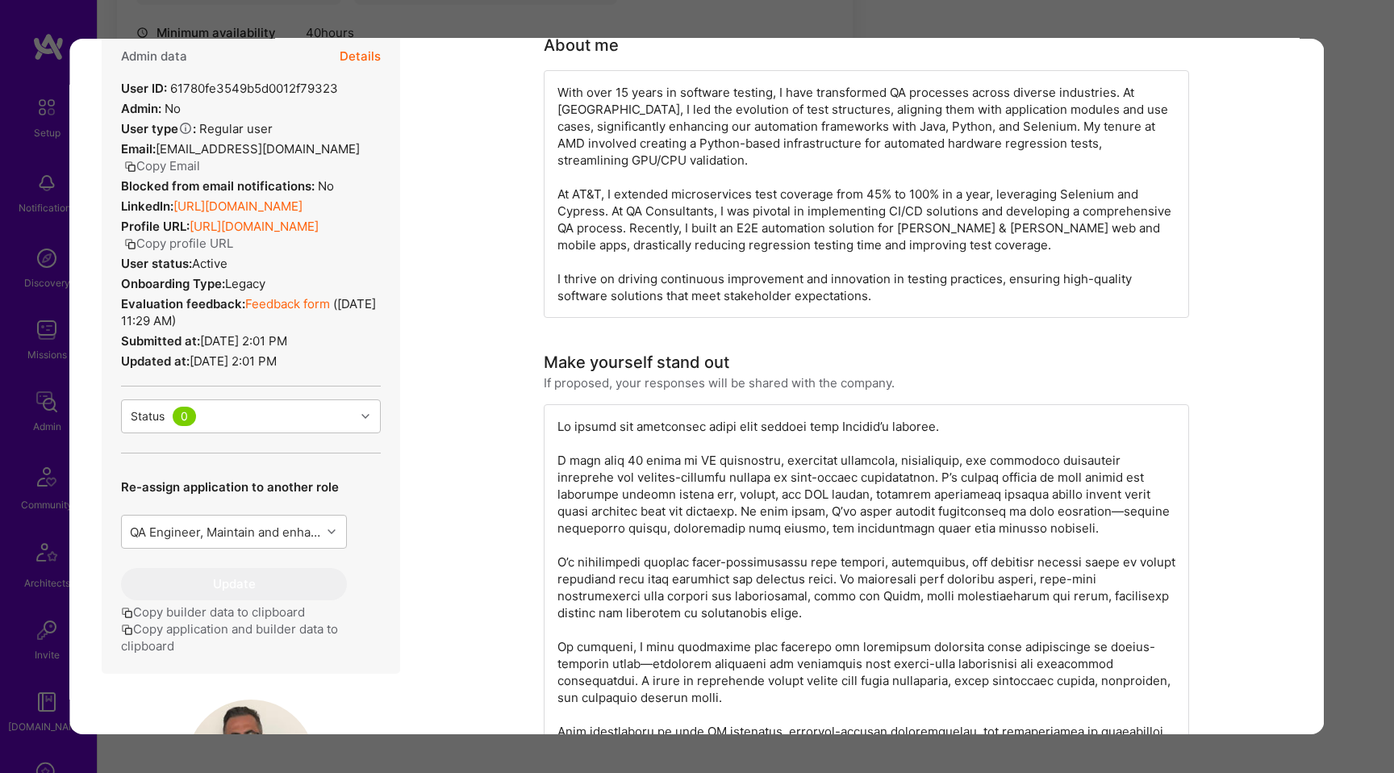
scroll to position [291, 0]
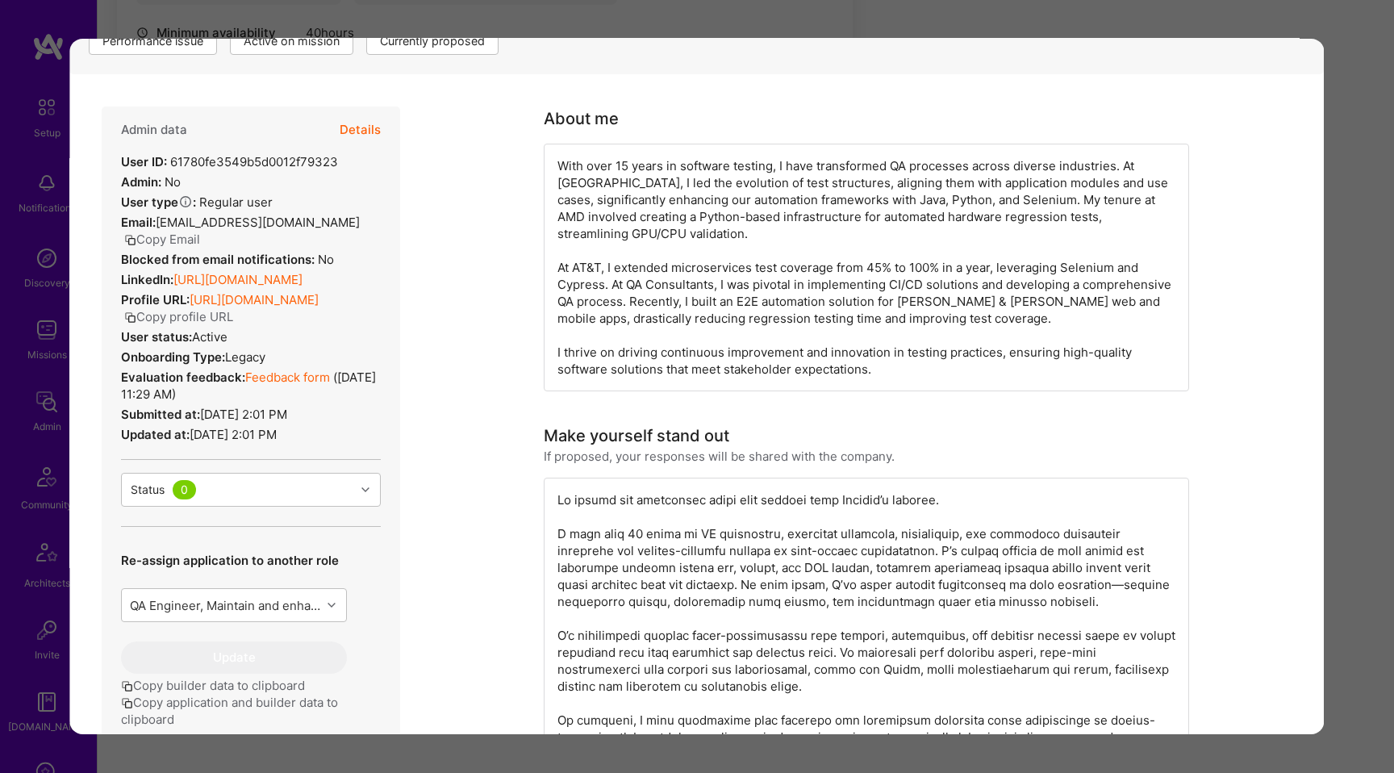
click at [21, 515] on div "Application 1 of 7 Builder Missing Requirements Required Location See locations…" at bounding box center [697, 386] width 1394 height 773
